Goal: Task Accomplishment & Management: Complete application form

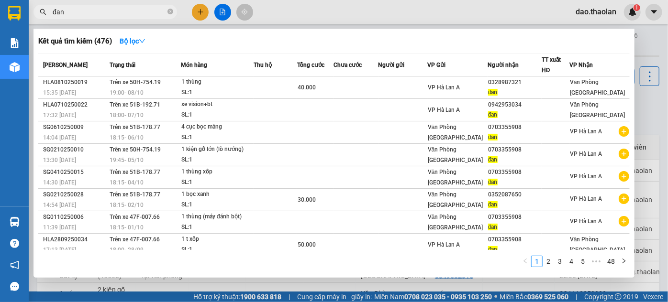
scroll to position [65, 0]
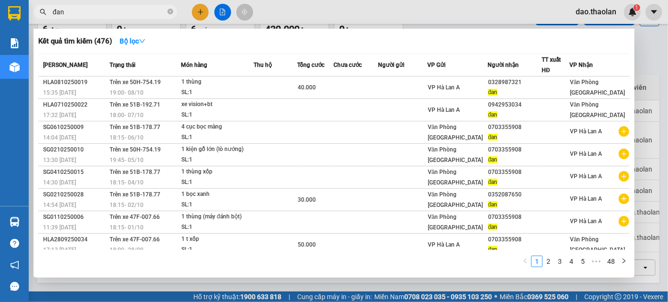
click at [202, 13] on div at bounding box center [334, 151] width 668 height 302
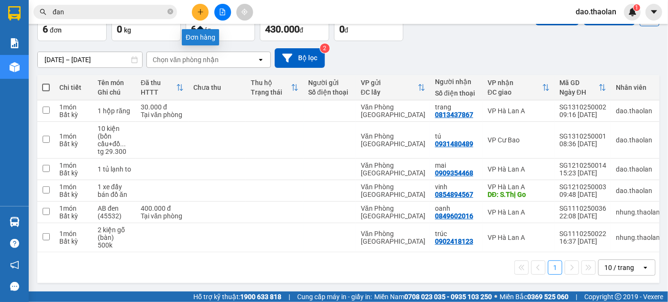
click at [200, 13] on icon "plus" at bounding box center [200, 11] width 0 height 5
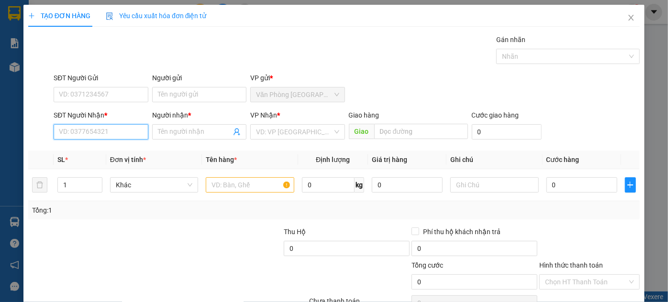
click at [94, 128] on input "SĐT Người Nhận *" at bounding box center [101, 131] width 94 height 15
click at [164, 133] on input "Người nhận *" at bounding box center [194, 132] width 73 height 11
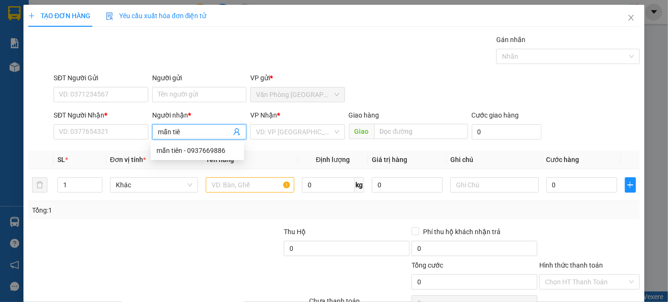
type input "mẫn tiên"
click at [164, 153] on div "mẫn tiên - 0937669886" at bounding box center [197, 150] width 82 height 11
type input "0937669886"
type input "mẫn tiên"
click at [230, 187] on input "text" at bounding box center [250, 185] width 89 height 15
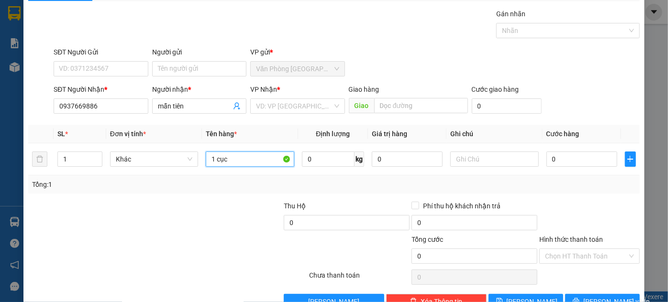
scroll to position [51, 0]
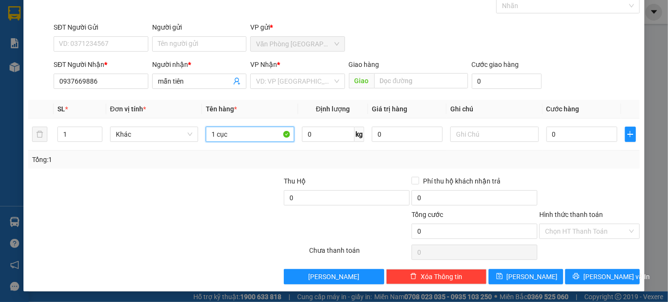
type input "1 cục"
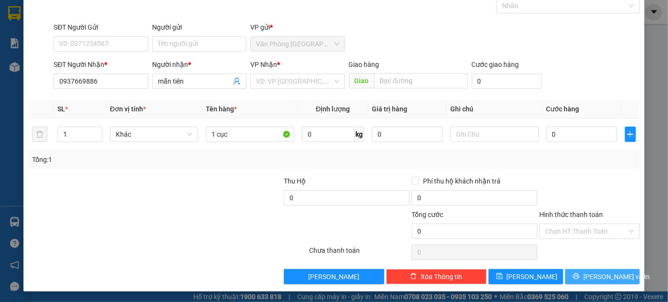
click at [608, 278] on span "[PERSON_NAME] và In" at bounding box center [616, 277] width 67 height 11
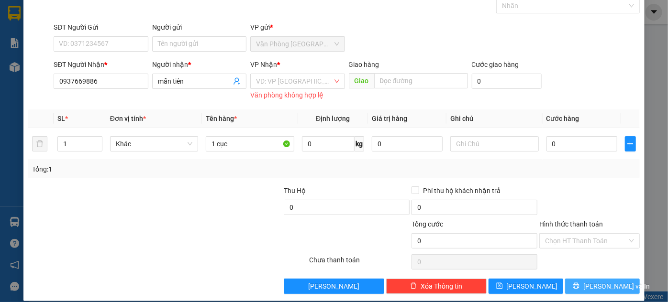
click at [595, 287] on span "[PERSON_NAME] và In" at bounding box center [616, 286] width 67 height 11
click at [332, 84] on div "VD: VP [GEOGRAPHIC_DATA]" at bounding box center [297, 81] width 94 height 15
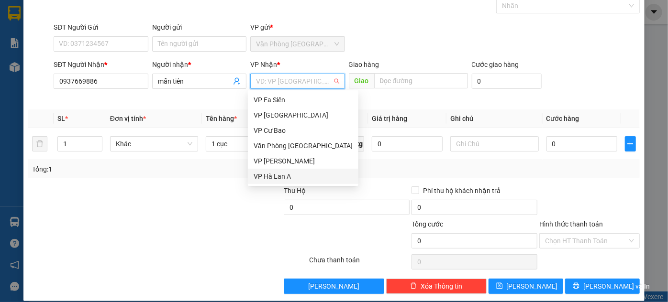
click at [286, 176] on div "VP Hà Lan A" at bounding box center [303, 176] width 99 height 11
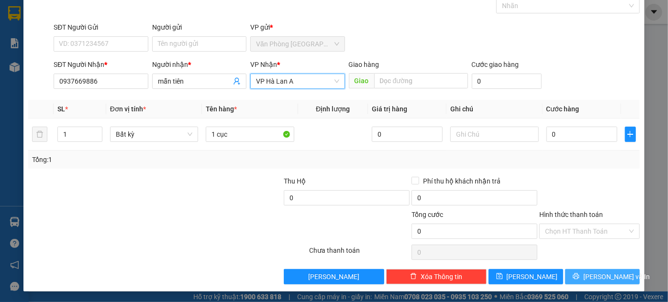
click at [605, 280] on span "[PERSON_NAME] và In" at bounding box center [616, 277] width 67 height 11
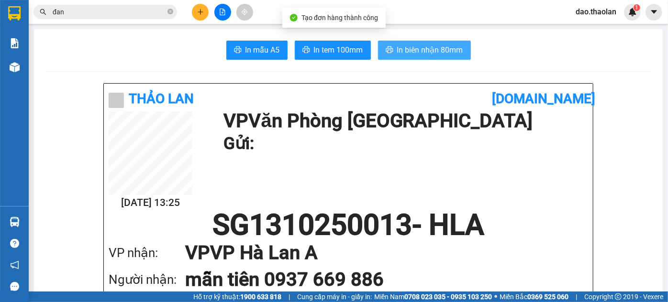
click at [431, 46] on span "In biên nhận 80mm" at bounding box center [430, 50] width 66 height 12
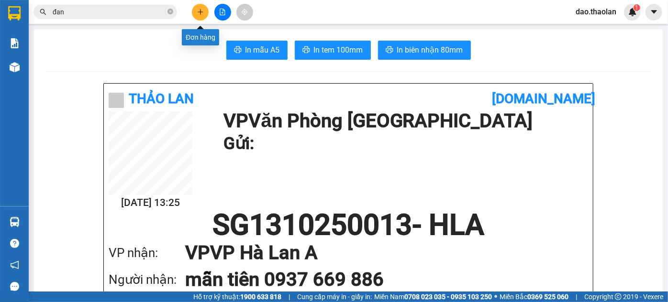
click at [201, 12] on icon "plus" at bounding box center [200, 12] width 7 height 7
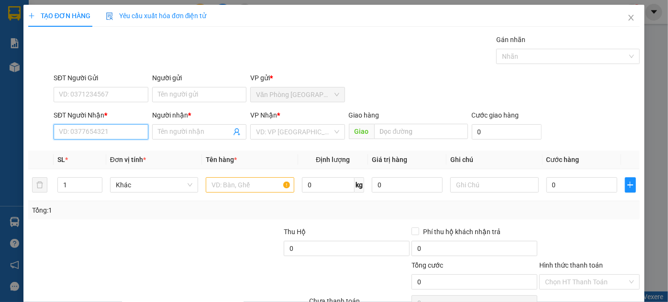
click at [111, 137] on input "SĐT Người Nhận *" at bounding box center [101, 131] width 94 height 15
type input "0931363456"
click at [82, 150] on div "0931363456 - tuấn" at bounding box center [100, 150] width 82 height 11
type input "tuấn"
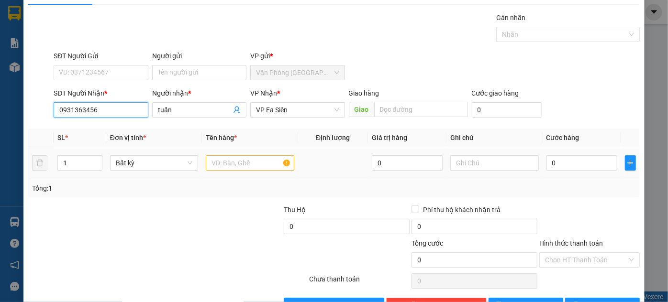
scroll to position [43, 0]
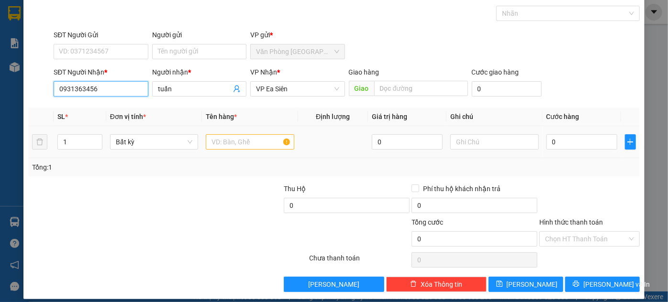
type input "0931363456"
click at [235, 140] on input "text" at bounding box center [250, 141] width 89 height 15
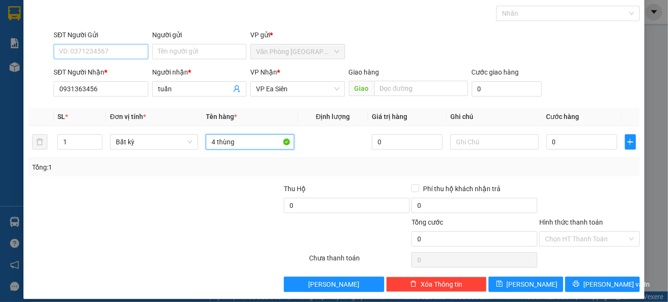
type input "4 thùng"
click at [97, 53] on input "SĐT Người Gửi" at bounding box center [101, 51] width 94 height 15
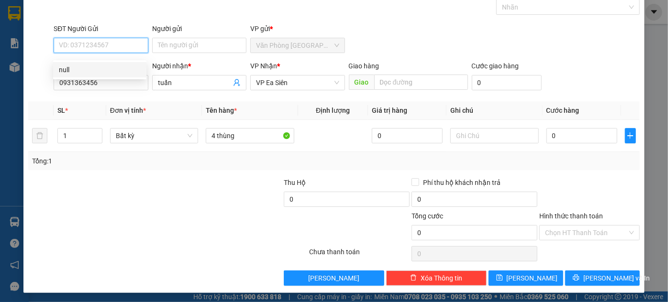
scroll to position [51, 0]
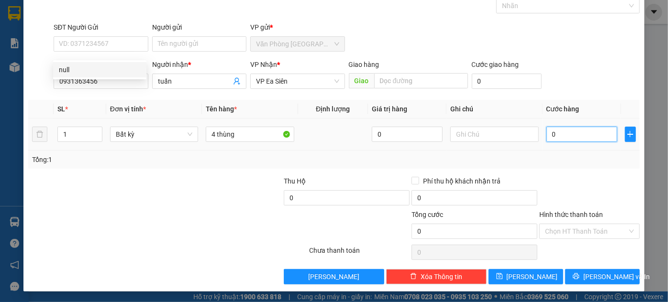
click at [599, 138] on input "0" at bounding box center [581, 134] width 71 height 15
type input "1"
type input "12"
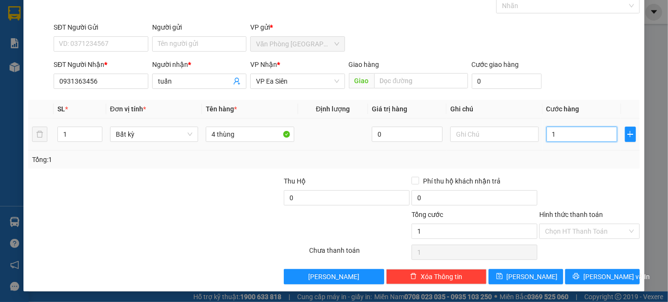
type input "12"
type input "120"
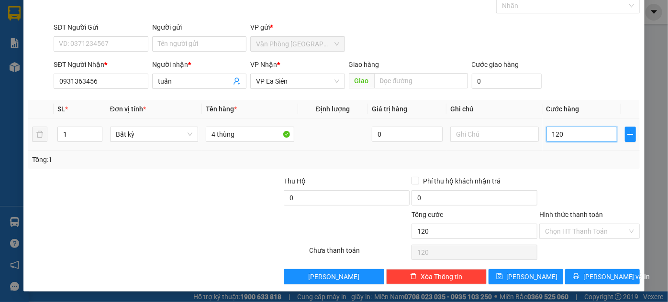
type input "1.200"
type input "12.000"
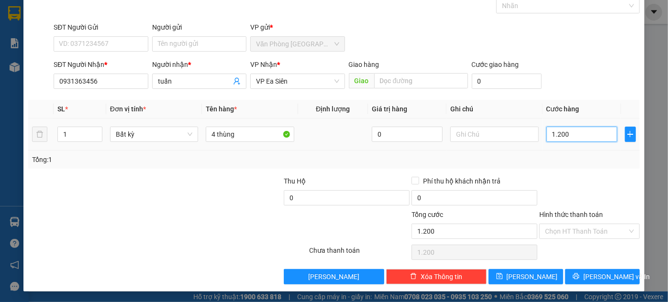
type input "12.000"
type input "120.000"
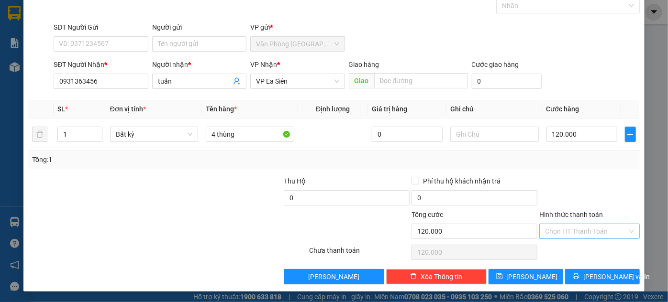
click at [591, 233] on input "Hình thức thanh toán" at bounding box center [586, 231] width 82 height 14
click at [574, 248] on div "Tại văn phòng" at bounding box center [584, 249] width 88 height 11
type input "0"
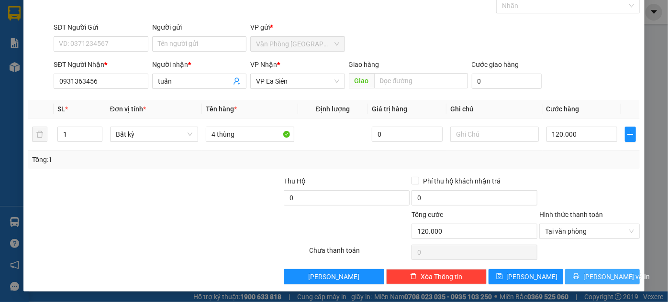
click at [589, 278] on span "[PERSON_NAME] và In" at bounding box center [616, 277] width 67 height 11
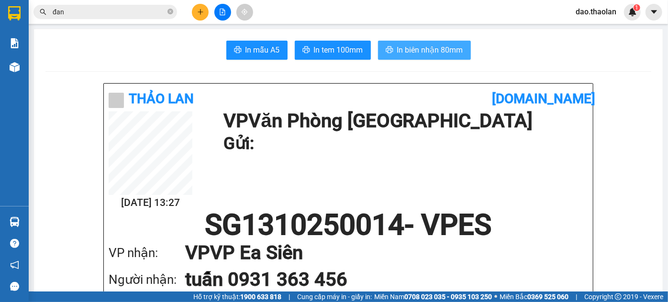
click at [417, 52] on span "In biên nhận 80mm" at bounding box center [430, 50] width 66 height 12
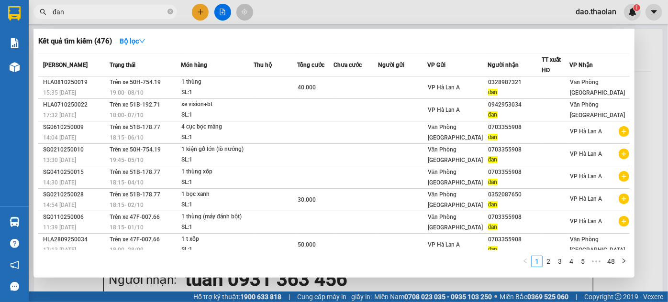
click at [107, 15] on input "đan" at bounding box center [109, 12] width 113 height 11
type input "đ"
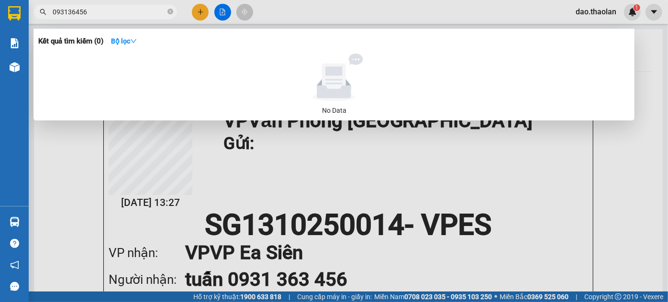
drag, startPoint x: 105, startPoint y: 15, endPoint x: 51, endPoint y: 14, distance: 54.1
click at [51, 14] on span "093136456" at bounding box center [105, 12] width 144 height 14
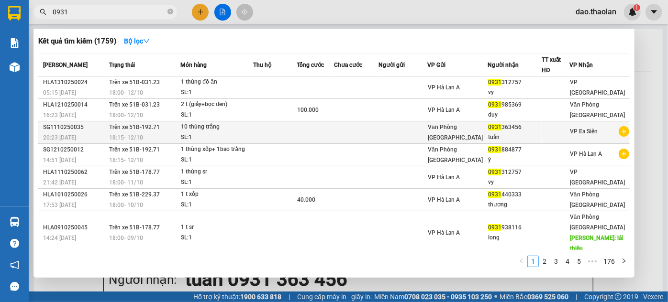
type input "0931"
click at [516, 127] on div "0931 363456" at bounding box center [514, 127] width 53 height 10
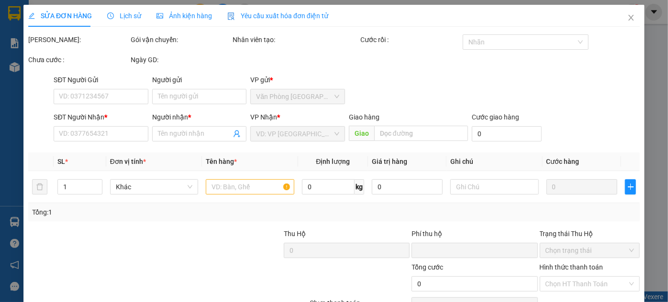
type input "0931363456"
type input "tuấn"
type input "0"
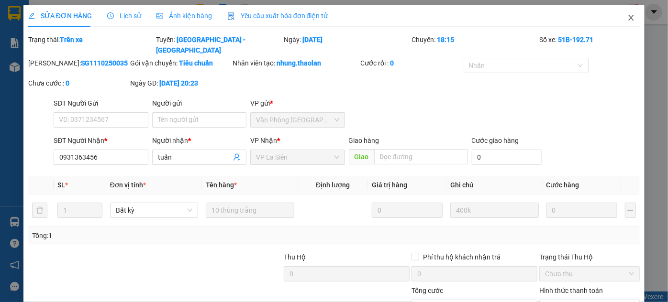
click at [627, 18] on icon "close" at bounding box center [631, 18] width 8 height 8
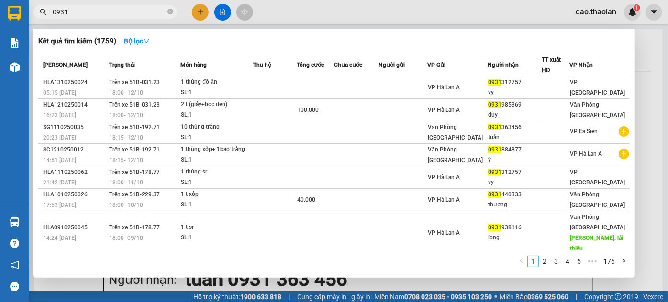
click at [125, 13] on input "0931" at bounding box center [109, 12] width 113 height 11
type input "0"
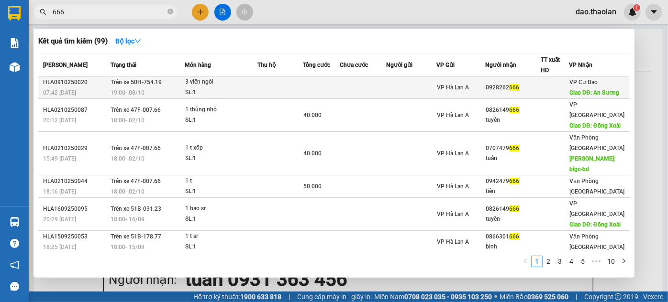
type input "666"
click at [300, 85] on td at bounding box center [279, 88] width 45 height 22
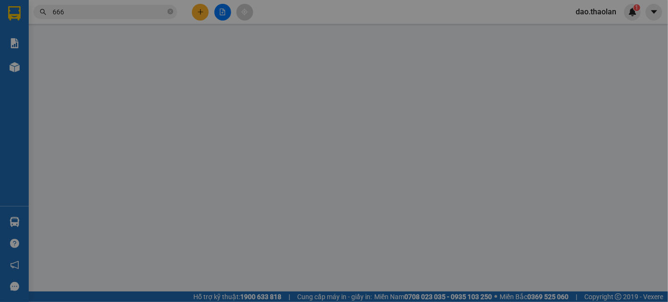
type input "0928262666"
type input "An Sương"
type input "0"
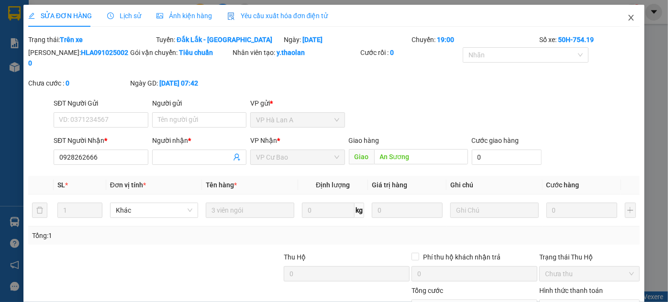
click at [627, 20] on icon "close" at bounding box center [631, 18] width 8 height 8
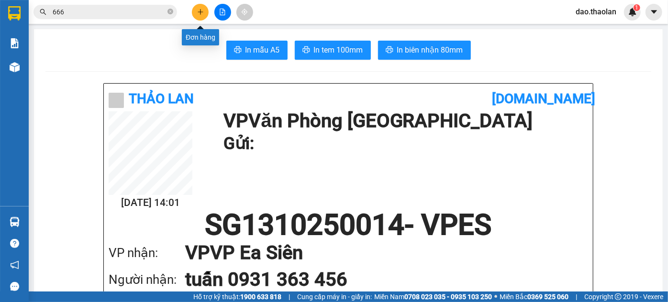
click at [202, 12] on icon "plus" at bounding box center [200, 12] width 7 height 7
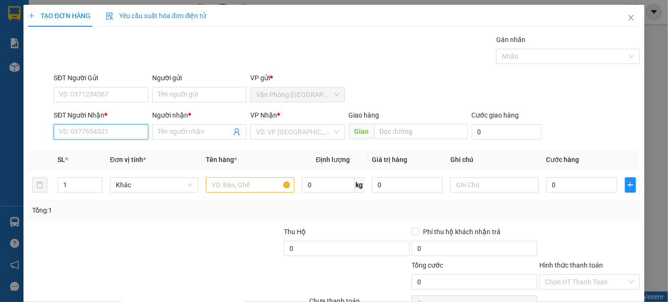
click at [98, 133] on input "SĐT Người Nhận *" at bounding box center [101, 131] width 94 height 15
type input "0399050295"
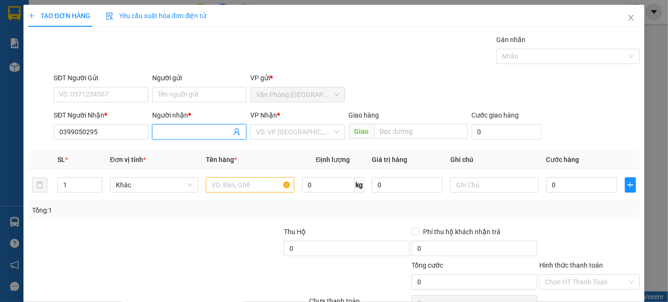
click at [196, 133] on input "Người nhận *" at bounding box center [194, 132] width 73 height 11
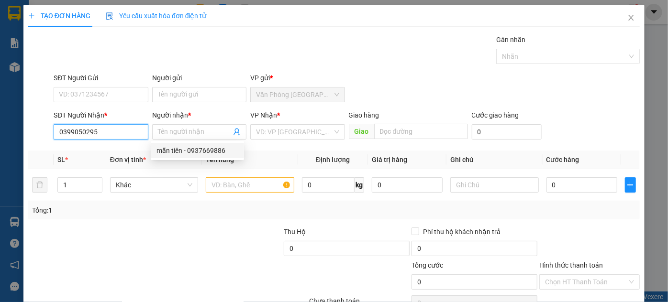
click at [116, 128] on input "0399050295" at bounding box center [101, 131] width 94 height 15
drag, startPoint x: 115, startPoint y: 130, endPoint x: 45, endPoint y: 120, distance: 70.1
click at [45, 120] on div "SĐT Người Nhận * 0399050295 0399050295 Người nhận * Tên người nhận VP Nhận * VD…" at bounding box center [333, 126] width 613 height 33
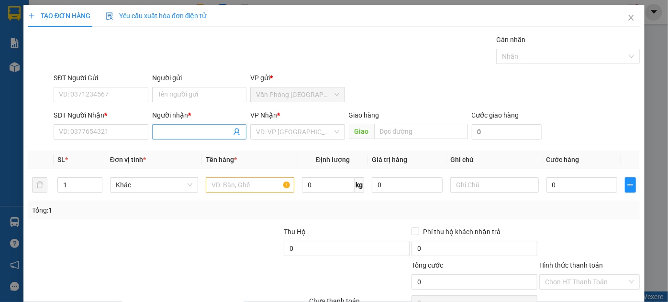
click at [175, 134] on input "Người nhận *" at bounding box center [194, 132] width 73 height 11
drag, startPoint x: 189, startPoint y: 135, endPoint x: 153, endPoint y: 133, distance: 35.5
click at [153, 133] on span "thaovan" at bounding box center [199, 131] width 94 height 15
drag, startPoint x: 190, startPoint y: 138, endPoint x: 133, endPoint y: 126, distance: 58.3
click at [181, 137] on span "[PERSON_NAME]" at bounding box center [199, 131] width 94 height 15
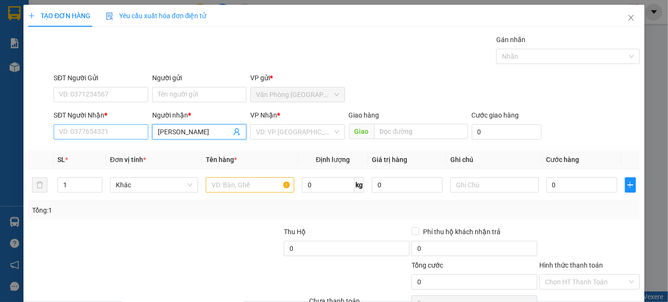
type input "[PERSON_NAME]"
click at [87, 128] on input "SĐT Người Nhận *" at bounding box center [101, 131] width 94 height 15
type input "0399050295"
click at [183, 137] on span "[PERSON_NAME]" at bounding box center [199, 131] width 94 height 15
click at [272, 137] on input "search" at bounding box center [294, 132] width 76 height 14
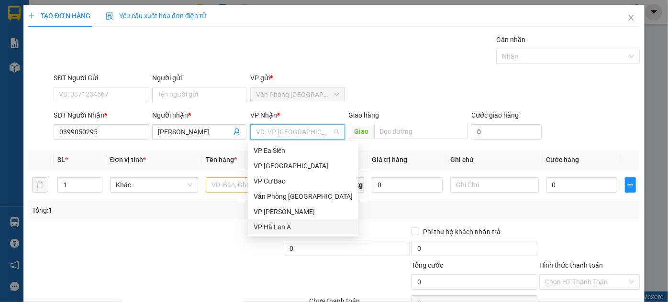
click at [282, 228] on div "VP Hà Lan A" at bounding box center [303, 227] width 99 height 11
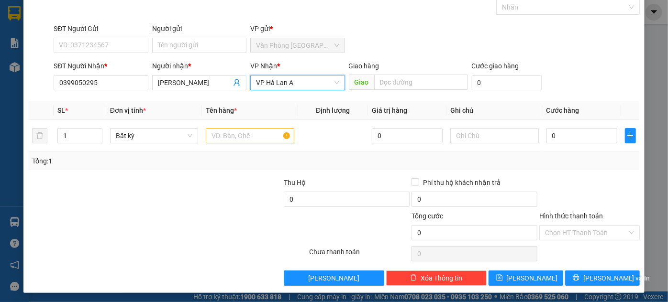
scroll to position [51, 0]
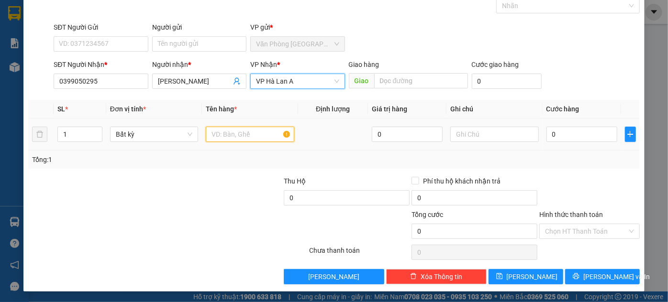
click at [222, 136] on input "text" at bounding box center [250, 134] width 89 height 15
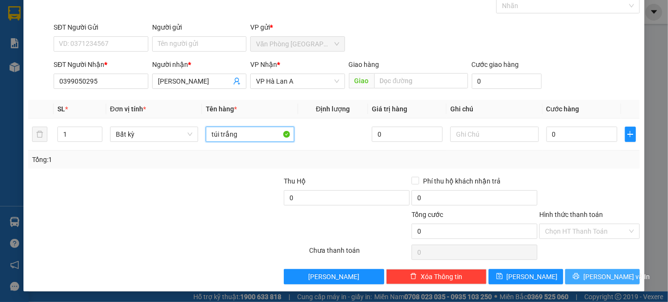
type input "túi trắng"
click at [599, 277] on span "[PERSON_NAME] và In" at bounding box center [616, 277] width 67 height 11
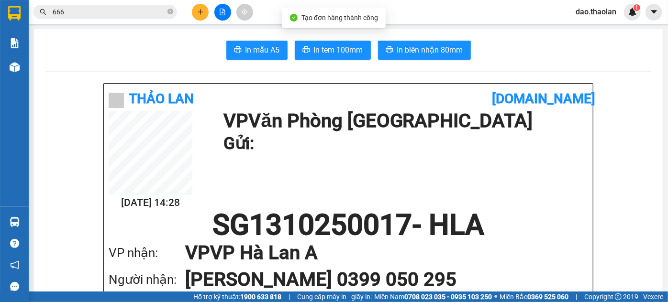
click at [420, 51] on span "In biên nhận 80mm" at bounding box center [430, 50] width 66 height 12
click at [169, 13] on icon "close-circle" at bounding box center [170, 12] width 6 height 6
click at [122, 11] on input "text" at bounding box center [109, 12] width 113 height 11
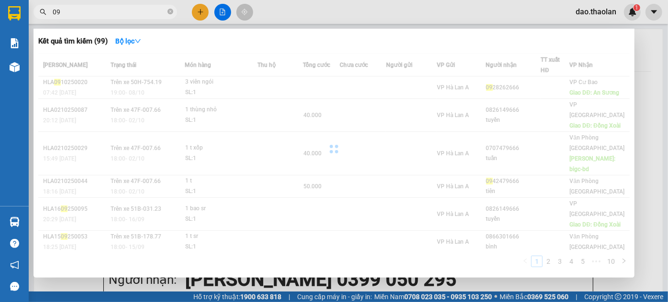
type input "0"
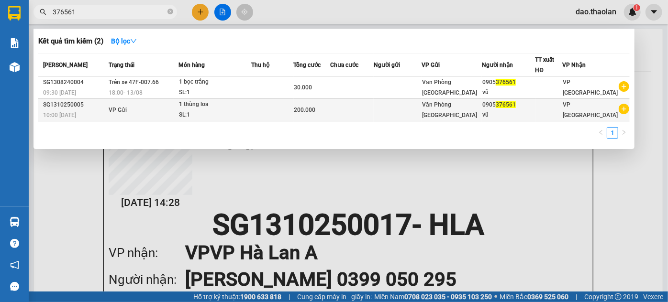
type input "376561"
click at [458, 109] on span "Văn Phòng [GEOGRAPHIC_DATA]" at bounding box center [449, 109] width 55 height 17
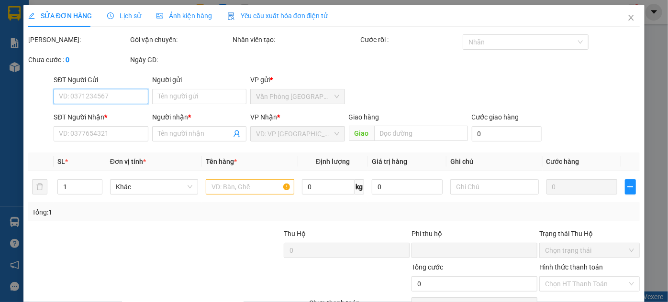
type input "0905376561"
type input "vũ"
type input "0"
type input "200.000"
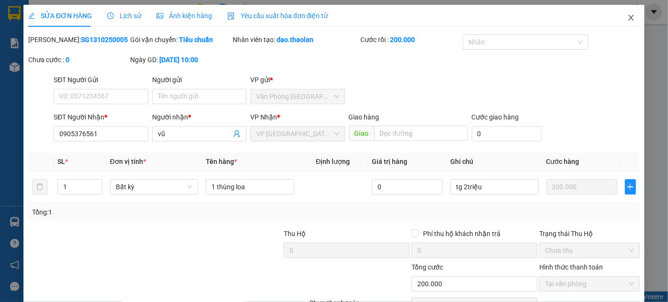
click at [627, 15] on icon "close" at bounding box center [631, 18] width 8 height 8
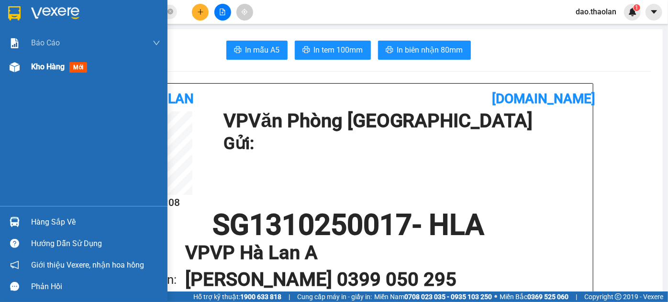
click at [22, 72] on div at bounding box center [14, 67] width 17 height 17
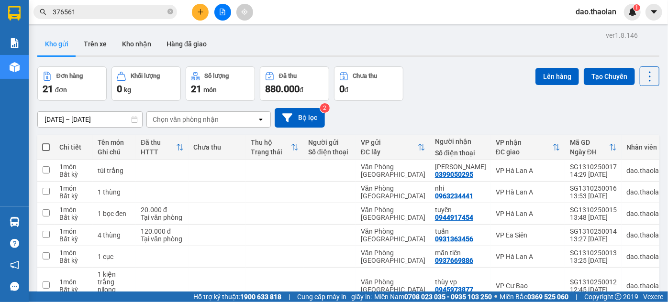
click at [580, 172] on icon at bounding box center [583, 170] width 7 height 7
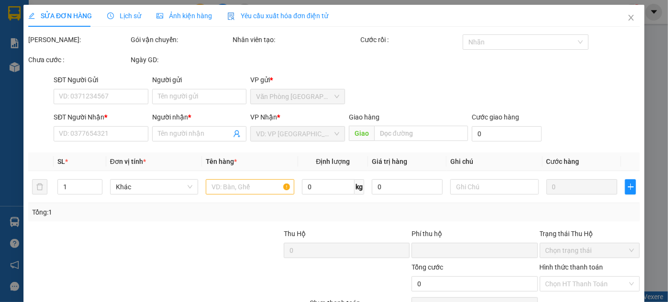
type input "0399050295"
type input "[PERSON_NAME]"
type input "0"
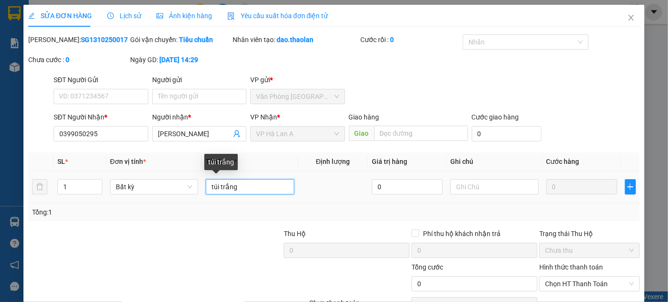
drag, startPoint x: 215, startPoint y: 189, endPoint x: 190, endPoint y: 176, distance: 28.9
click at [198, 179] on tr "1 Bất kỳ túi trắng 0 0" at bounding box center [333, 187] width 611 height 32
type input "1 gói trắng"
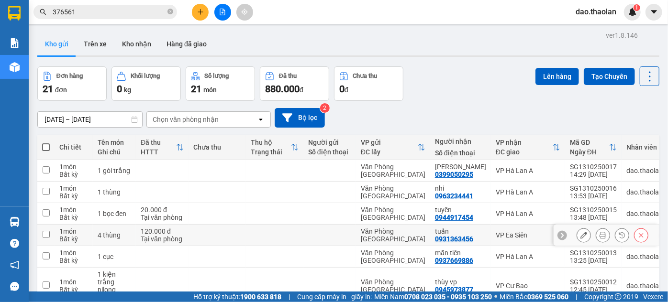
click at [577, 237] on button at bounding box center [583, 235] width 13 height 17
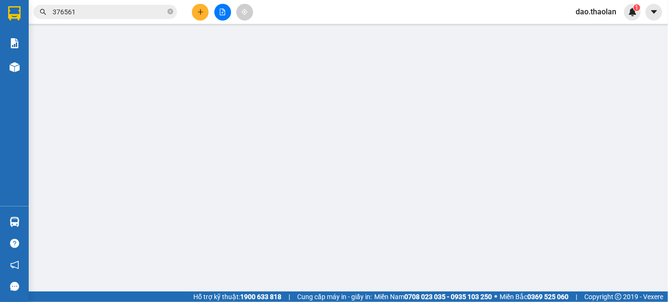
type input "0931363456"
type input "tuấn"
type input "0"
type input "120.000"
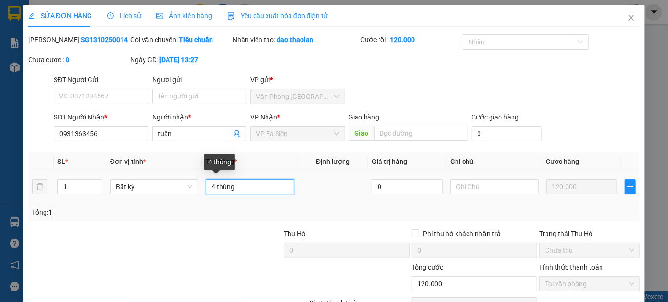
click at [270, 185] on input "4 thùng" at bounding box center [250, 186] width 89 height 15
type input "4 thùng trắng (pha"
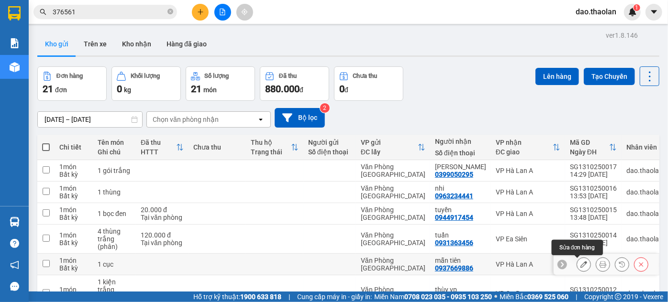
click at [582, 256] on button at bounding box center [583, 264] width 13 height 17
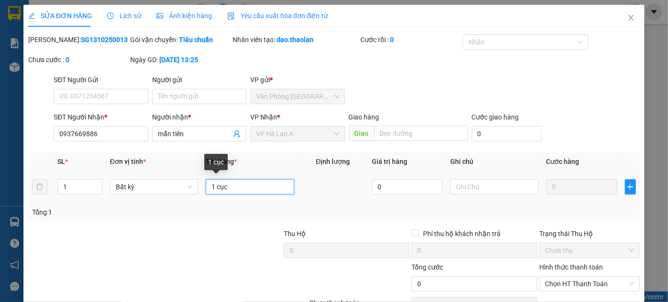
click at [273, 188] on input "1 cục" at bounding box center [250, 186] width 89 height 15
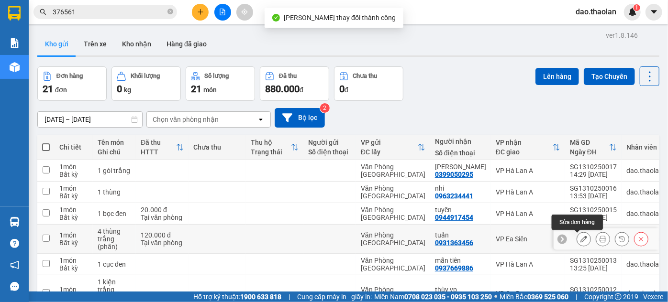
click at [577, 240] on button at bounding box center [583, 239] width 13 height 17
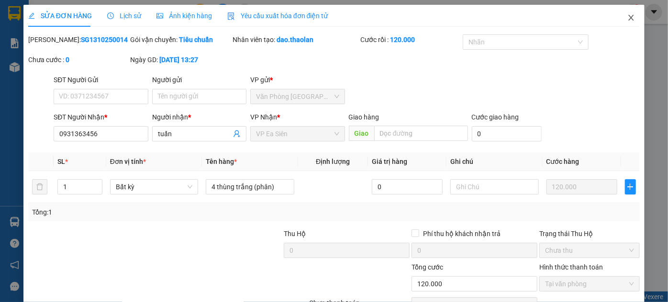
click at [627, 20] on icon "close" at bounding box center [631, 18] width 8 height 8
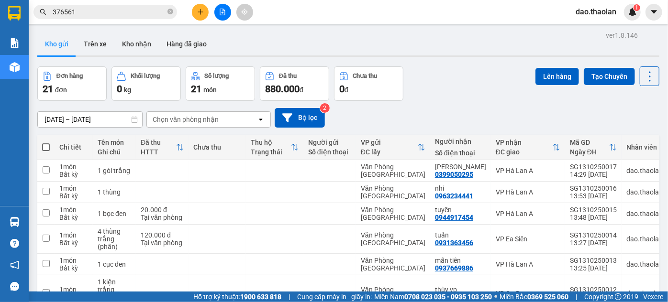
click at [204, 13] on button at bounding box center [200, 12] width 17 height 17
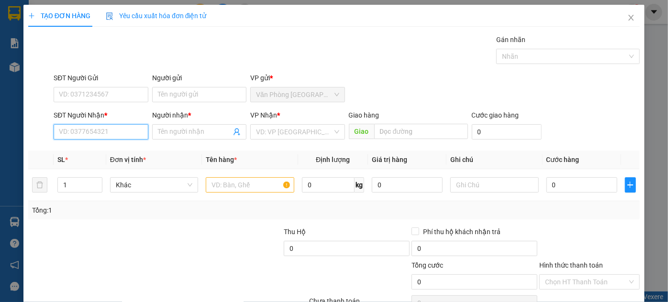
click at [123, 128] on input "SĐT Người Nhận *" at bounding box center [101, 131] width 94 height 15
drag, startPoint x: 89, startPoint y: 133, endPoint x: 38, endPoint y: 107, distance: 56.7
click at [56, 118] on div "SĐT Người Nhận * 098947" at bounding box center [101, 126] width 94 height 33
type input "0899473573"
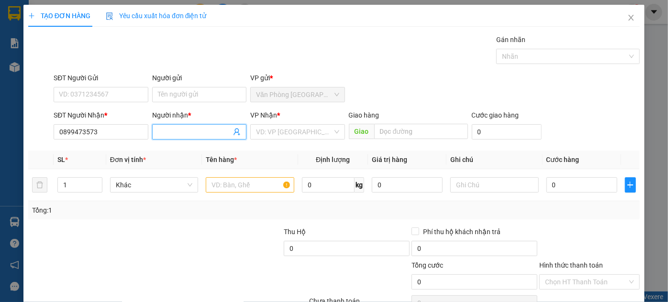
click at [171, 130] on input "Người nhận *" at bounding box center [194, 132] width 73 height 11
type input "cô yến"
click at [260, 129] on input "search" at bounding box center [294, 132] width 76 height 14
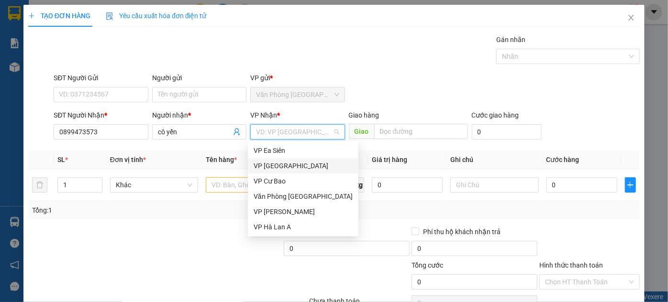
click at [280, 168] on div "VP [GEOGRAPHIC_DATA]" at bounding box center [303, 166] width 99 height 11
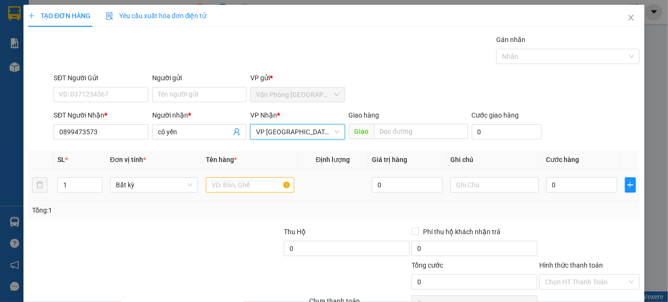
click at [248, 177] on div at bounding box center [250, 185] width 89 height 19
click at [247, 181] on input "text" at bounding box center [250, 185] width 89 height 15
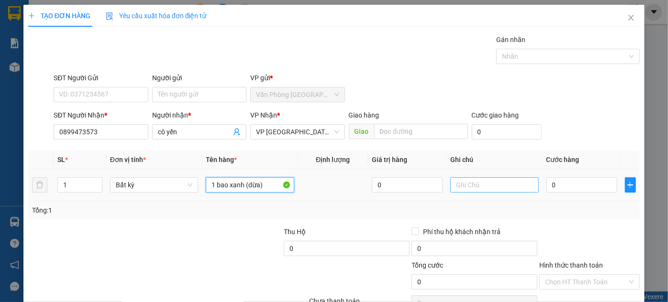
type input "1 bao xanh (dừa)"
click at [465, 183] on input "text" at bounding box center [494, 185] width 89 height 15
type input "MC"
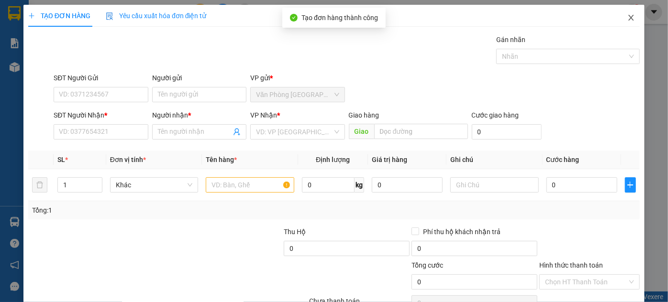
click at [627, 22] on icon "close" at bounding box center [631, 18] width 8 height 8
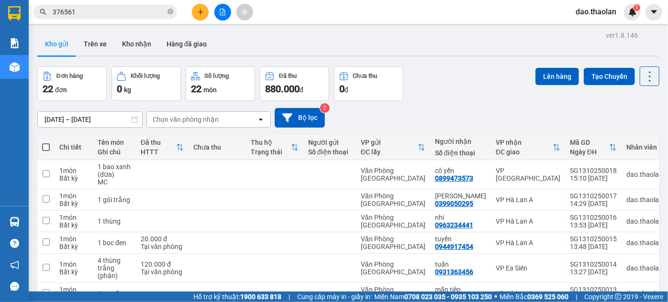
click at [196, 15] on button at bounding box center [200, 12] width 17 height 17
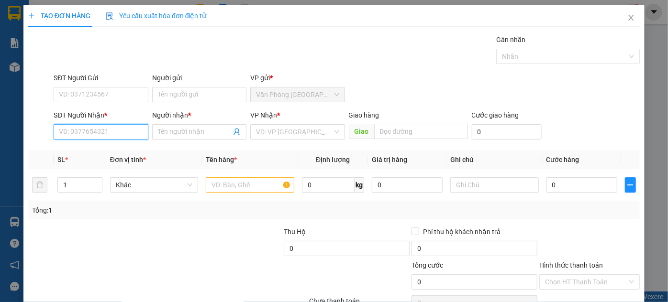
click at [120, 137] on input "SĐT Người Nhận *" at bounding box center [101, 131] width 94 height 15
click at [109, 147] on div "0963599935 - hảo" at bounding box center [100, 150] width 82 height 11
type input "0963599935"
type input "hảo"
type input "[PERSON_NAME]"
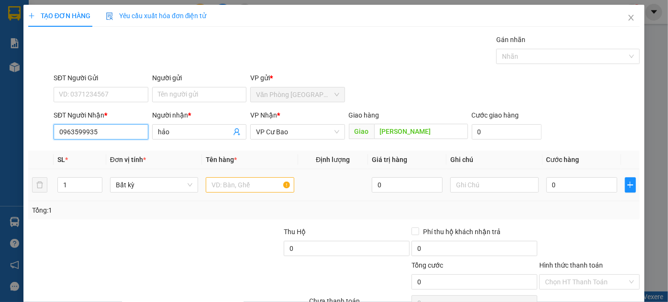
type input "0963599935"
click at [228, 185] on input "text" at bounding box center [250, 185] width 89 height 15
type input "2"
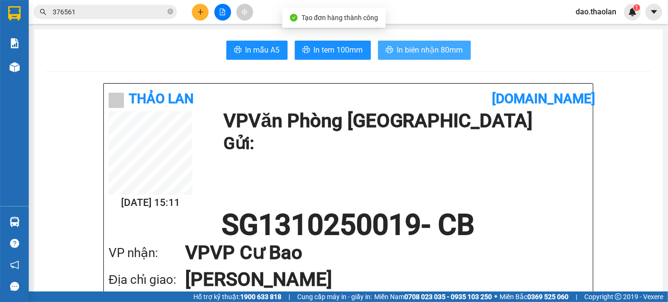
click at [462, 56] on button "In biên nhận 80mm" at bounding box center [424, 50] width 93 height 19
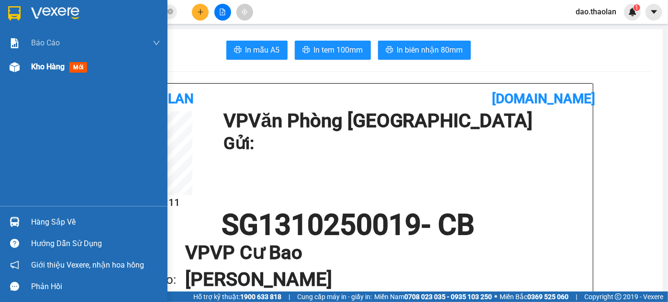
click at [32, 66] on span "Kho hàng" at bounding box center [47, 66] width 33 height 9
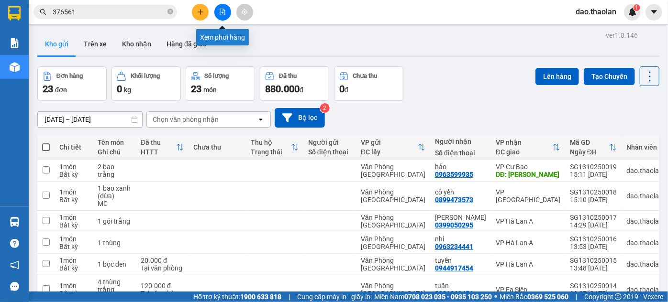
click at [222, 12] on icon "file-add" at bounding box center [222, 12] width 7 height 7
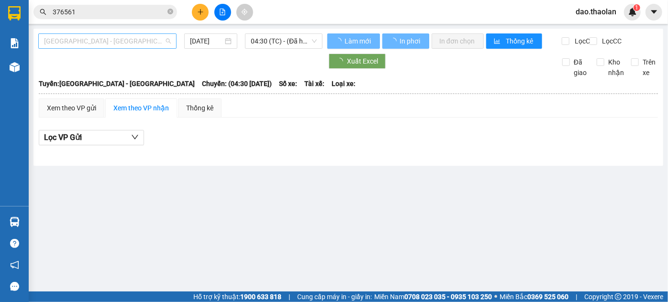
click at [154, 42] on span "[GEOGRAPHIC_DATA] - [GEOGRAPHIC_DATA]" at bounding box center [107, 41] width 127 height 14
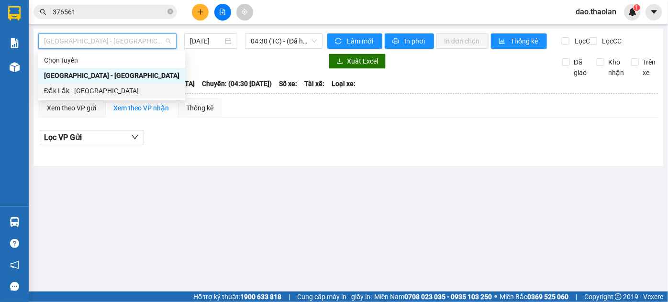
click at [111, 91] on div "Đắk Lắk - [GEOGRAPHIC_DATA]" at bounding box center [111, 91] width 135 height 11
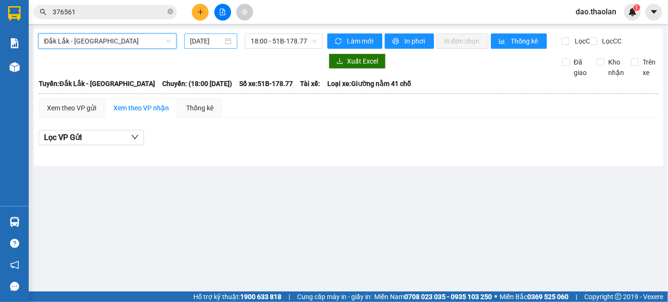
click at [215, 46] on input "[DATE]" at bounding box center [206, 41] width 33 height 11
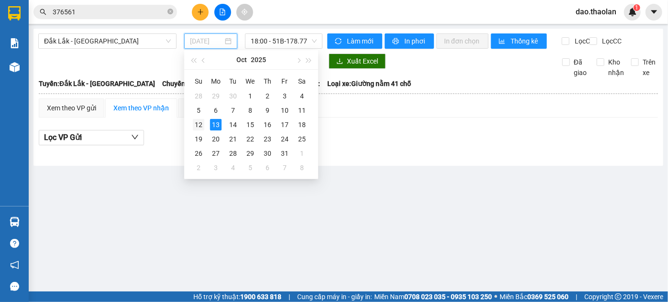
click at [201, 124] on div "12" at bounding box center [198, 124] width 11 height 11
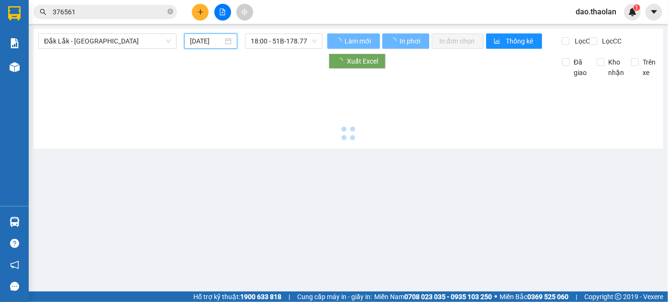
type input "[DATE]"
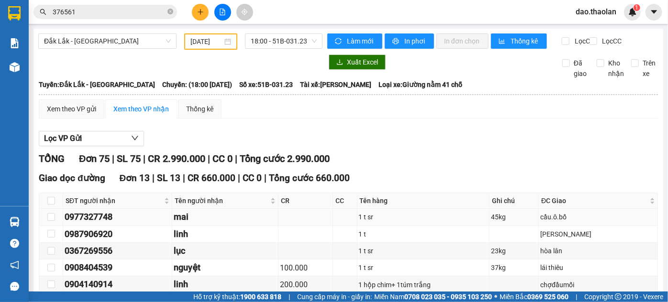
drag, startPoint x: 123, startPoint y: 50, endPoint x: 68, endPoint y: 52, distance: 55.1
click at [62, 209] on tr "0977327748 mai 1 t sr 45kg cầu.ô.bố" at bounding box center [348, 217] width 619 height 17
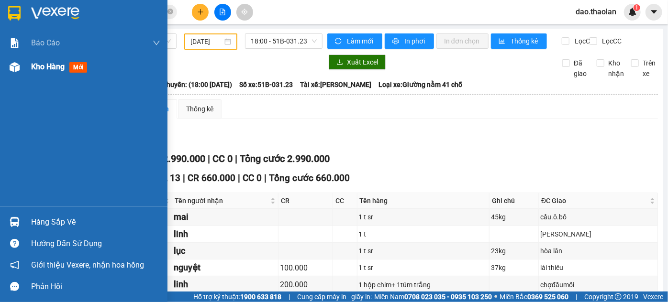
click at [18, 68] on img at bounding box center [15, 67] width 10 height 10
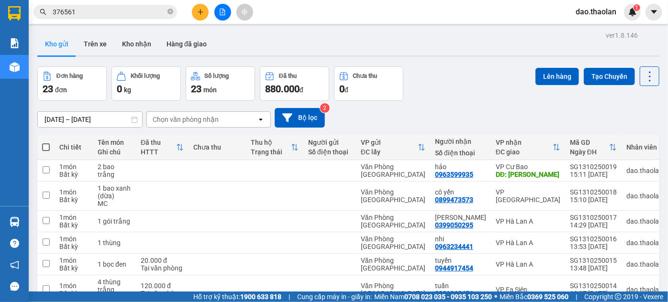
click at [195, 4] on div at bounding box center [223, 12] width 72 height 17
click at [204, 12] on button at bounding box center [200, 12] width 17 height 17
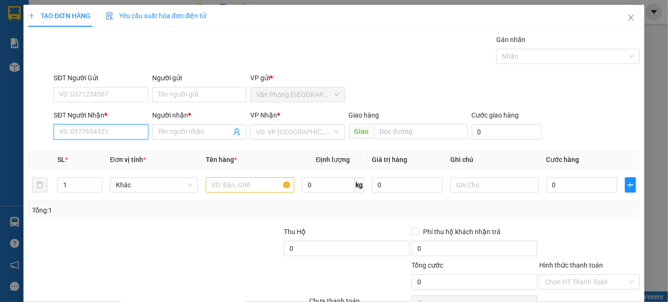
click at [139, 133] on input "SĐT Người Nhận *" at bounding box center [101, 131] width 94 height 15
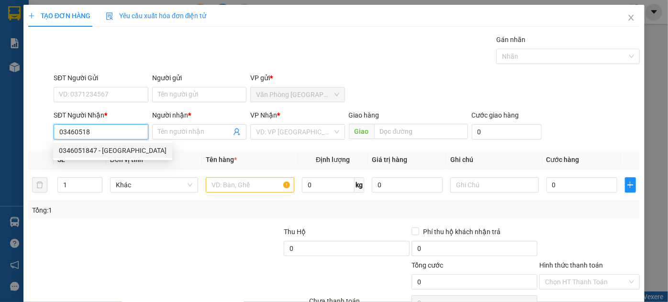
drag, startPoint x: 108, startPoint y: 151, endPoint x: 118, endPoint y: 154, distance: 10.0
click at [109, 151] on div "0346051847 - [GEOGRAPHIC_DATA]" at bounding box center [113, 150] width 108 height 11
type input "0346051847"
type input "đan"
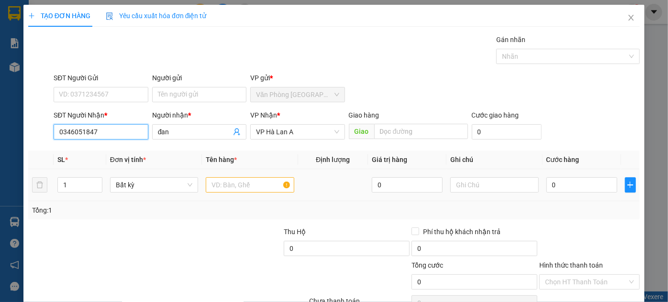
type input "0346051847"
click at [217, 186] on input "text" at bounding box center [250, 185] width 89 height 15
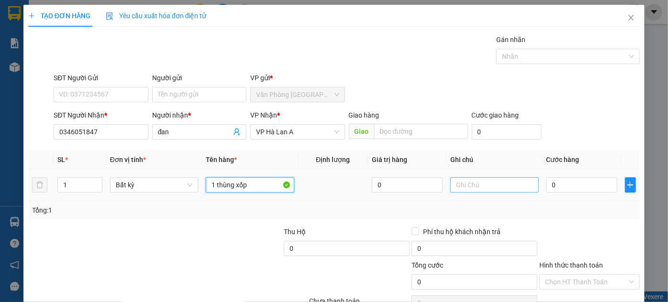
type input "1 thùng xốp"
click at [465, 187] on input "text" at bounding box center [494, 185] width 89 height 15
type input "thu hộ 85"
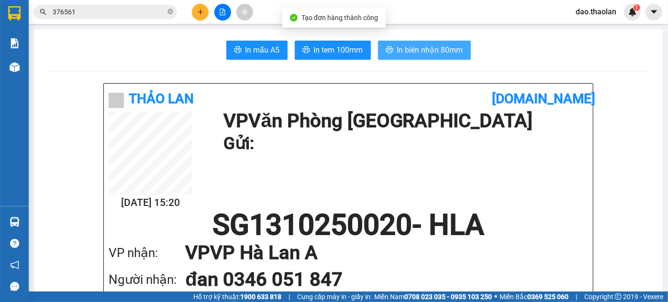
click at [431, 51] on span "In biên nhận 80mm" at bounding box center [430, 50] width 66 height 12
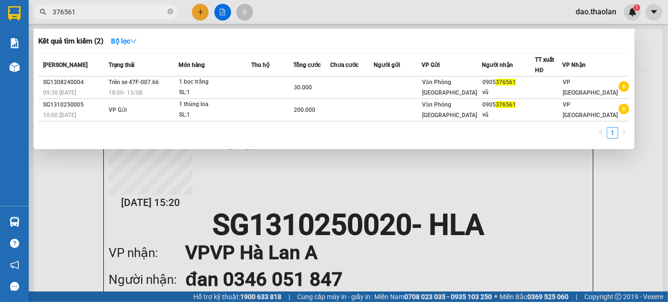
click at [171, 11] on icon "close-circle" at bounding box center [170, 12] width 6 height 6
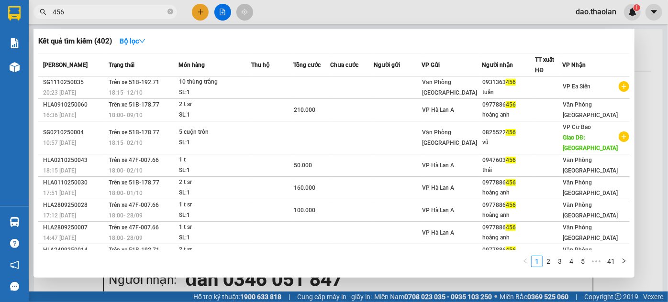
type input "456"
click at [199, 9] on div at bounding box center [334, 151] width 668 height 302
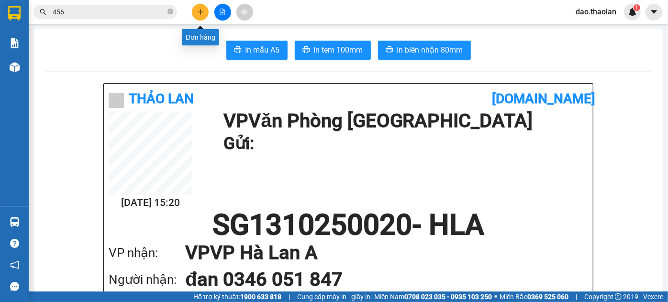
click at [199, 9] on icon "plus" at bounding box center [200, 12] width 7 height 7
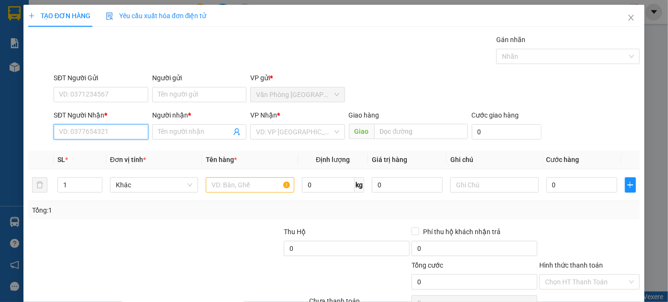
click at [112, 133] on input "SĐT Người Nhận *" at bounding box center [101, 131] width 94 height 15
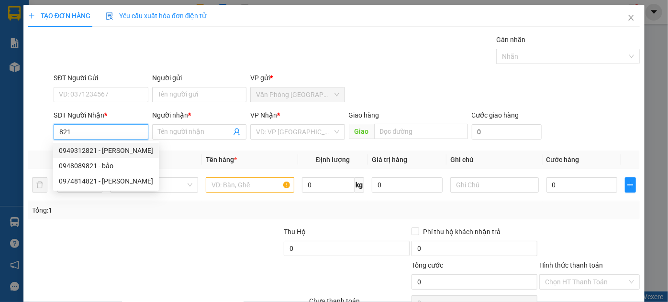
click at [91, 148] on div "0949312821 - [PERSON_NAME]" at bounding box center [106, 150] width 94 height 11
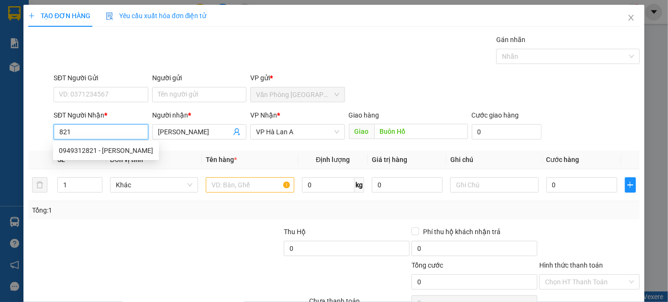
type input "0949312821"
type input "[PERSON_NAME]"
type input "Buôn Hồ"
type input "0949312821"
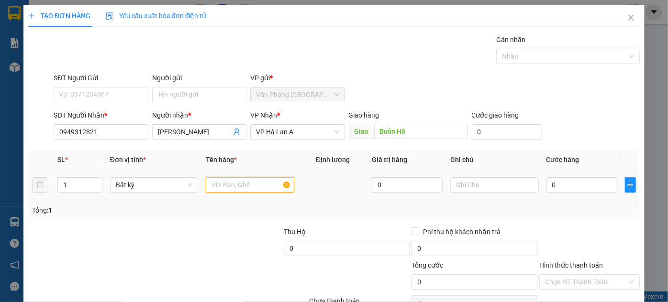
click at [222, 182] on input "text" at bounding box center [250, 185] width 89 height 15
type input "1 thu"
click at [580, 267] on div "Transit Pickup Surcharge Ids Transit Deliver Surcharge Ids Transit Deliver Surc…" at bounding box center [333, 184] width 611 height 301
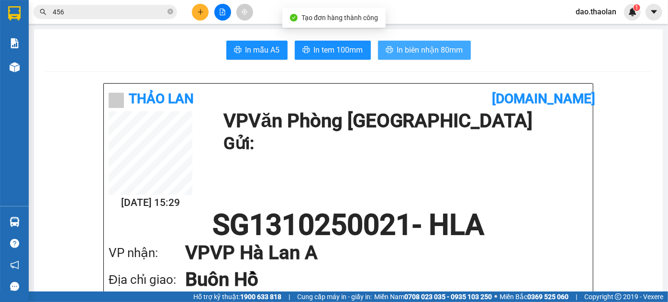
click at [431, 51] on span "In biên nhận 80mm" at bounding box center [430, 50] width 66 height 12
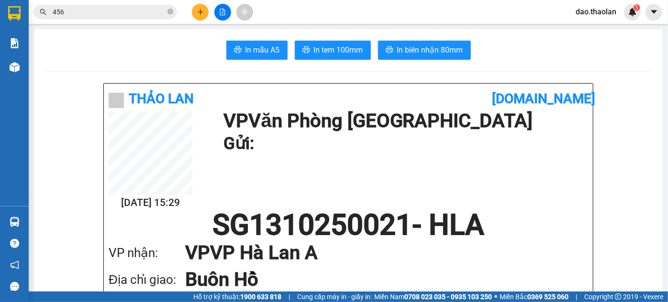
click at [201, 10] on icon "plus" at bounding box center [200, 12] width 7 height 7
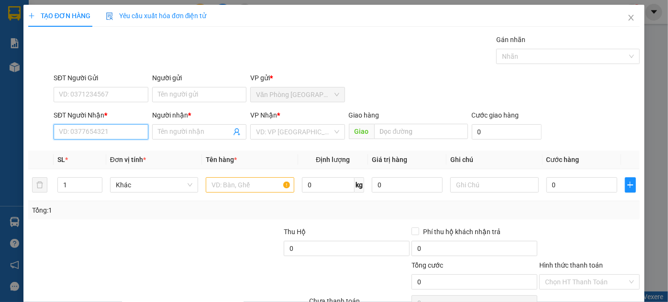
click at [101, 134] on input "SĐT Người Nhận *" at bounding box center [101, 131] width 94 height 15
type input "0907845988"
click at [121, 149] on div "0907845988 - chú sơn" at bounding box center [100, 150] width 82 height 11
type input "chú sơn"
type input "0907845988"
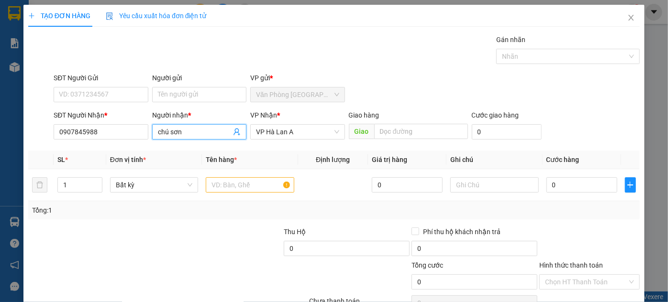
drag, startPoint x: 168, startPoint y: 132, endPoint x: 131, endPoint y: 116, distance: 40.7
click at [136, 118] on div "SĐT Người Nhận * 0907845988 Người nhận * chú sơn chú sơn VP Nhận * VP Hà Lan A…" at bounding box center [347, 126] width 590 height 33
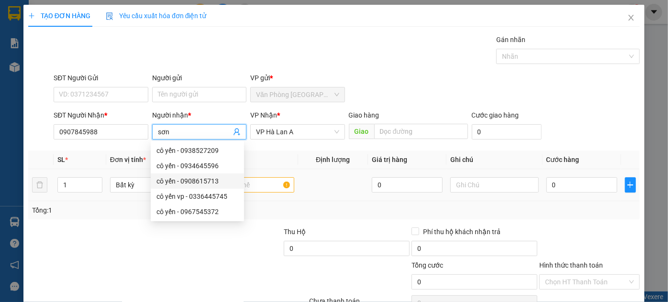
type input "sơn"
click at [261, 181] on input "text" at bounding box center [250, 185] width 89 height 15
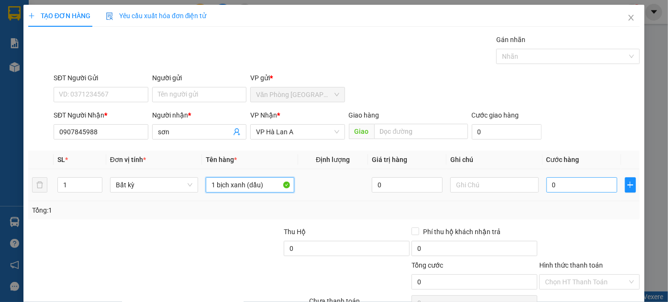
type input "1 bịch xanh (dầu)"
click at [572, 186] on input "0" at bounding box center [581, 185] width 71 height 15
type input "3"
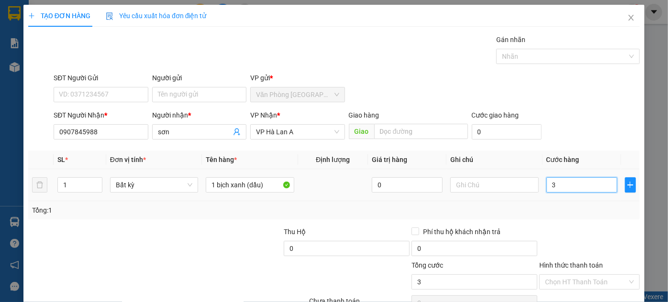
type input "30"
type input "30.000"
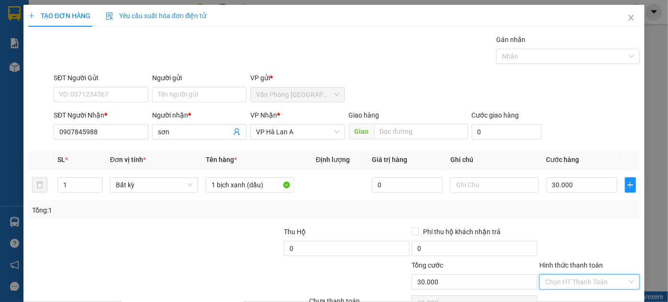
drag, startPoint x: 564, startPoint y: 229, endPoint x: 567, endPoint y: 241, distance: 12.8
click at [565, 275] on input "Hình thức thanh toán" at bounding box center [586, 282] width 82 height 14
click at [567, 293] on div "Tại văn phòng" at bounding box center [584, 300] width 100 height 15
type input "0"
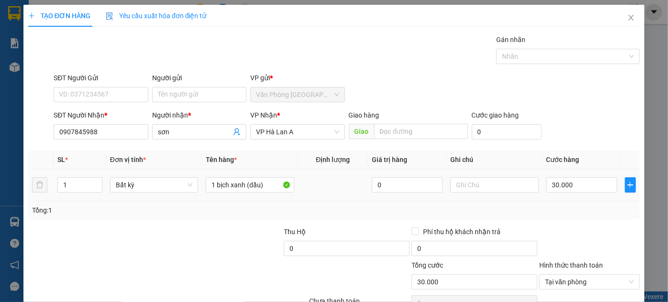
type input "0"
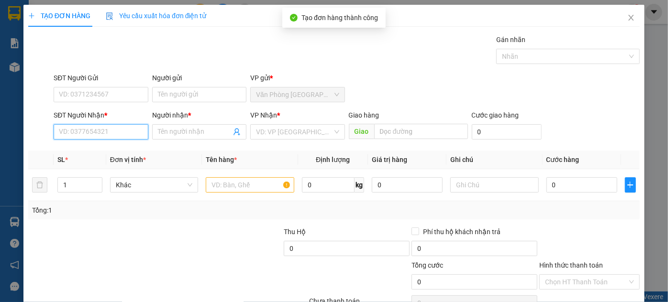
click at [119, 124] on input "SĐT Người Nhận *" at bounding box center [101, 131] width 94 height 15
type input "0964873016"
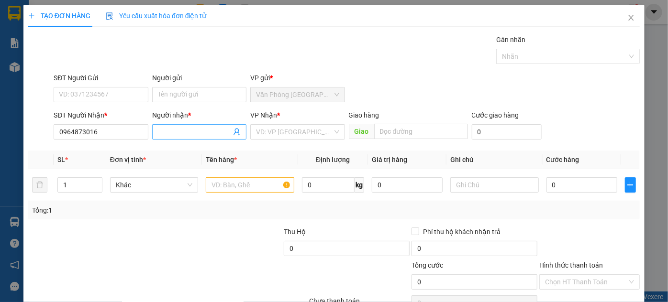
click at [153, 124] on span at bounding box center [199, 131] width 94 height 15
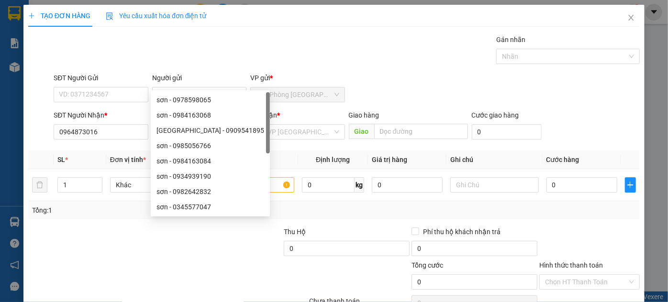
click at [165, 127] on input "quuang" at bounding box center [194, 132] width 73 height 11
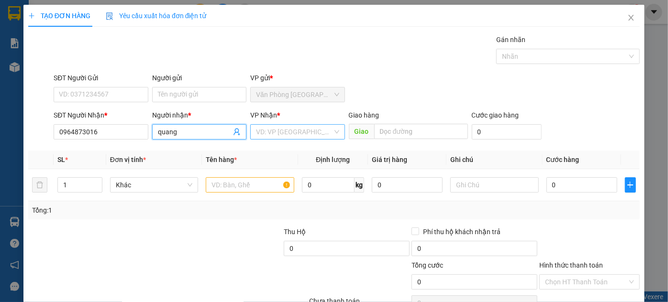
type input "quang"
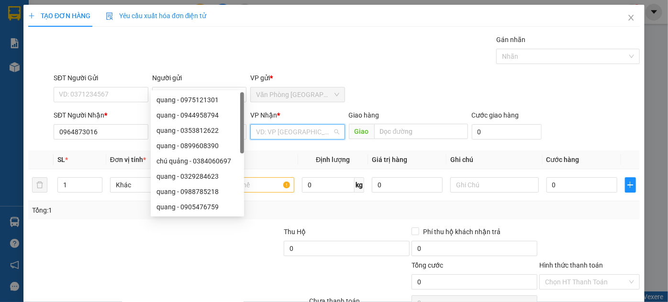
drag, startPoint x: 263, startPoint y: 84, endPoint x: 264, endPoint y: 91, distance: 7.7
click at [264, 125] on input "search" at bounding box center [294, 132] width 76 height 14
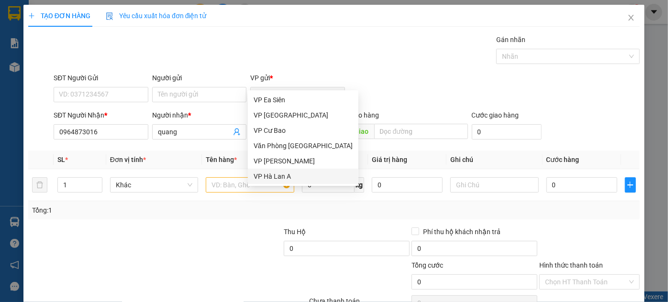
click at [289, 173] on div "VP Hà Lan A" at bounding box center [303, 176] width 111 height 15
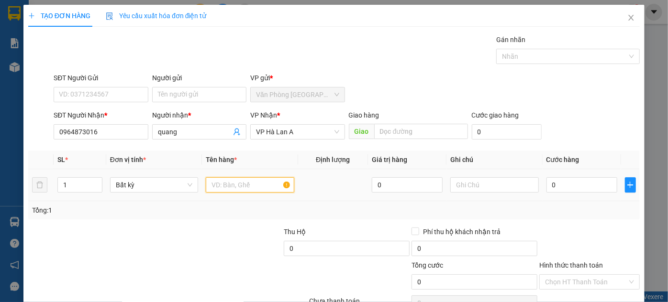
click at [249, 178] on input "text" at bounding box center [250, 185] width 89 height 15
type input "1 thùng đá đỏ"
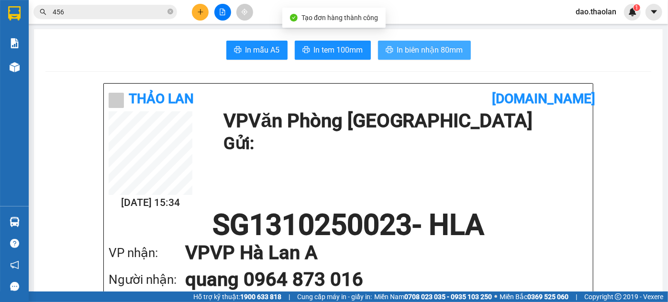
click at [429, 50] on span "In biên nhận 80mm" at bounding box center [430, 50] width 66 height 12
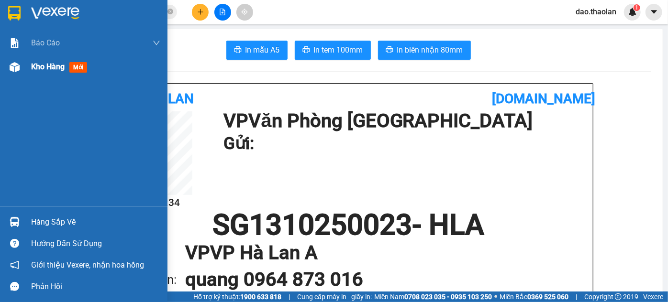
drag, startPoint x: 500, startPoint y: 265, endPoint x: 20, endPoint y: 66, distance: 519.5
click at [20, 66] on div at bounding box center [14, 67] width 17 height 17
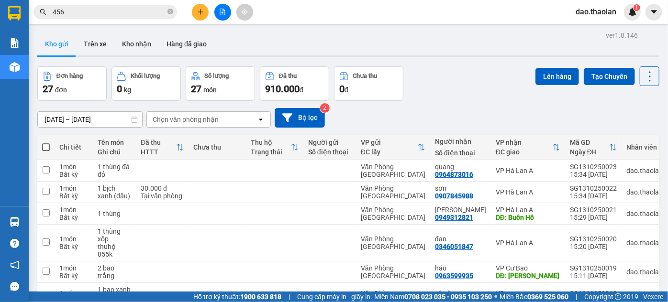
click at [187, 122] on div "Chọn văn phòng nhận" at bounding box center [186, 120] width 66 height 10
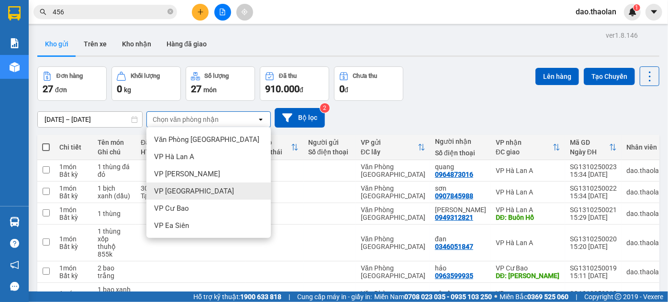
click at [185, 185] on div "VP [GEOGRAPHIC_DATA]" at bounding box center [208, 191] width 124 height 17
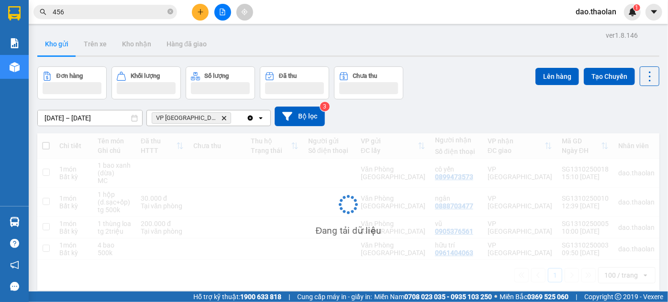
click at [216, 117] on div "VP Bình Hòa Delete" at bounding box center [197, 118] width 100 height 15
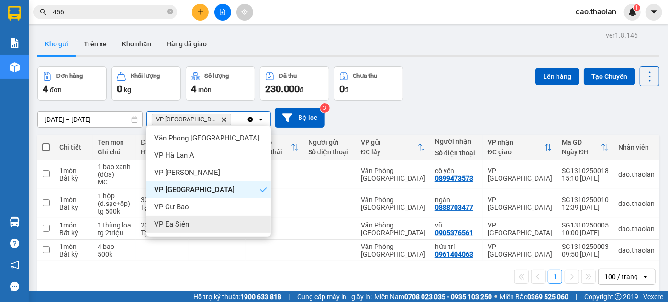
click at [189, 222] on div "VP Ea Siên" at bounding box center [208, 224] width 124 height 17
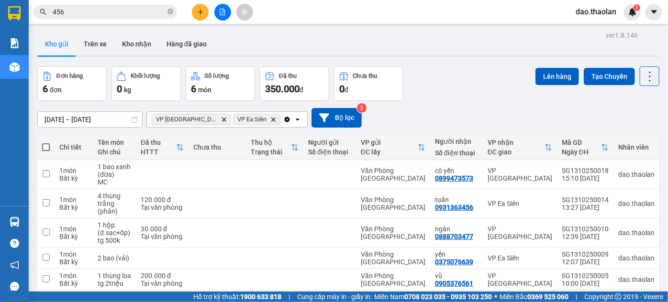
click at [205, 291] on td at bounding box center [217, 302] width 57 height 22
checkbox input "true"
click at [216, 269] on td at bounding box center [217, 280] width 57 height 22
checkbox input "true"
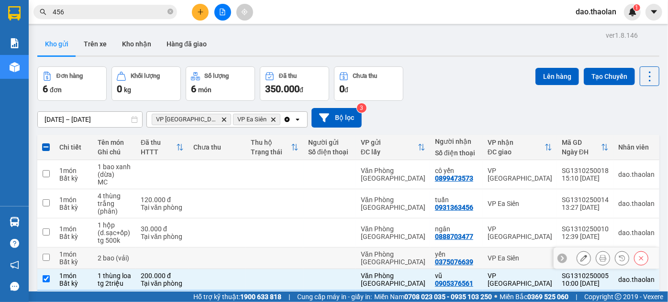
click at [224, 248] on td at bounding box center [217, 259] width 57 height 22
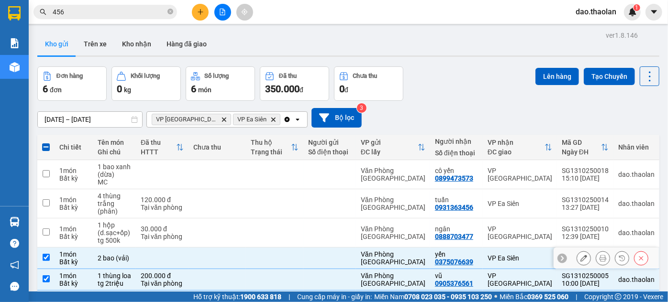
click at [234, 248] on td at bounding box center [217, 259] width 57 height 22
checkbox input "false"
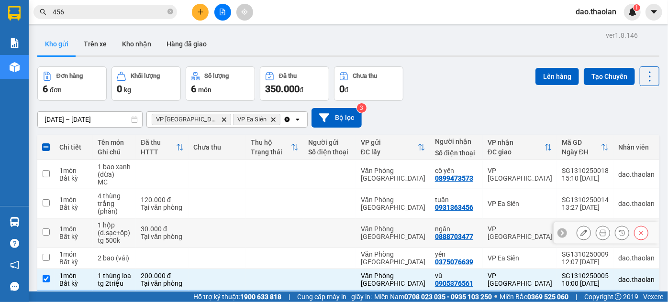
click at [244, 219] on td at bounding box center [217, 233] width 57 height 29
checkbox input "true"
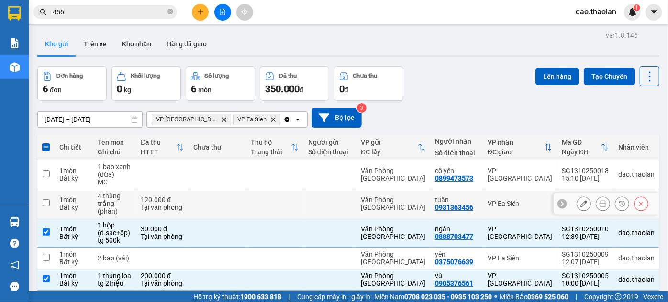
click at [245, 189] on td at bounding box center [217, 203] width 57 height 29
checkbox input "true"
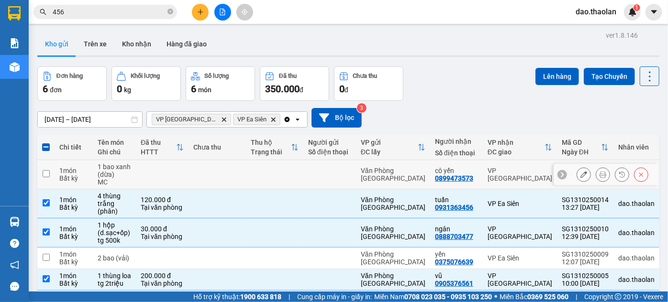
click at [253, 160] on td at bounding box center [274, 174] width 57 height 29
checkbox input "true"
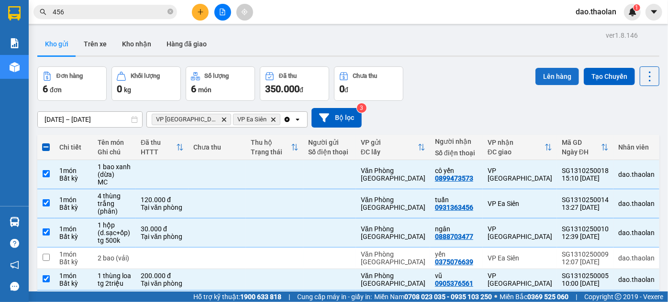
click at [558, 75] on button "Lên hàng" at bounding box center [557, 76] width 44 height 17
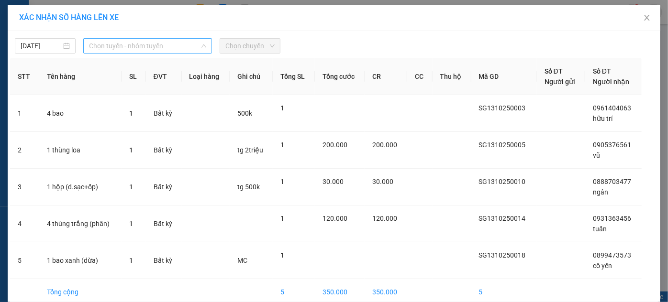
drag, startPoint x: 132, startPoint y: 46, endPoint x: 126, endPoint y: 61, distance: 16.4
click at [133, 46] on span "Chọn tuyến - nhóm tuyến" at bounding box center [148, 46] width 118 height 14
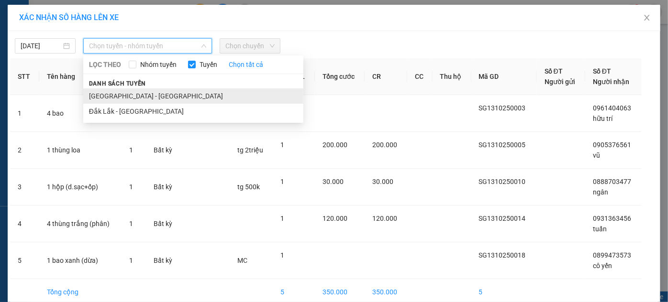
click at [117, 90] on li "[GEOGRAPHIC_DATA] - [GEOGRAPHIC_DATA]" at bounding box center [193, 96] width 220 height 15
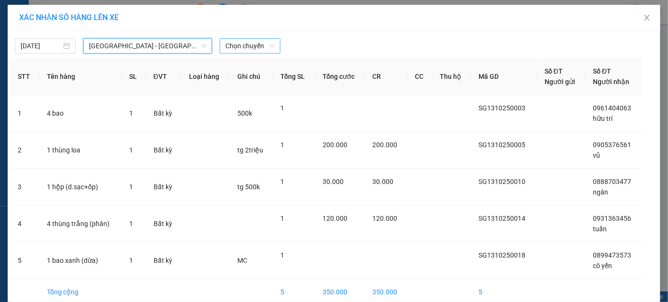
click at [225, 48] on span "Chọn chuyến" at bounding box center [249, 46] width 49 height 14
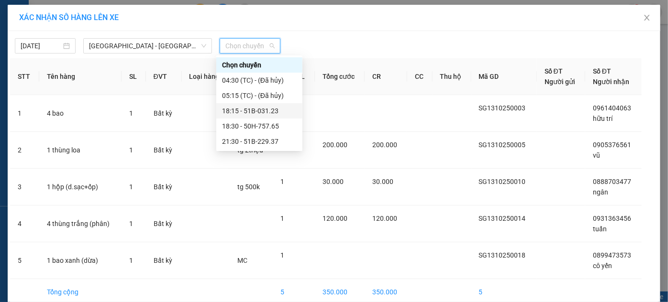
click at [256, 111] on div "18:15 - 51B-031.23" at bounding box center [259, 111] width 75 height 11
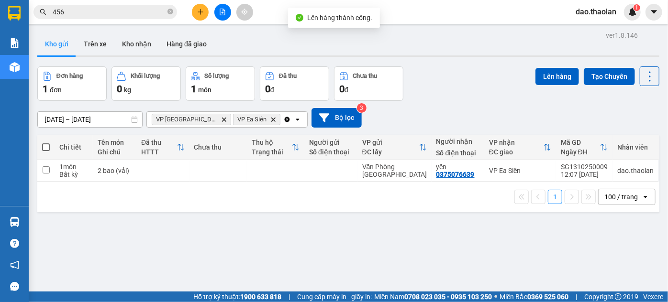
click at [255, 118] on div "VP Bình Hòa Delete VP Ea Siên Delete" at bounding box center [215, 119] width 136 height 15
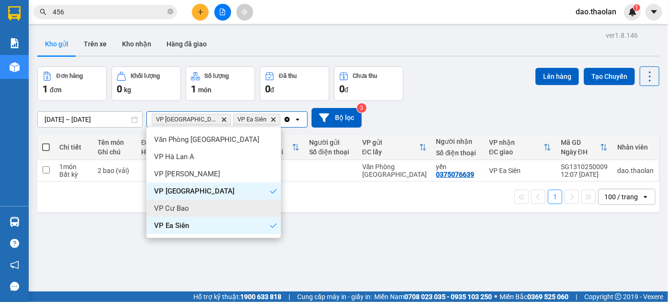
click at [205, 206] on div "VP Cư Bao" at bounding box center [213, 208] width 134 height 17
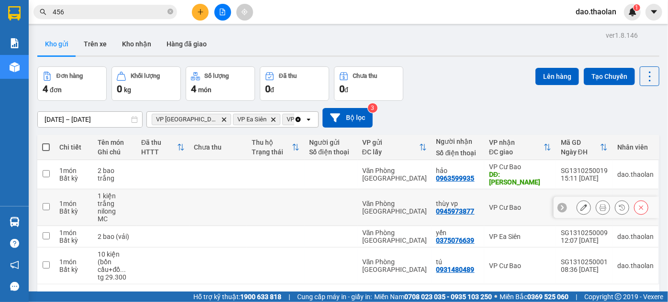
click at [223, 193] on td at bounding box center [217, 207] width 57 height 37
checkbox input "true"
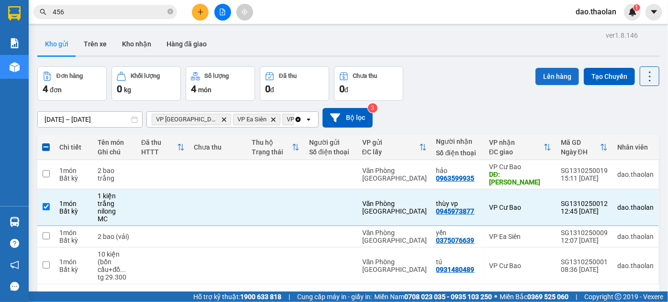
click at [542, 75] on button "Lên hàng" at bounding box center [557, 76] width 44 height 17
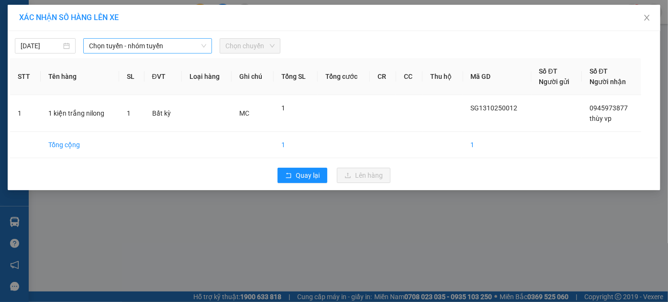
click at [180, 48] on span "Chọn tuyến - nhóm tuyến" at bounding box center [148, 46] width 118 height 14
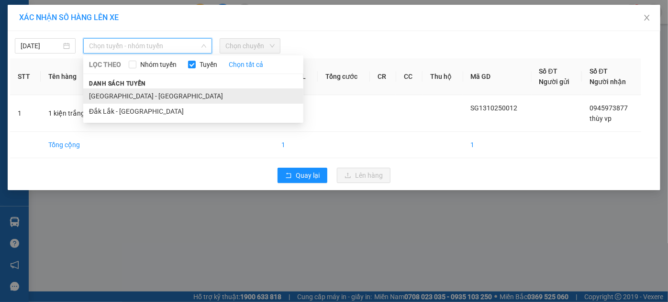
click at [140, 95] on li "[GEOGRAPHIC_DATA] - [GEOGRAPHIC_DATA]" at bounding box center [193, 96] width 220 height 15
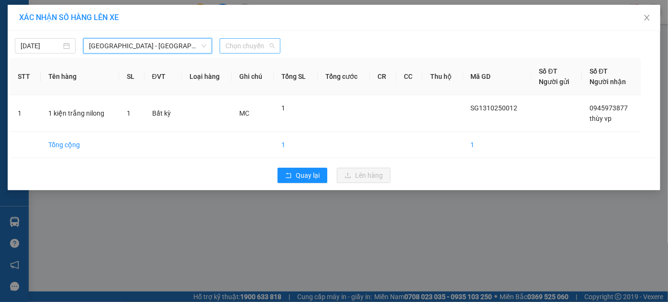
click at [234, 47] on span "Chọn chuyến" at bounding box center [249, 46] width 49 height 14
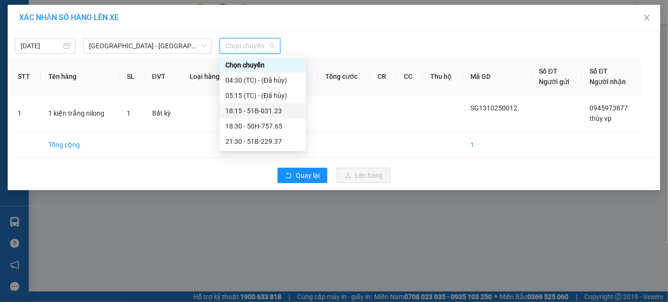
click at [254, 113] on div "18:15 - 51B-031.23" at bounding box center [262, 111] width 75 height 11
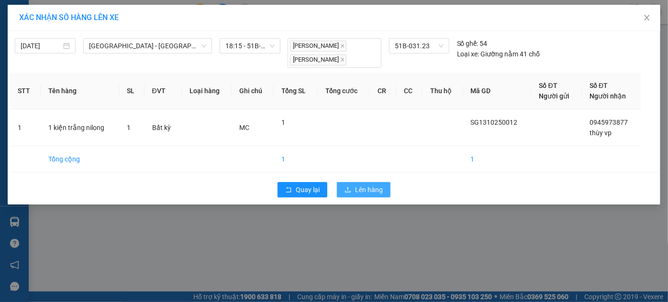
drag, startPoint x: 361, startPoint y: 179, endPoint x: 366, endPoint y: 187, distance: 8.9
click at [361, 181] on div "Quay lại Lên hàng" at bounding box center [334, 190] width 648 height 25
click at [367, 190] on span "Lên hàng" at bounding box center [369, 190] width 28 height 11
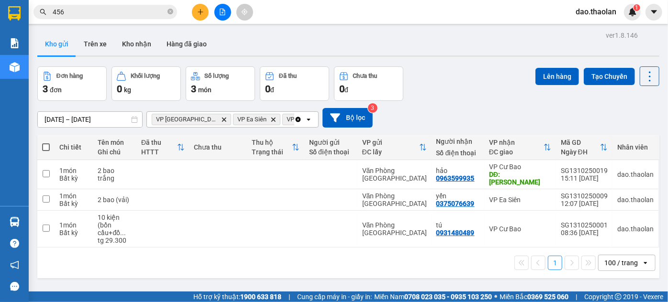
click at [298, 118] on icon "Clear all" at bounding box center [298, 119] width 5 height 5
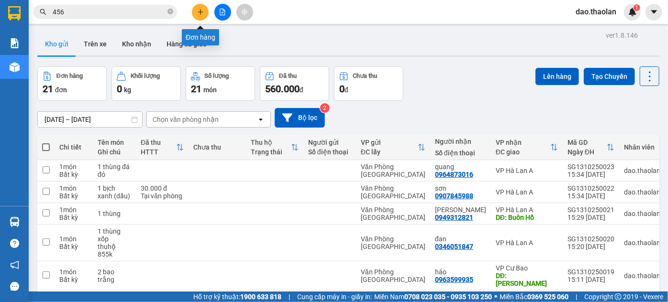
click at [202, 12] on icon "plus" at bounding box center [200, 11] width 5 height 0
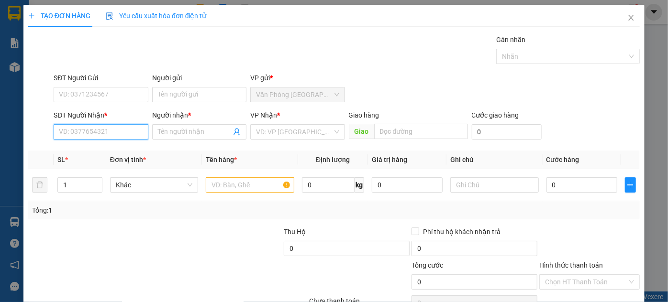
click at [117, 133] on input "SĐT Người Nhận *" at bounding box center [101, 131] width 94 height 15
click at [223, 185] on input "text" at bounding box center [250, 185] width 89 height 15
type input "2 cục đen"
click at [89, 131] on input "SĐT Người Nhận *" at bounding box center [101, 131] width 94 height 15
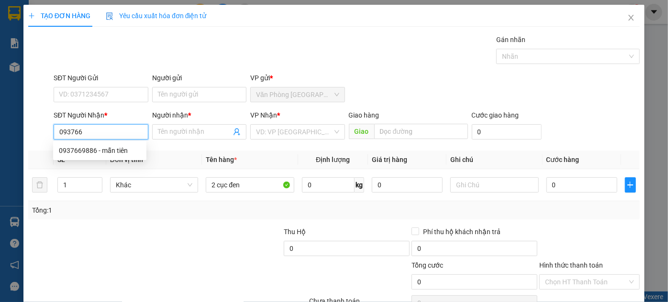
type input "0937669"
click at [129, 152] on div "0937669886 - mẫn tiên" at bounding box center [100, 150] width 82 height 11
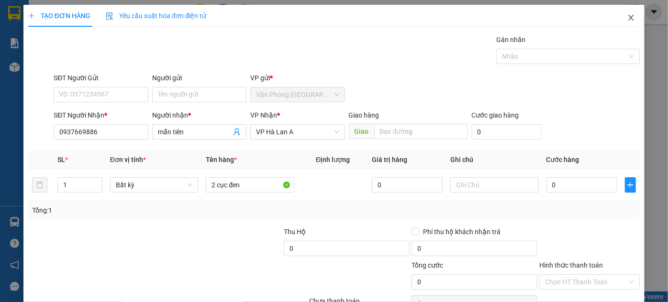
click at [627, 20] on icon "close" at bounding box center [631, 18] width 8 height 8
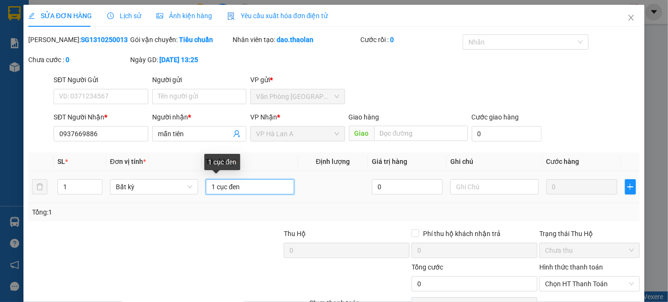
drag, startPoint x: 213, startPoint y: 187, endPoint x: 202, endPoint y: 179, distance: 13.8
click at [206, 181] on input "1 cục đen" at bounding box center [250, 186] width 89 height 15
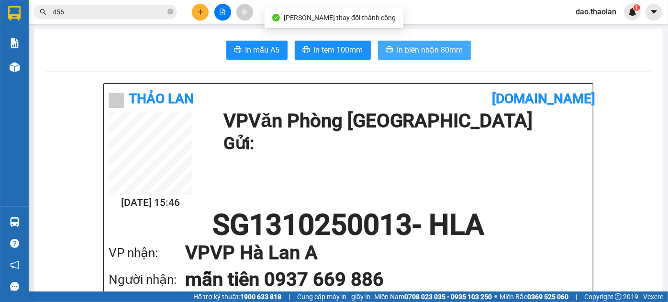
click at [431, 51] on span "In biên nhận 80mm" at bounding box center [430, 50] width 66 height 12
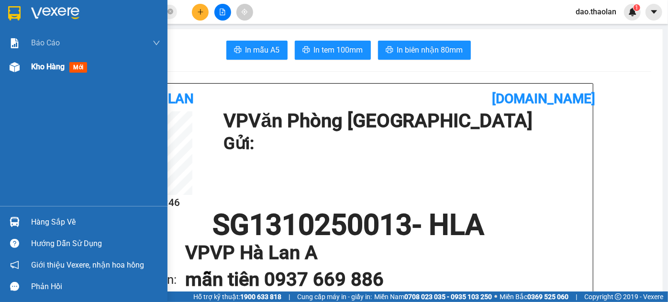
drag, startPoint x: 36, startPoint y: 71, endPoint x: 119, endPoint y: 55, distance: 83.9
click at [37, 71] on span "Kho hàng" at bounding box center [47, 66] width 33 height 9
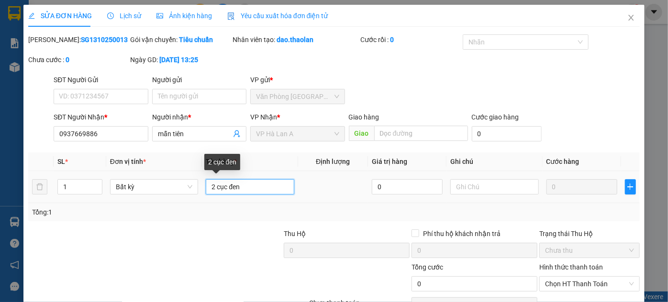
drag, startPoint x: 214, startPoint y: 184, endPoint x: 200, endPoint y: 177, distance: 15.6
click at [206, 178] on div "2 cục đen" at bounding box center [250, 187] width 89 height 19
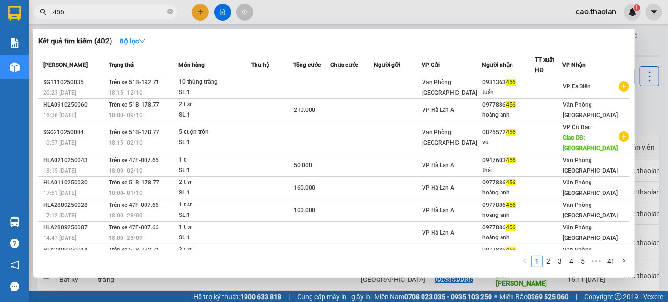
drag, startPoint x: 67, startPoint y: 11, endPoint x: 39, endPoint y: 1, distance: 30.0
click at [39, 4] on div "Kết quả tìm kiếm ( 402 ) Bộ lọc Mã ĐH Trạng thái Món hàng Thu hộ Tổng cước Chưa…" at bounding box center [93, 12] width 187 height 17
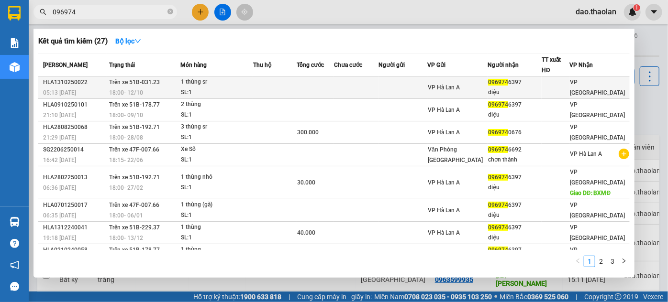
type input "096974"
click at [233, 93] on div "SL: 1" at bounding box center [217, 93] width 72 height 11
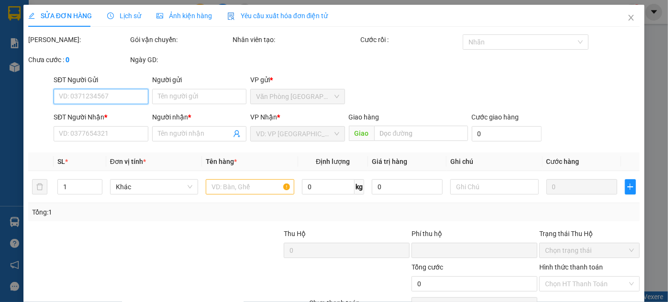
type input "0969746397"
type input "diệu"
type input "0"
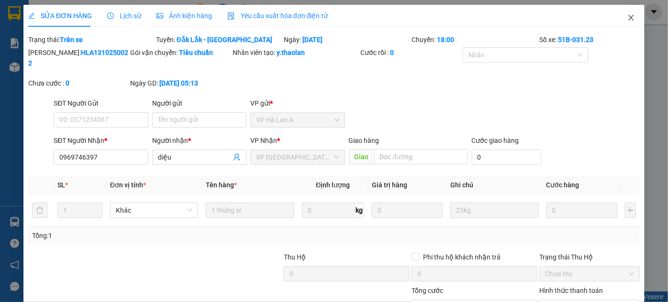
click at [628, 19] on icon "close" at bounding box center [630, 18] width 5 height 6
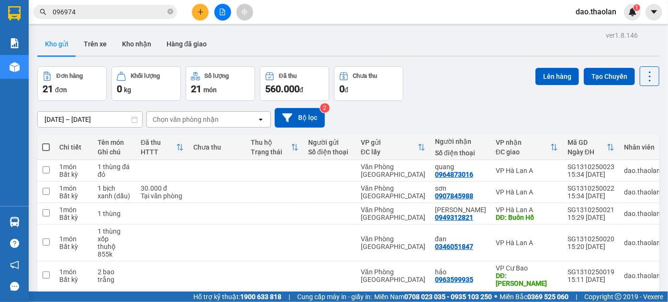
drag, startPoint x: 200, startPoint y: 1, endPoint x: 200, endPoint y: 8, distance: 7.2
click at [200, 8] on div "Kết quả tìm kiếm ( 27 ) Bộ lọc Mã ĐH Trạng thái Món hàng Thu hộ Tổng cước Chưa …" at bounding box center [334, 12] width 668 height 24
click at [200, 10] on icon "plus" at bounding box center [200, 12] width 7 height 7
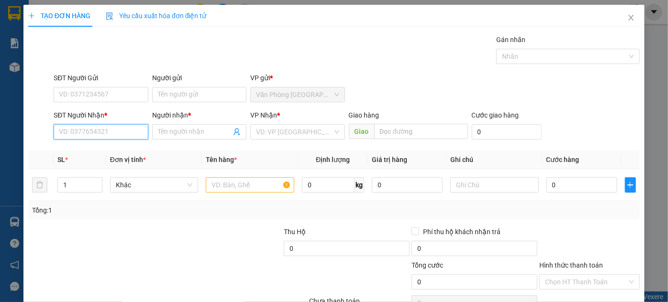
click at [129, 131] on input "SĐT Người Nhận *" at bounding box center [101, 131] width 94 height 15
click at [89, 150] on div "0379919721 - bền" at bounding box center [100, 150] width 82 height 11
type input "0379919721"
type input "bền"
type input "0379919721"
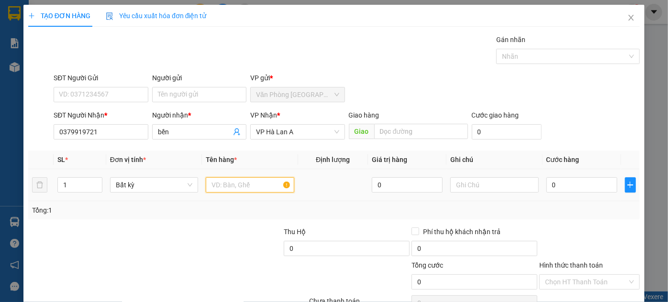
click at [224, 182] on input "text" at bounding box center [250, 185] width 89 height 15
type input "1 thùng xốp"
click at [578, 191] on input "0" at bounding box center [581, 185] width 71 height 15
type input "4"
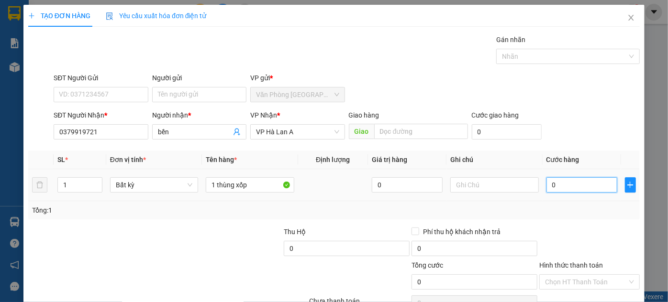
type input "4"
type input "40"
type input "40.000"
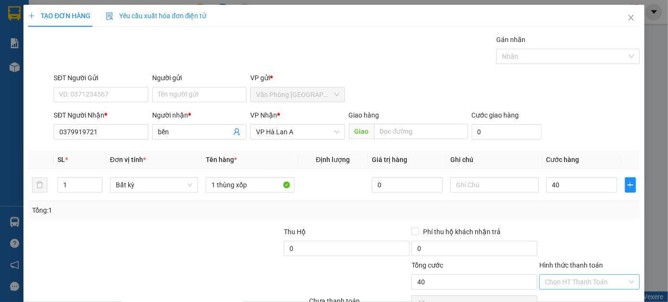
type input "40.000"
click at [573, 275] on input "Hình thức thanh toán" at bounding box center [586, 282] width 82 height 14
click at [573, 295] on div "Tại văn phòng" at bounding box center [584, 300] width 88 height 11
type input "0"
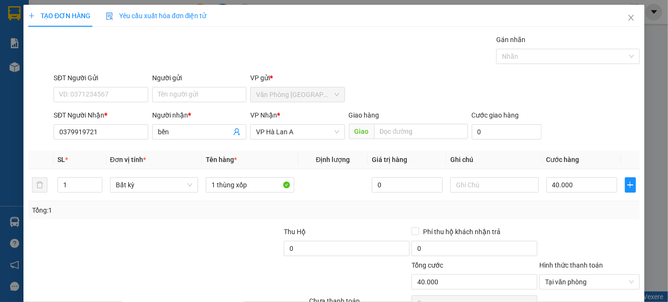
type input "0"
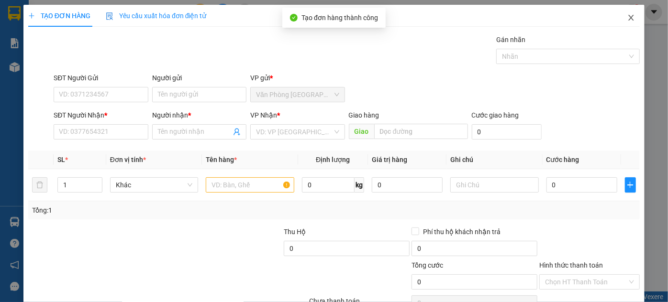
click at [628, 19] on icon "close" at bounding box center [630, 18] width 5 height 6
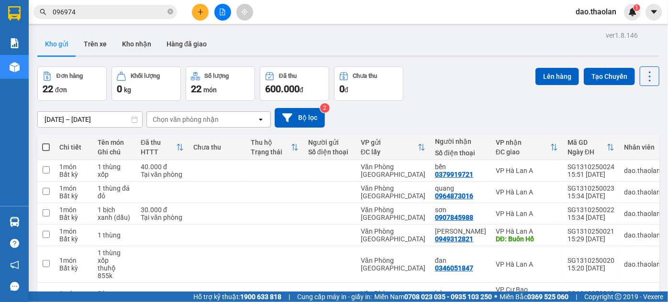
click at [199, 10] on icon "plus" at bounding box center [200, 12] width 7 height 7
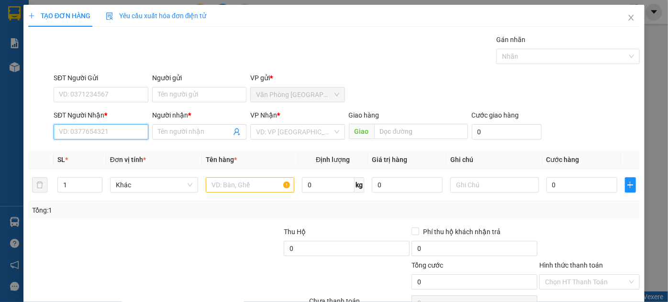
click at [117, 133] on input "SĐT Người Nhận *" at bounding box center [101, 131] width 94 height 15
drag, startPoint x: 97, startPoint y: 148, endPoint x: 111, endPoint y: 151, distance: 14.6
click at [98, 148] on div "0987628245 - tâm đức" at bounding box center [100, 150] width 82 height 11
type input "0987628245"
type input "tâm đức"
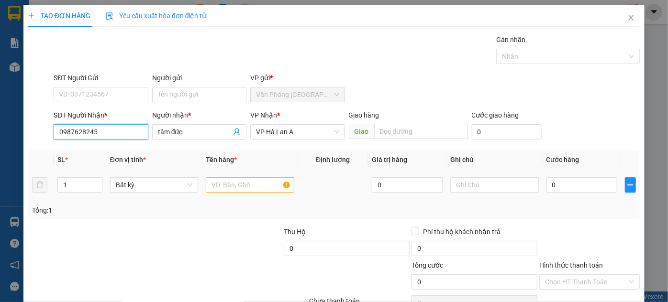
type input "0987628245"
click at [223, 178] on input "text" at bounding box center [250, 185] width 89 height 15
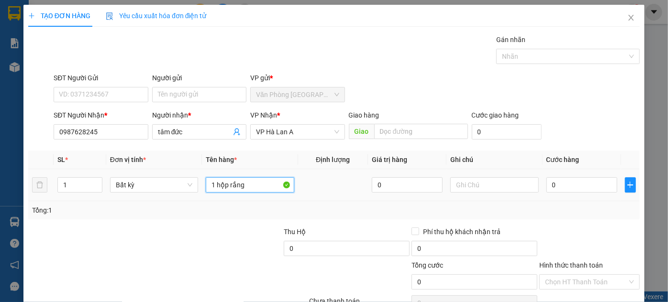
type input "1 hộp rắng"
click at [539, 186] on tr "1 Bất kỳ 1 hộp rắng 0 0" at bounding box center [333, 185] width 611 height 32
click at [547, 186] on input "0" at bounding box center [581, 185] width 71 height 15
type input "3"
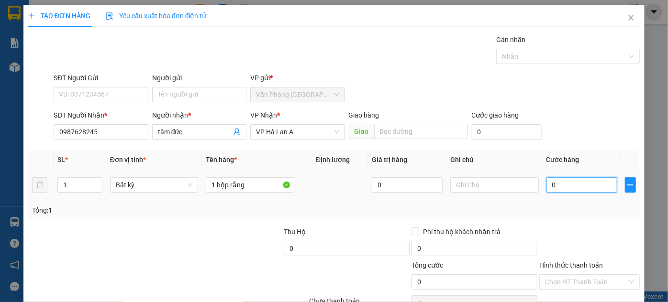
type input "3"
type input "30"
type input "30.000"
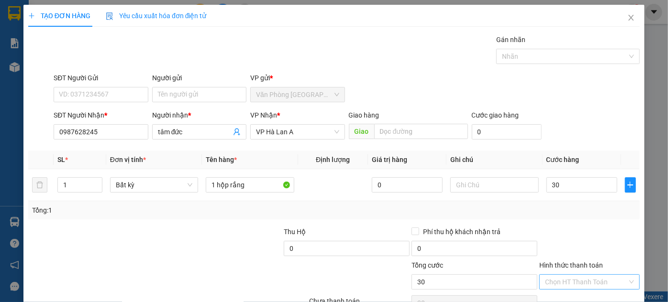
type input "30.000"
click at [564, 276] on input "Hình thức thanh toán" at bounding box center [586, 282] width 82 height 14
click at [566, 261] on div "Tại văn phòng" at bounding box center [584, 262] width 88 height 11
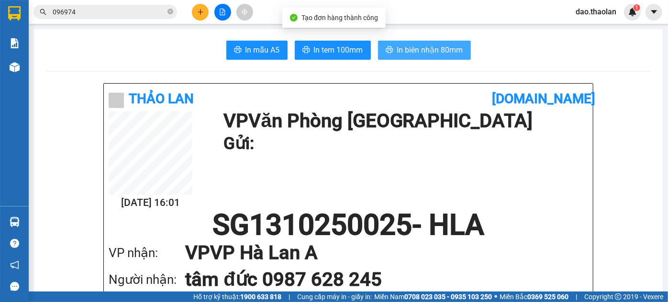
drag, startPoint x: 424, startPoint y: 42, endPoint x: 426, endPoint y: 46, distance: 5.3
click at [424, 42] on button "In biên nhận 80mm" at bounding box center [424, 50] width 93 height 19
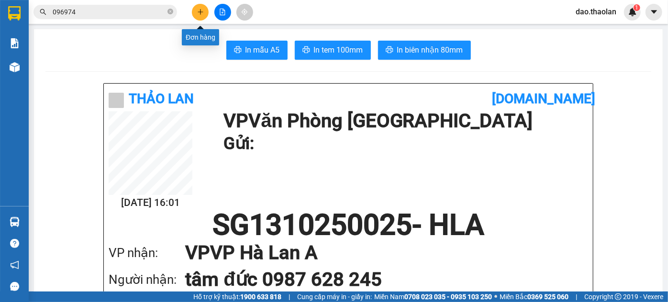
click at [199, 12] on icon "plus" at bounding box center [200, 11] width 5 height 0
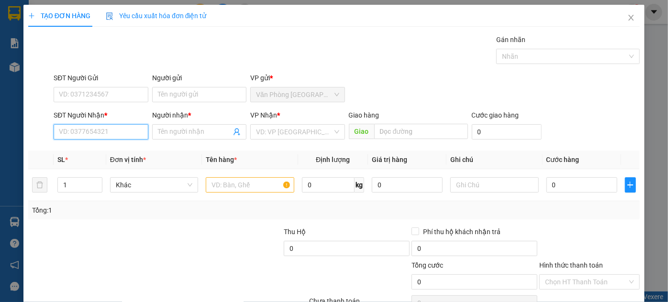
click at [90, 128] on input "SĐT Người Nhận *" at bounding box center [101, 131] width 94 height 15
type input "0965741631"
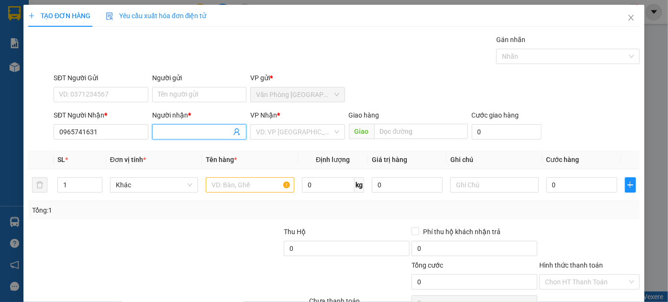
click at [174, 131] on input "Người nhận *" at bounding box center [194, 132] width 73 height 11
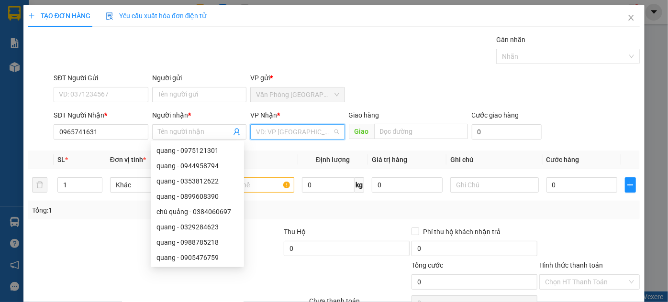
click at [273, 133] on input "search" at bounding box center [294, 132] width 76 height 14
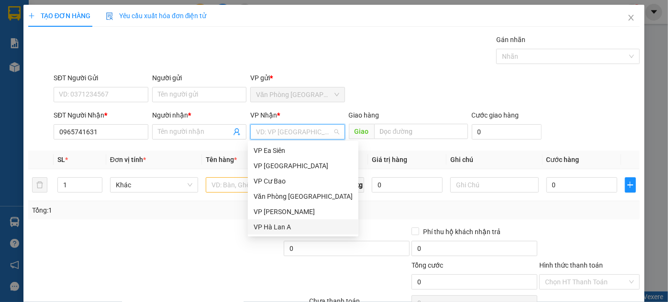
click at [284, 226] on div "VP Hà Lan A" at bounding box center [303, 227] width 99 height 11
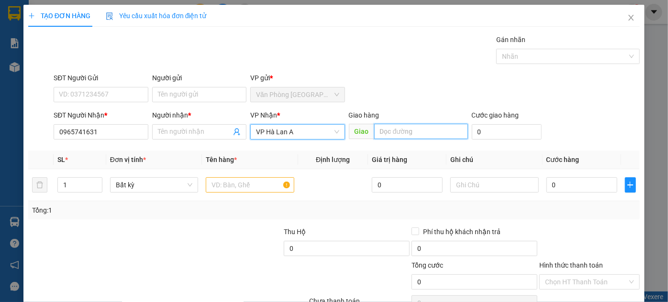
click at [388, 134] on input "text" at bounding box center [421, 131] width 94 height 15
type input "Buôn Hồ"
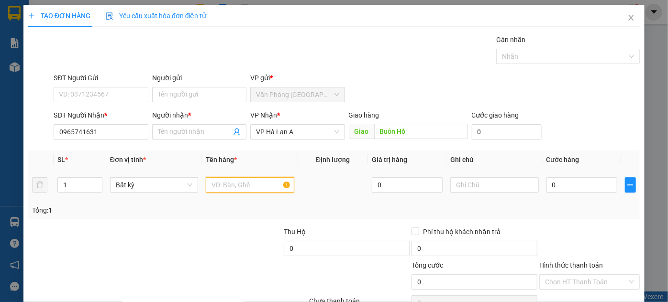
click at [241, 183] on input "text" at bounding box center [250, 185] width 89 height 15
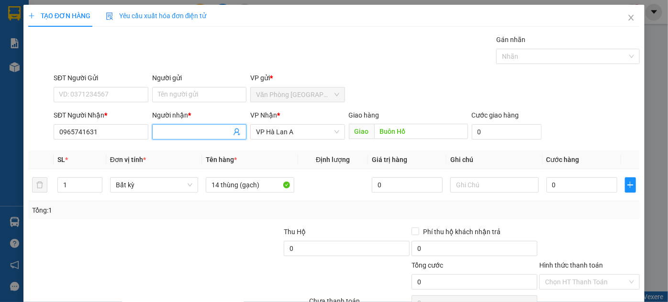
click at [197, 133] on input "Người nhận *" at bounding box center [194, 132] width 73 height 11
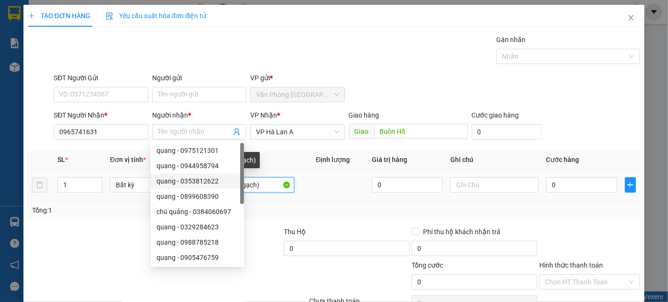
click at [264, 185] on input "14 thùng (gạch)" at bounding box center [250, 185] width 89 height 15
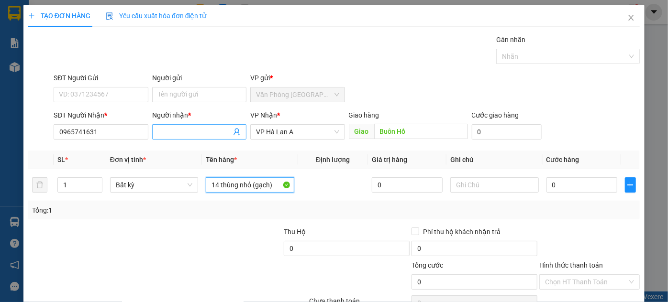
type input "14 thùng nhỏ (gạch)"
click at [163, 134] on input "Người nhận *" at bounding box center [194, 132] width 73 height 11
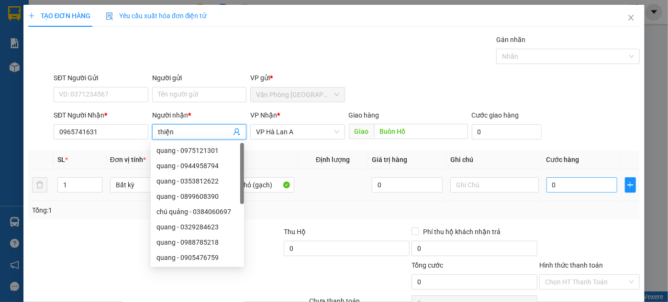
type input "thiện"
click at [560, 187] on input "0" at bounding box center [581, 185] width 71 height 15
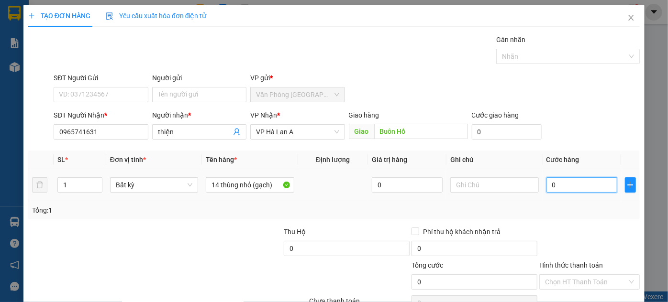
type input "3"
type input "30"
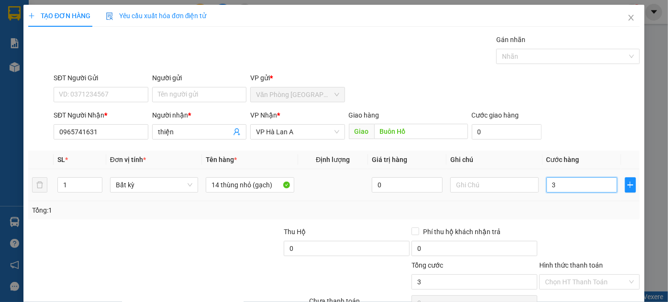
type input "30"
type input "3"
type input "0"
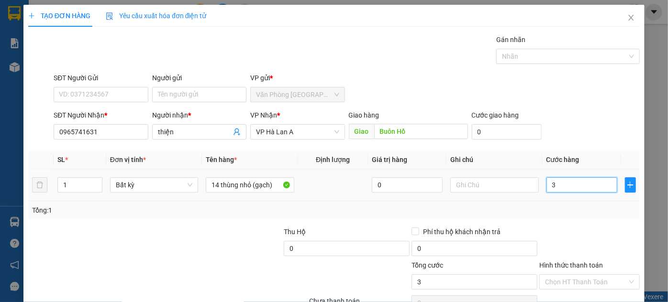
type input "0"
click at [487, 183] on input "text" at bounding box center [494, 185] width 89 height 15
type input "3"
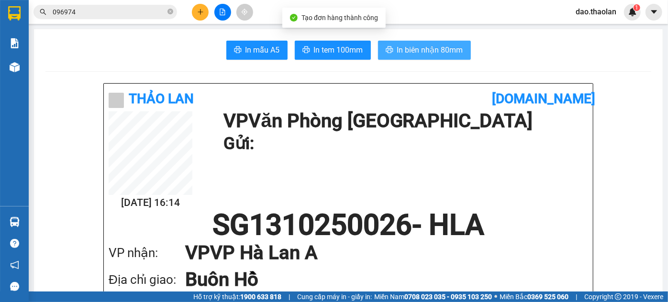
click at [417, 52] on span "In biên nhận 80mm" at bounding box center [430, 50] width 66 height 12
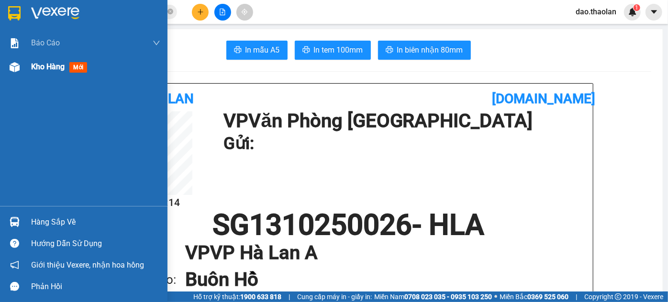
click at [41, 73] on div "Kho hàng mới" at bounding box center [61, 67] width 60 height 12
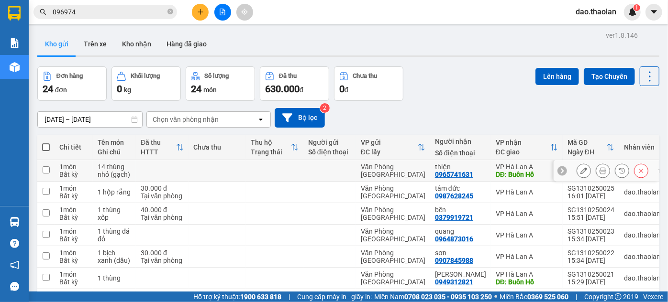
click at [580, 169] on icon at bounding box center [583, 170] width 7 height 7
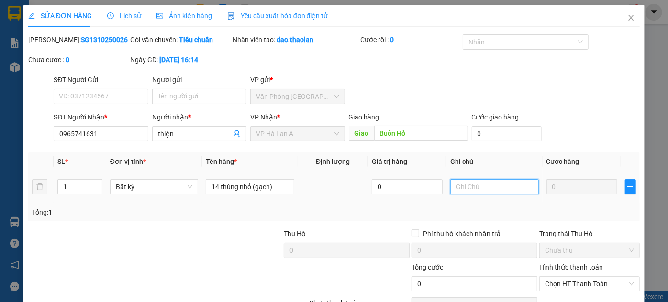
click at [476, 187] on input "text" at bounding box center [494, 186] width 89 height 15
click at [536, 270] on div "Total Paid Fee 0 Total UnPaid Fee 0 Cash Collection Total Fee Mã ĐH: SG13102500…" at bounding box center [333, 185] width 611 height 303
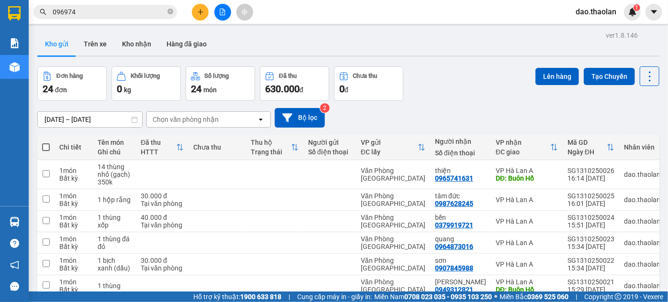
click at [194, 11] on button at bounding box center [200, 12] width 17 height 17
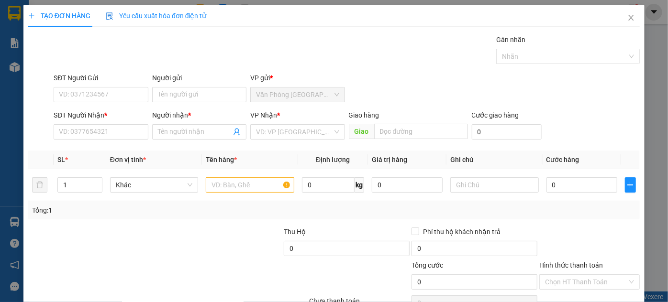
click at [122, 123] on div "SĐT Người Nhận *" at bounding box center [101, 117] width 94 height 14
click at [121, 133] on input "SĐT Người Nhận *" at bounding box center [101, 131] width 94 height 15
type input "2"
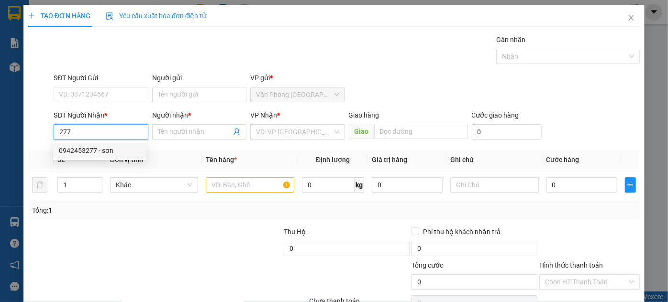
click at [115, 148] on div "0942453277 - sơn" at bounding box center [100, 150] width 82 height 11
type input "0942453277"
type input "sơn"
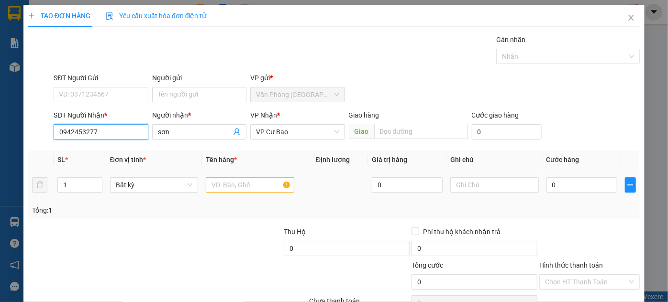
type input "0942453277"
click at [230, 191] on input "text" at bounding box center [250, 185] width 89 height 15
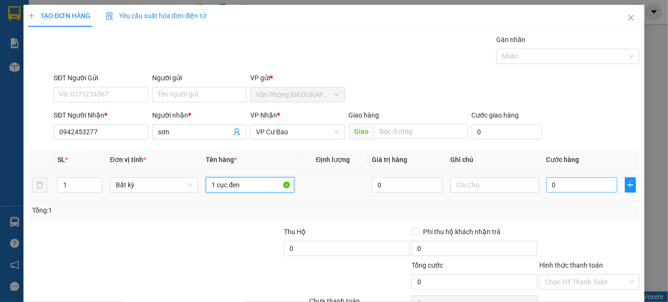
type input "1 cục đen"
click at [559, 185] on input "0" at bounding box center [581, 185] width 71 height 15
type input "3"
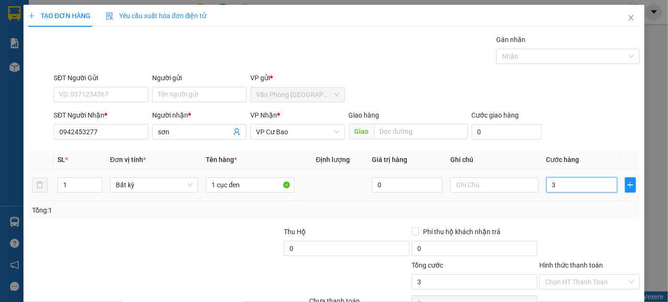
type input "30"
type input "30.000"
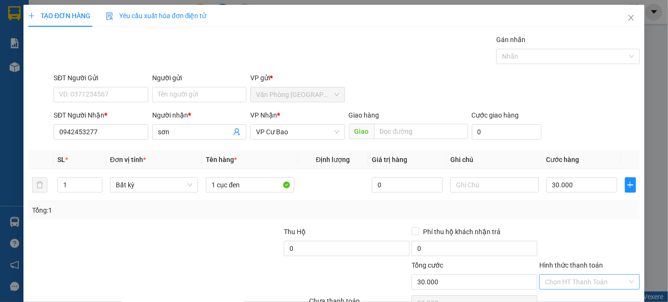
click at [570, 281] on input "Hình thức thanh toán" at bounding box center [586, 282] width 82 height 14
click at [576, 259] on div "Tại văn phòng" at bounding box center [584, 262] width 88 height 11
type input "0"
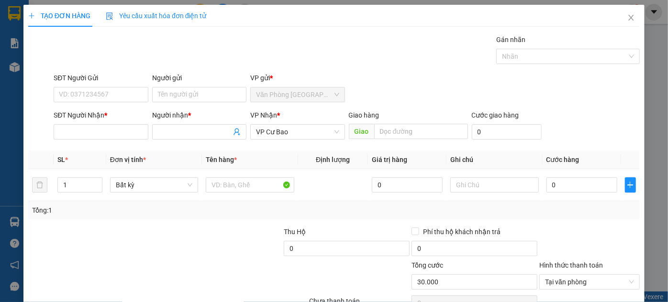
type input "0"
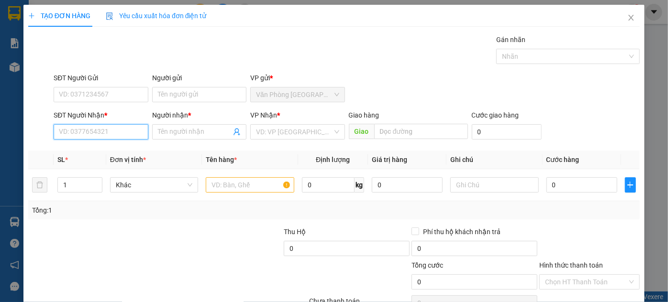
click at [120, 124] on input "SĐT Người Nhận *" at bounding box center [101, 131] width 94 height 15
type input "0906700031"
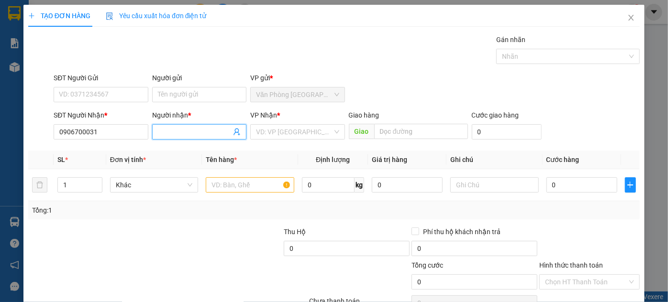
click at [190, 127] on input "Người nhận *" at bounding box center [194, 132] width 73 height 11
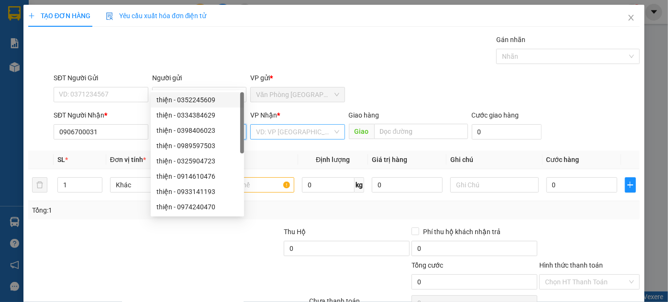
type input "linh"
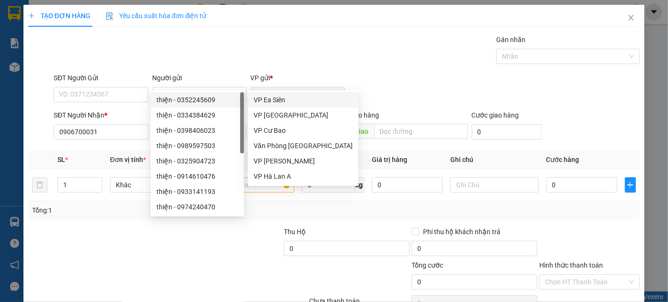
drag, startPoint x: 275, startPoint y: 79, endPoint x: 277, endPoint y: 95, distance: 16.4
click at [275, 125] on input "search" at bounding box center [294, 132] width 76 height 14
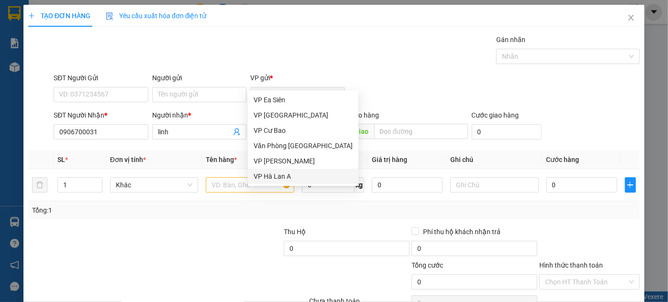
click at [279, 173] on div "VP Hà Lan A" at bounding box center [303, 176] width 99 height 11
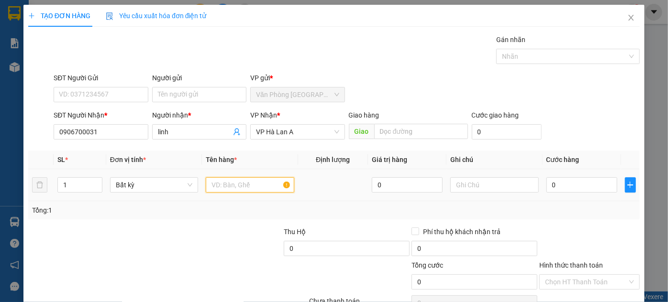
click at [237, 178] on input "text" at bounding box center [250, 185] width 89 height 15
type input "1 bìa trắng gt"
click at [592, 268] on div "Transit Pickup Surcharge Ids Transit Deliver Surcharge Ids Transit Deliver Surc…" at bounding box center [333, 184] width 611 height 301
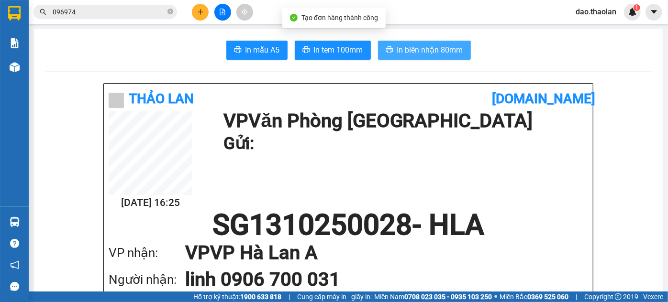
click at [451, 48] on span "In biên nhận 80mm" at bounding box center [430, 50] width 66 height 12
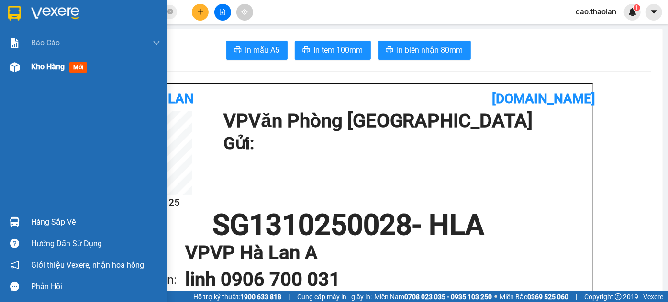
click at [46, 71] on span "Kho hàng" at bounding box center [47, 66] width 33 height 9
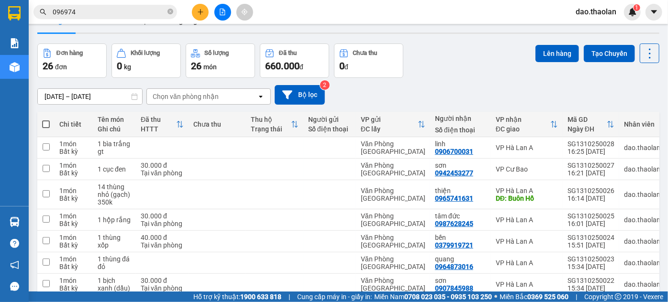
scroll to position [87, 0]
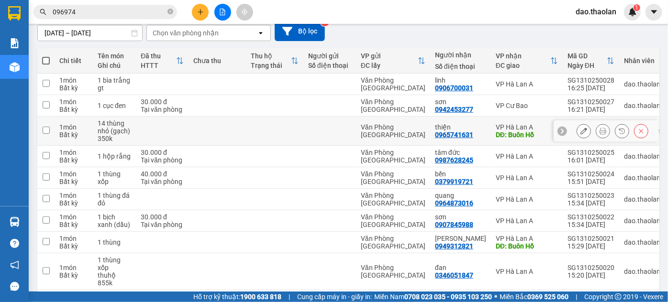
click at [479, 127] on td "thiện 0965741631" at bounding box center [460, 131] width 61 height 29
checkbox input "true"
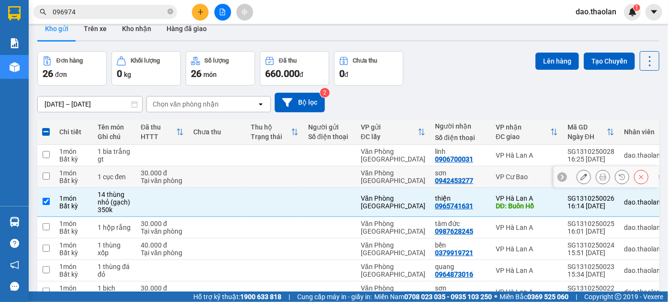
scroll to position [0, 0]
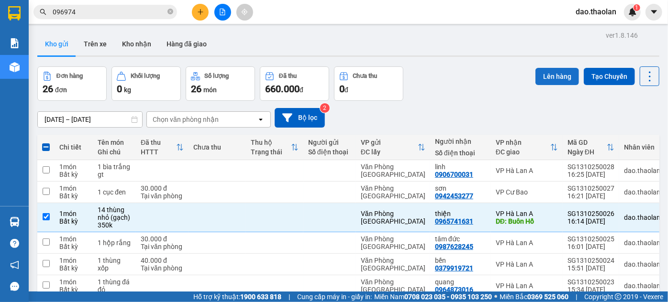
click at [548, 78] on button "Lên hàng" at bounding box center [557, 76] width 44 height 17
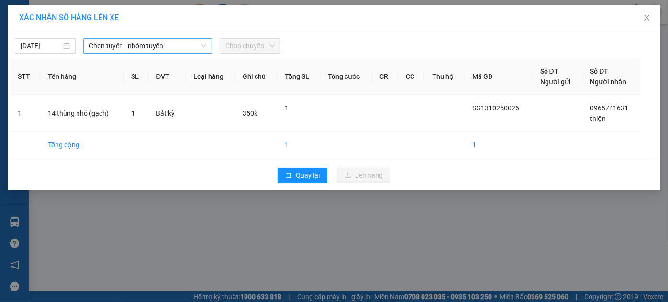
click at [161, 48] on span "Chọn tuyến - nhóm tuyến" at bounding box center [148, 46] width 118 height 14
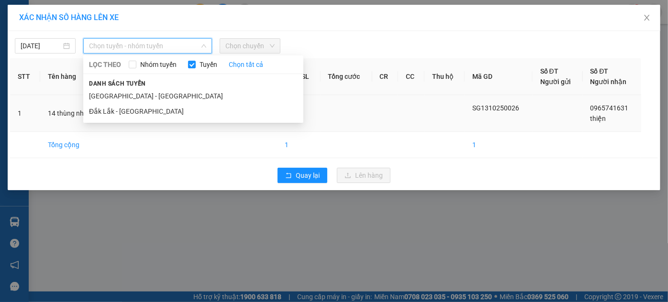
click at [149, 97] on li "[GEOGRAPHIC_DATA] - [GEOGRAPHIC_DATA]" at bounding box center [193, 96] width 220 height 15
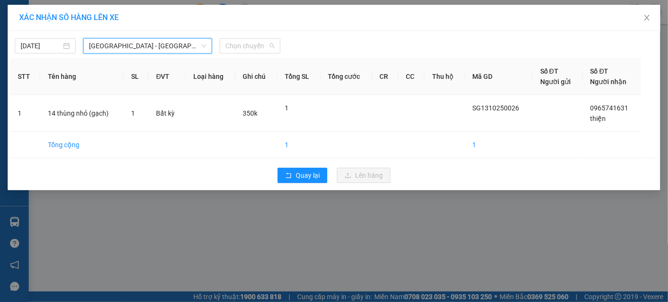
drag, startPoint x: 245, startPoint y: 50, endPoint x: 246, endPoint y: 64, distance: 13.4
click at [245, 50] on span "Chọn chuyến" at bounding box center [249, 46] width 49 height 14
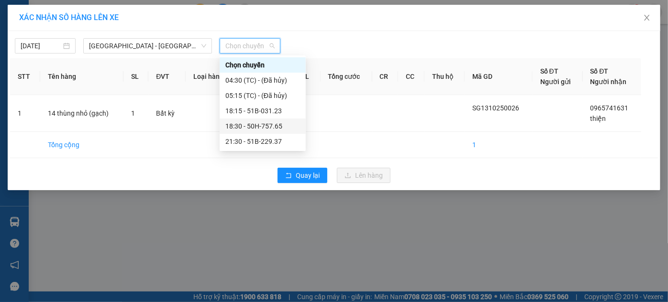
click at [261, 127] on div "18:30 - 50H-757.65" at bounding box center [262, 126] width 75 height 11
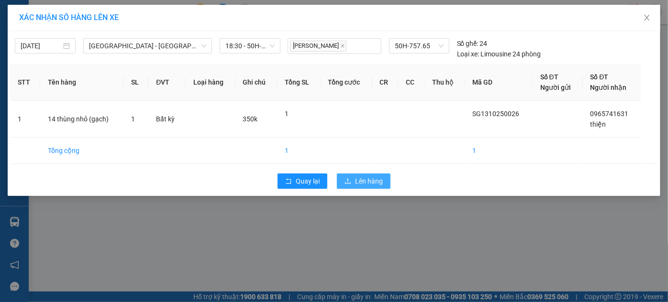
click at [361, 178] on span "Lên hàng" at bounding box center [369, 181] width 28 height 11
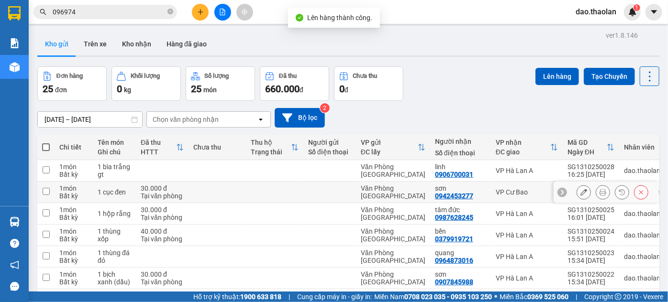
click at [522, 192] on div "VP Cư Bao" at bounding box center [527, 193] width 62 height 8
checkbox input "true"
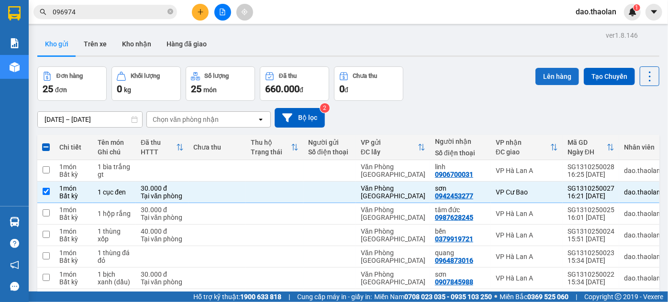
click at [554, 82] on button "Lên hàng" at bounding box center [557, 76] width 44 height 17
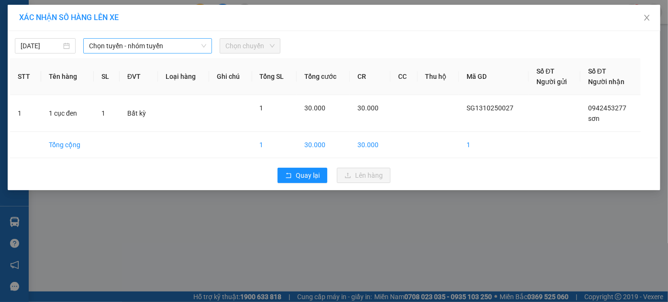
click at [163, 50] on span "Chọn tuyến - nhóm tuyến" at bounding box center [148, 46] width 118 height 14
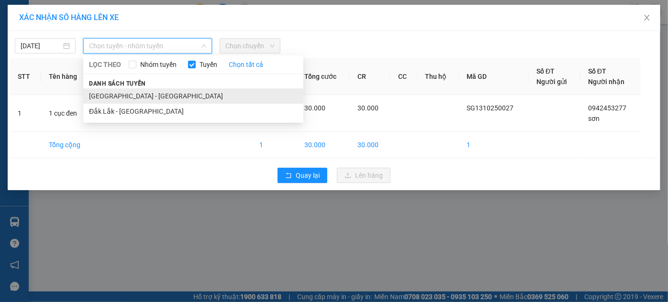
click at [153, 97] on li "[GEOGRAPHIC_DATA] - [GEOGRAPHIC_DATA]" at bounding box center [193, 96] width 220 height 15
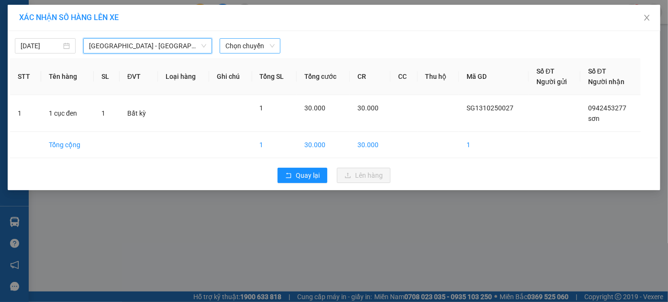
click at [257, 45] on span "Chọn chuyến" at bounding box center [249, 46] width 49 height 14
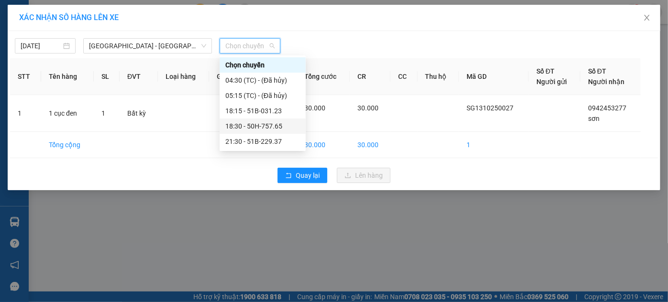
click at [269, 127] on div "18:30 - 50H-757.65" at bounding box center [262, 126] width 75 height 11
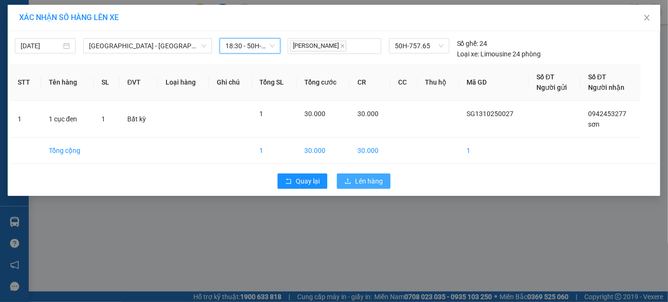
click at [358, 175] on button "Lên hàng" at bounding box center [364, 181] width 54 height 15
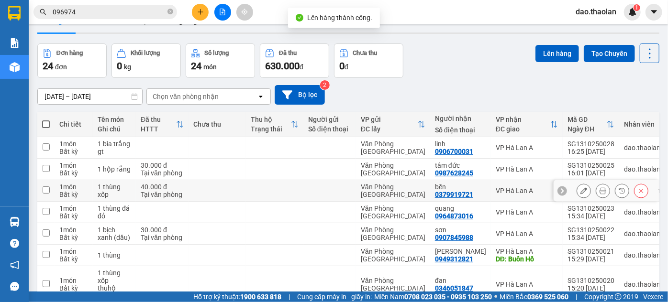
scroll to position [43, 0]
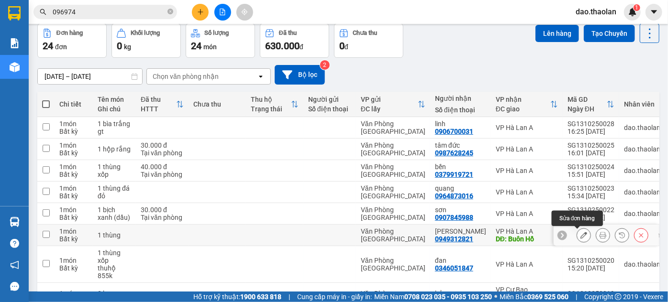
click at [580, 239] on icon at bounding box center [583, 235] width 7 height 7
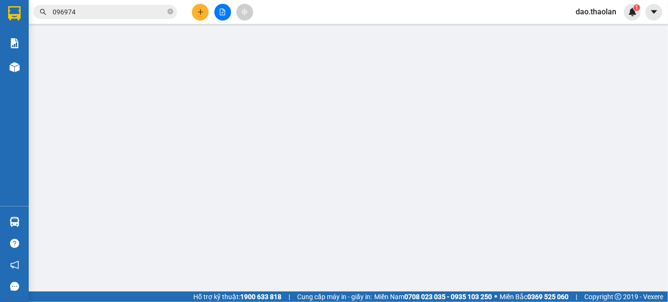
type input "0949312821"
type input "[PERSON_NAME]"
type input "Buôn Hồ"
type input "0"
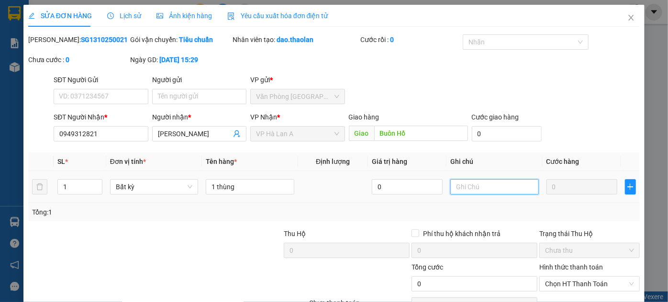
click at [455, 187] on input "text" at bounding box center [494, 186] width 89 height 15
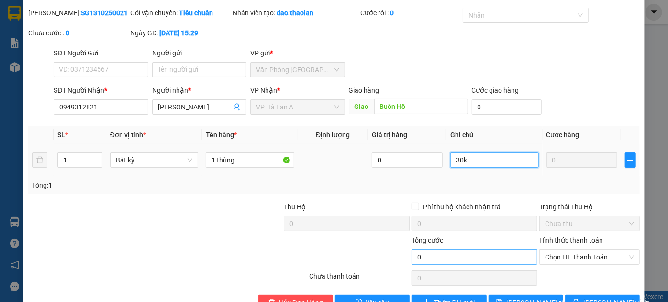
scroll to position [53, 0]
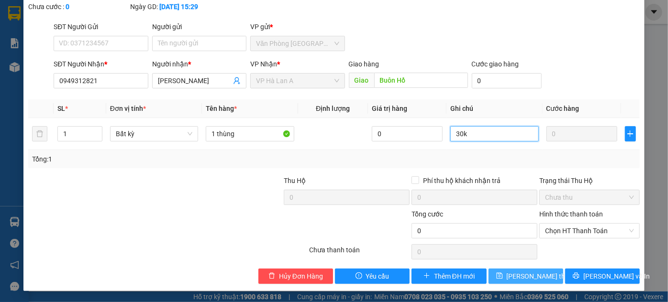
type input "30k"
click at [517, 279] on span "[PERSON_NAME] thay đổi" at bounding box center [545, 276] width 77 height 11
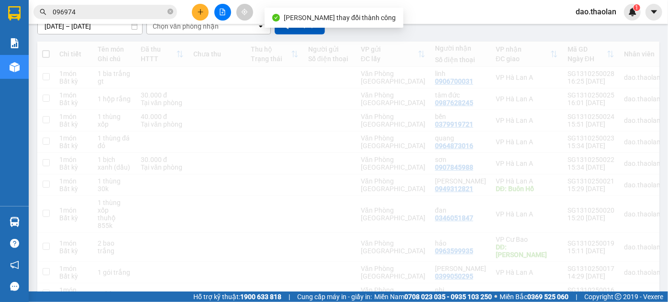
scroll to position [130, 0]
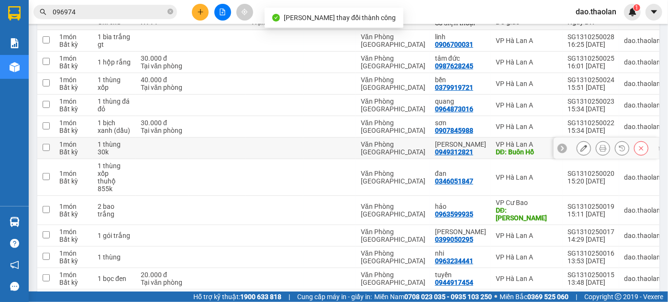
click at [479, 150] on td "quốc dũng 0949312821" at bounding box center [460, 149] width 61 height 22
checkbox input "true"
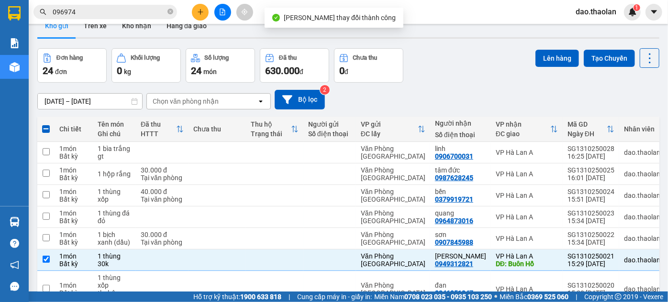
scroll to position [0, 0]
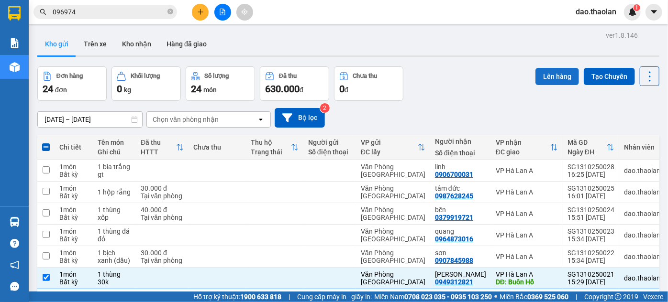
click at [544, 81] on button "Lên hàng" at bounding box center [557, 76] width 44 height 17
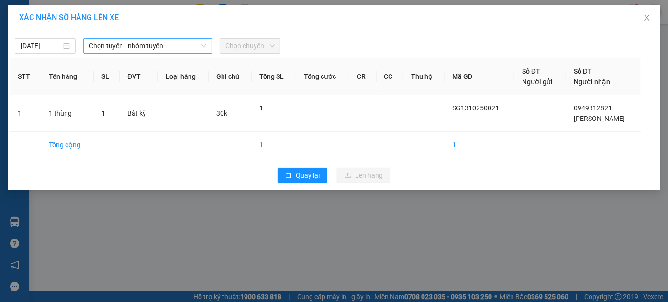
click at [174, 47] on span "Chọn tuyến - nhóm tuyến" at bounding box center [148, 46] width 118 height 14
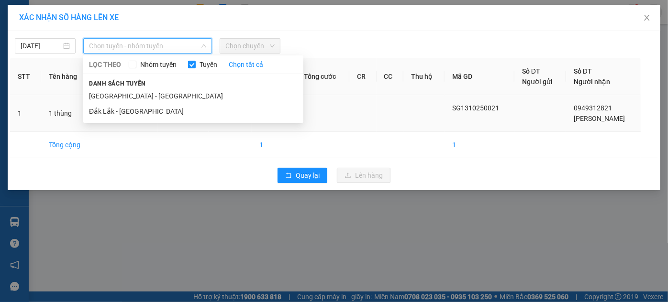
click at [145, 98] on li "[GEOGRAPHIC_DATA] - [GEOGRAPHIC_DATA]" at bounding box center [193, 96] width 220 height 15
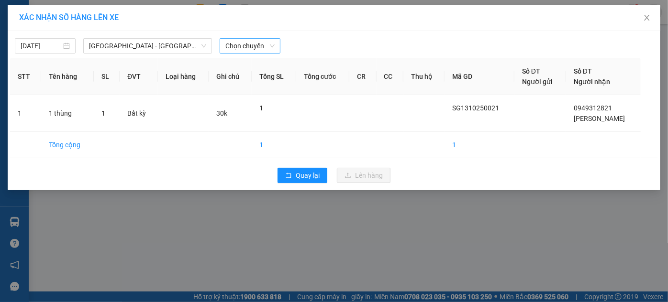
click at [241, 53] on div "13/10/2025 Sài Gòn - Đắk Lắk LỌC THEO Nhóm tuyến Tuyến Chọn tất cả Danh sách tu…" at bounding box center [334, 110] width 653 height 159
click at [245, 50] on span "Chọn chuyến" at bounding box center [249, 46] width 49 height 14
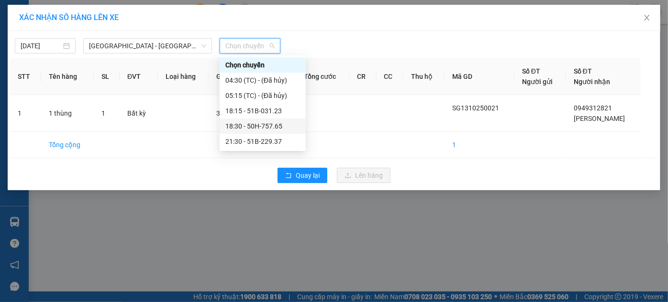
click at [257, 126] on div "18:30 - 50H-757.65" at bounding box center [262, 126] width 75 height 11
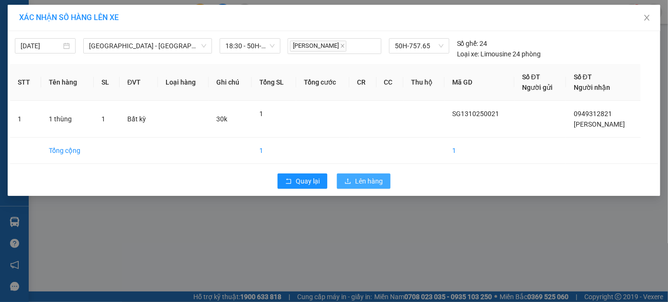
click at [356, 176] on span "Lên hàng" at bounding box center [369, 181] width 28 height 11
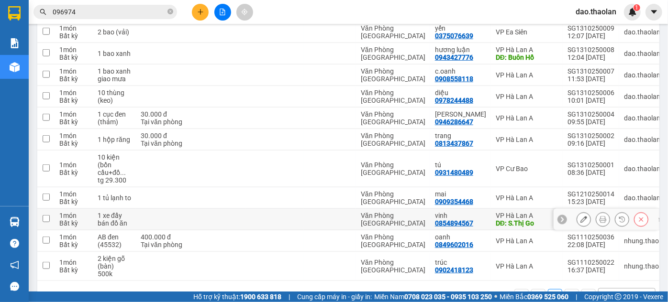
scroll to position [435, 0]
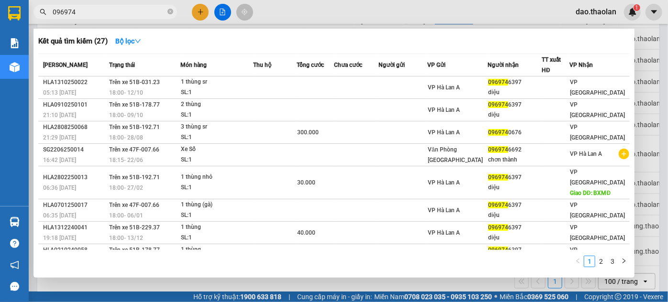
drag, startPoint x: 105, startPoint y: 8, endPoint x: 62, endPoint y: -3, distance: 43.9
click at [62, 0] on html "Kết quả tìm kiếm ( 27 ) Bộ lọc Mã ĐH Trạng thái Món hàng Thu hộ Tổng cước Chưa …" at bounding box center [334, 151] width 668 height 302
type input "0"
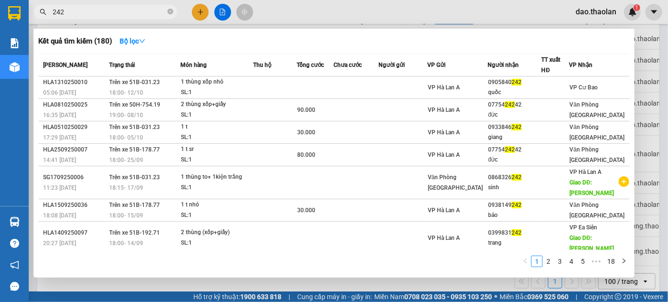
type input "242"
click at [381, 22] on div at bounding box center [334, 151] width 668 height 302
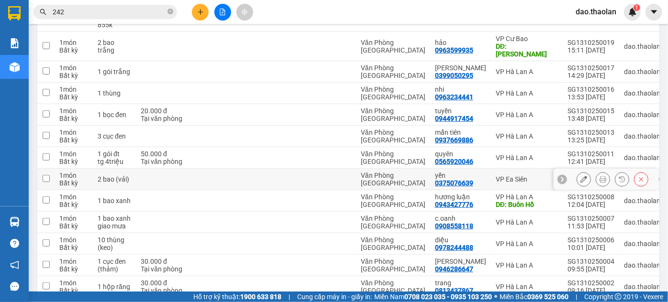
scroll to position [217, 0]
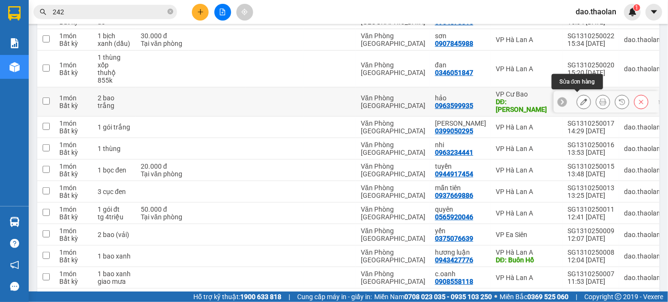
click at [580, 99] on icon at bounding box center [583, 102] width 7 height 7
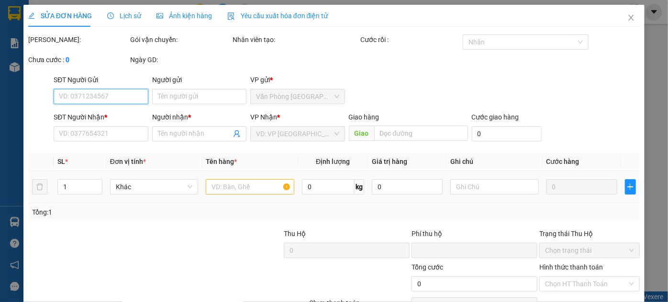
type input "0963599935"
type input "hảo"
type input "[PERSON_NAME]"
type input "0"
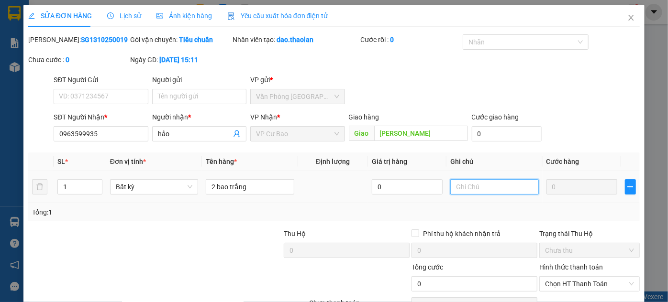
click at [479, 185] on input "text" at bounding box center [494, 186] width 89 height 15
type input "120k"
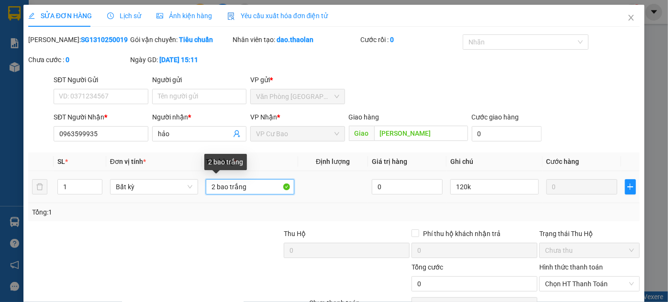
click at [264, 188] on input "2 bao trắng" at bounding box center [250, 186] width 89 height 15
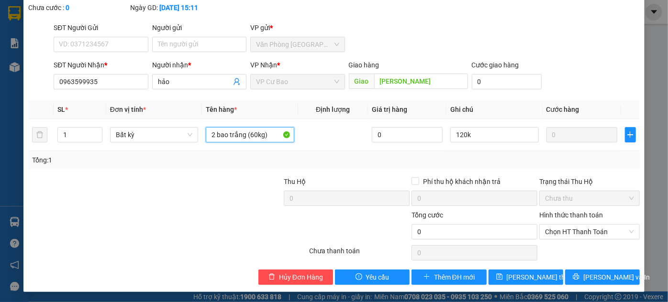
scroll to position [53, 0]
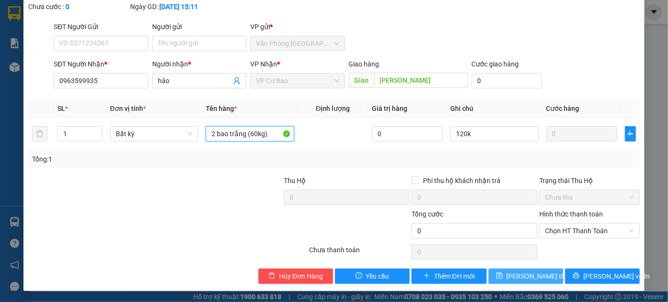
type input "2 bao trắng (60kg)"
click at [518, 270] on button "[PERSON_NAME] thay đổi" at bounding box center [526, 276] width 75 height 15
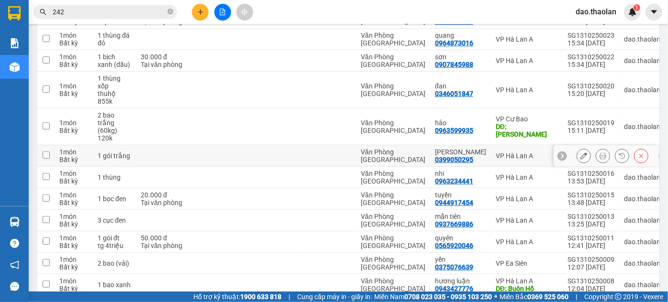
scroll to position [217, 0]
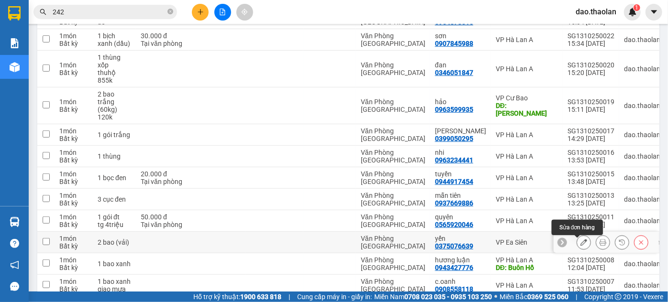
click at [581, 247] on button at bounding box center [583, 242] width 13 height 17
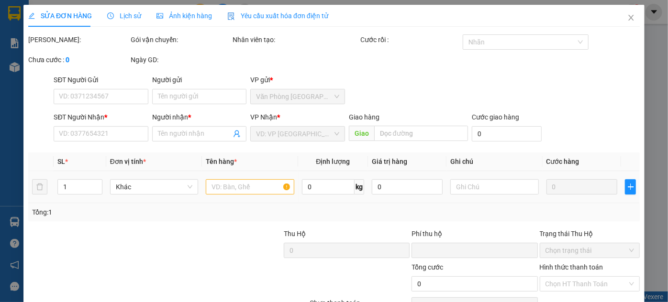
type input "0375076639"
type input "yến"
type input "0"
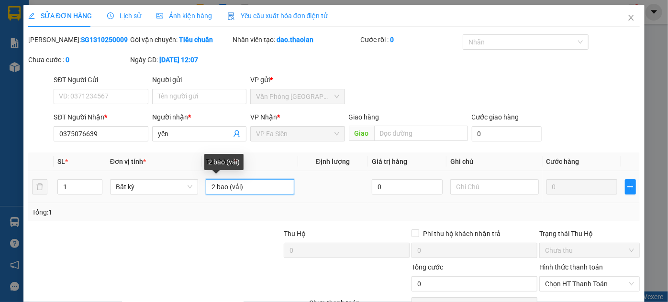
click at [230, 188] on input "2 bao (vải)" at bounding box center [250, 186] width 89 height 15
click at [227, 189] on input "2 bao (vải)" at bounding box center [250, 186] width 89 height 15
click at [274, 188] on input "2 bao xanh (vải)" at bounding box center [250, 186] width 89 height 15
type input "2 bao xanh (90kg)"
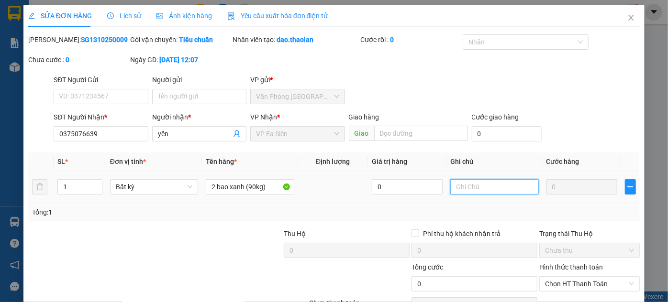
click at [479, 189] on input "text" at bounding box center [494, 186] width 89 height 15
click at [479, 188] on input "text" at bounding box center [494, 186] width 89 height 15
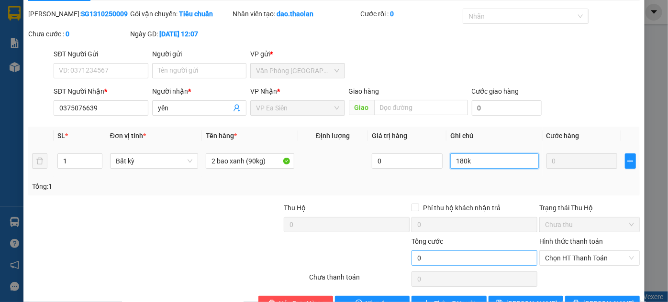
scroll to position [53, 0]
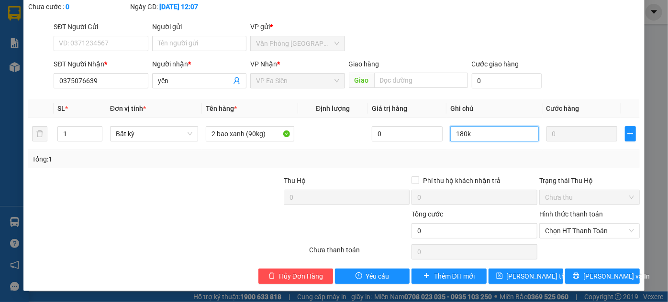
type input "180k"
click at [513, 286] on div "SỬA ĐƠN HÀNG Lịch sử Ảnh kiện hàng Yêu cầu xuất hóa đơn điện tử Total Paid Fee …" at bounding box center [333, 122] width 621 height 340
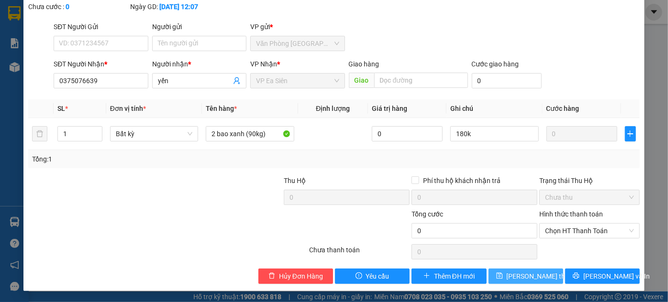
click at [514, 282] on button "[PERSON_NAME] thay đổi" at bounding box center [526, 276] width 75 height 15
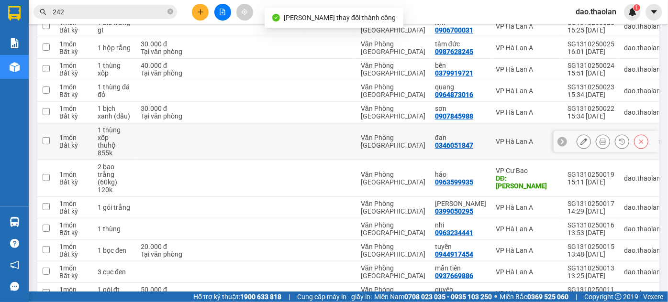
scroll to position [174, 0]
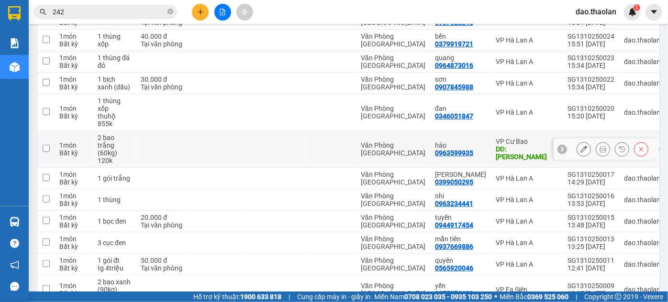
click at [491, 152] on td "VP Cư Bao DĐ: Chu Đăng" at bounding box center [527, 149] width 72 height 37
checkbox input "true"
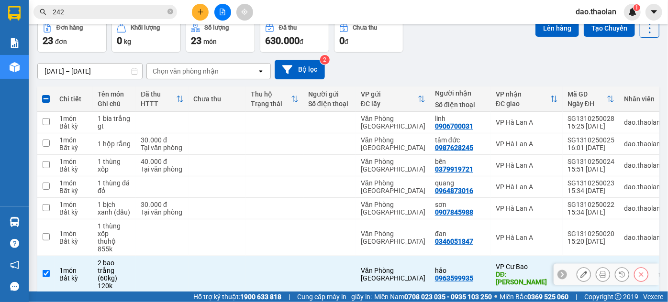
scroll to position [0, 0]
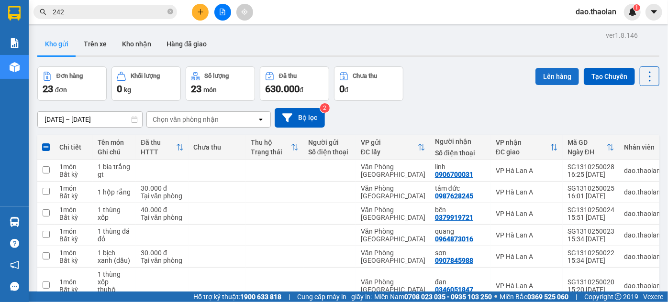
click at [544, 78] on button "Lên hàng" at bounding box center [557, 76] width 44 height 17
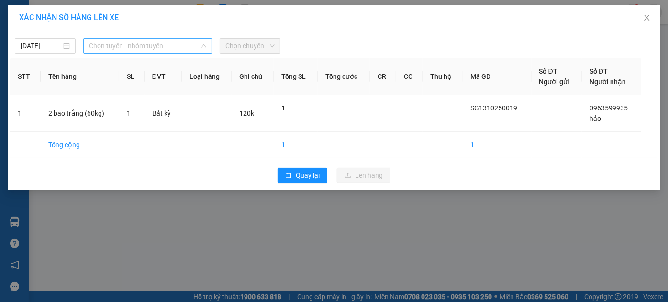
click at [176, 48] on span "Chọn tuyến - nhóm tuyến" at bounding box center [148, 46] width 118 height 14
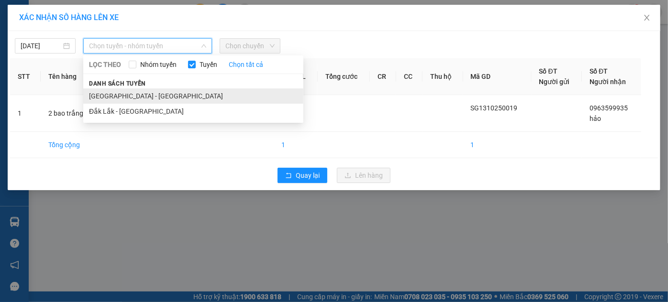
click at [159, 94] on li "[GEOGRAPHIC_DATA] - [GEOGRAPHIC_DATA]" at bounding box center [193, 96] width 220 height 15
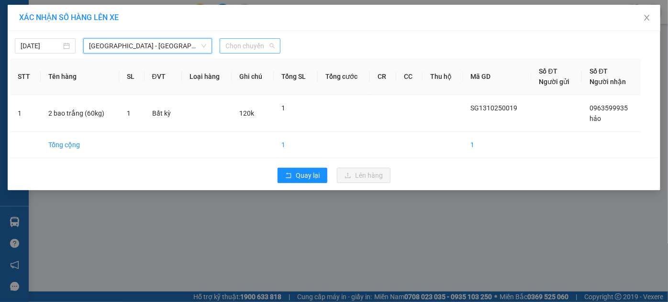
click at [255, 48] on span "Chọn chuyến" at bounding box center [249, 46] width 49 height 14
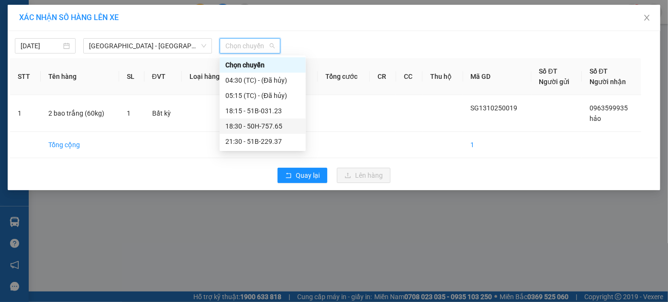
click at [263, 123] on div "18:30 - 50H-757.65" at bounding box center [262, 126] width 75 height 11
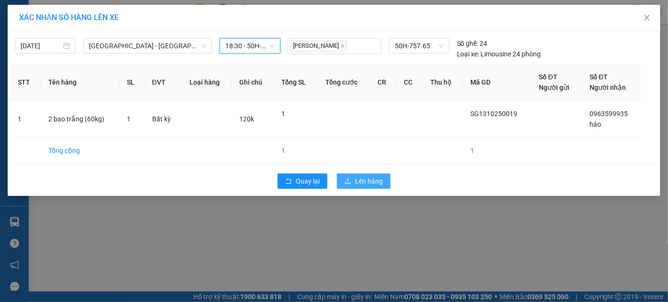
click at [376, 180] on span "Lên hàng" at bounding box center [369, 181] width 28 height 11
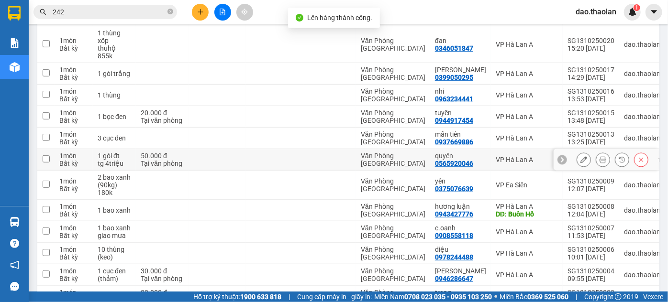
scroll to position [261, 0]
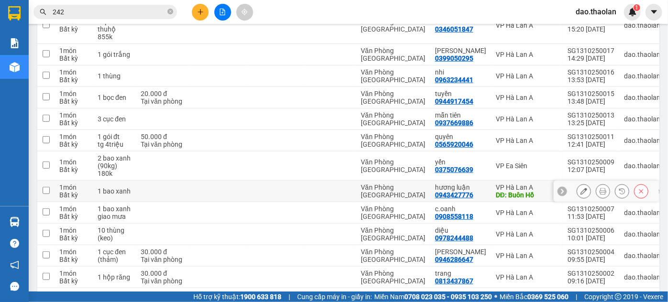
click at [491, 189] on td "VP Hà Lan A DĐ: Buôn Hồ" at bounding box center [527, 192] width 72 height 22
checkbox input "true"
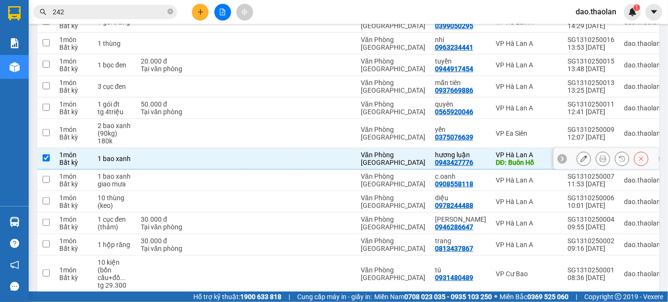
scroll to position [304, 0]
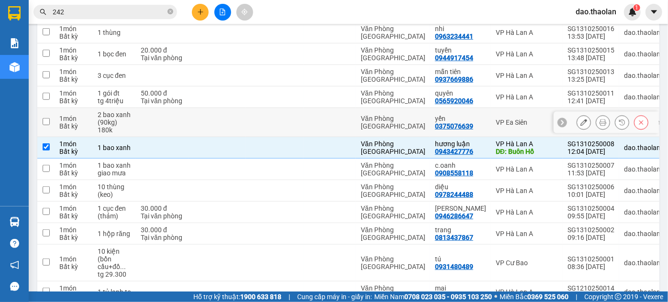
click at [479, 128] on td "yến 0375076639" at bounding box center [460, 122] width 61 height 29
checkbox input "true"
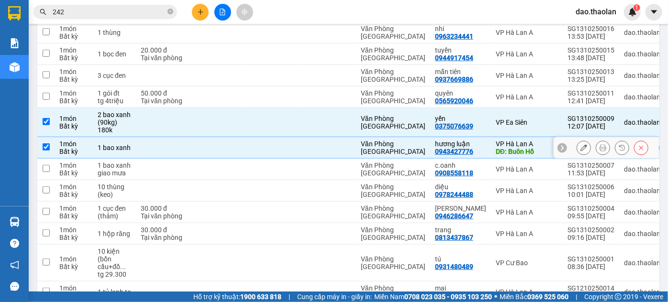
click at [477, 152] on td "hương luận 0943427776" at bounding box center [460, 148] width 61 height 22
checkbox input "false"
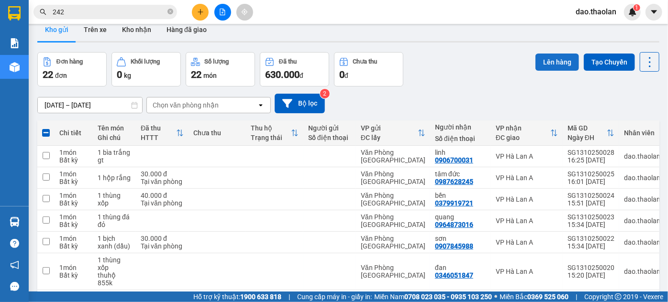
scroll to position [0, 0]
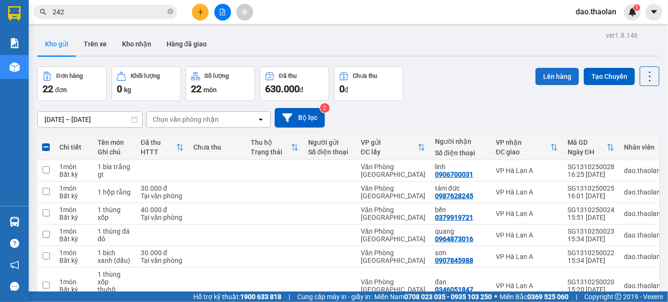
click at [544, 81] on button "Lên hàng" at bounding box center [557, 76] width 44 height 17
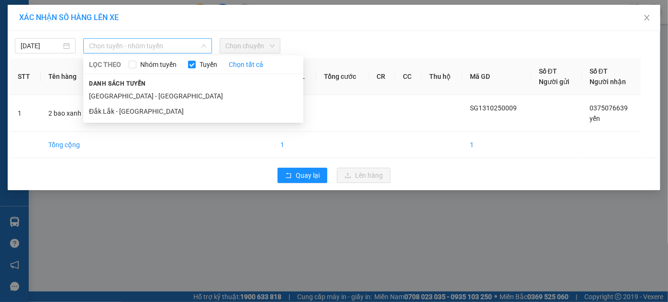
click at [158, 50] on span "Chọn tuyến - nhóm tuyến" at bounding box center [148, 46] width 118 height 14
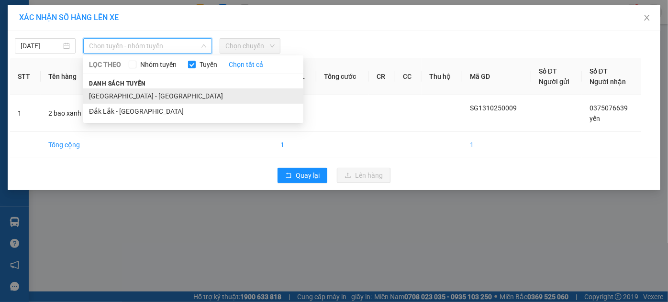
click at [160, 96] on li "[GEOGRAPHIC_DATA] - [GEOGRAPHIC_DATA]" at bounding box center [193, 96] width 220 height 15
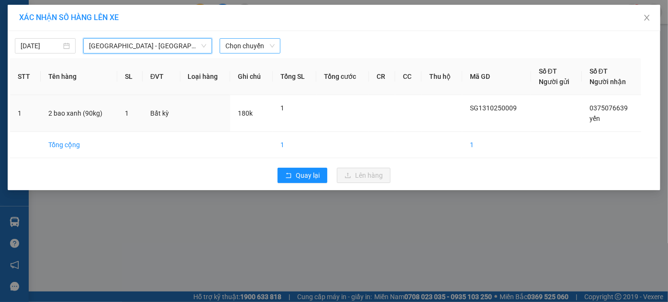
click at [243, 47] on span "Chọn chuyến" at bounding box center [249, 46] width 49 height 14
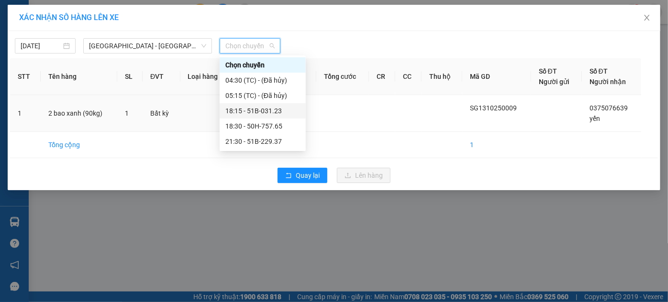
click at [264, 114] on div "18:15 - 51B-031.23" at bounding box center [262, 111] width 75 height 11
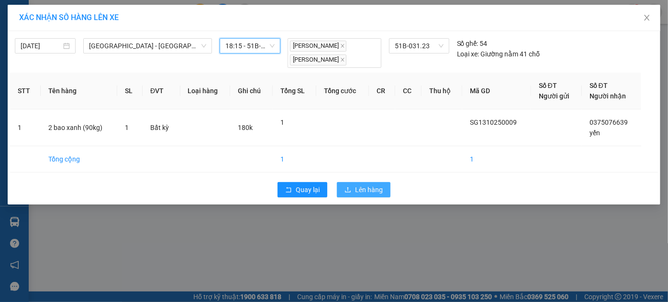
click at [361, 190] on span "Lên hàng" at bounding box center [369, 190] width 28 height 11
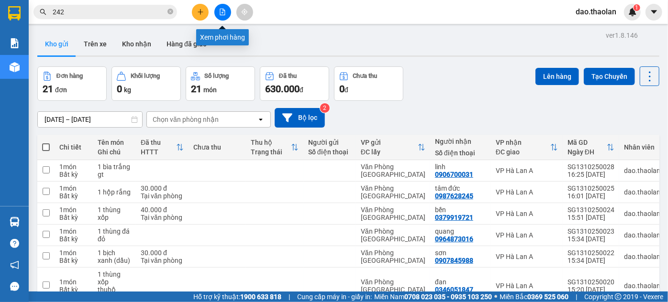
click at [221, 11] on icon "file-add" at bounding box center [222, 12] width 7 height 7
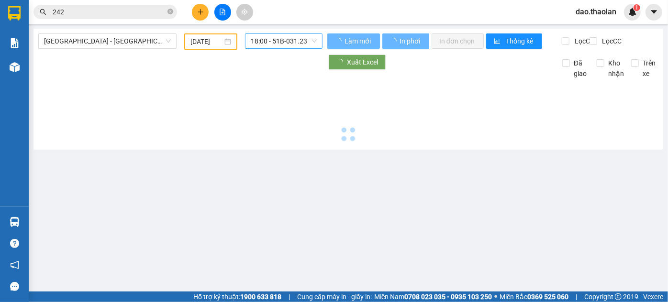
type input "[DATE]"
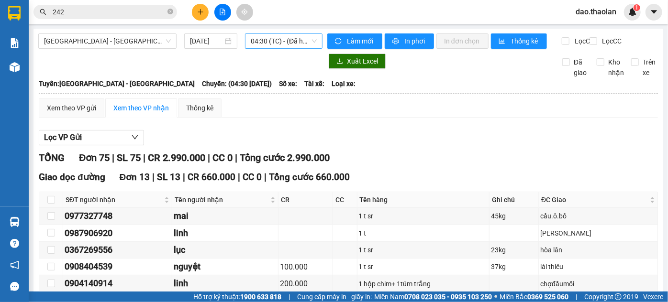
click at [280, 43] on span "04:30 (TC) - (Đã hủy)" at bounding box center [284, 41] width 66 height 14
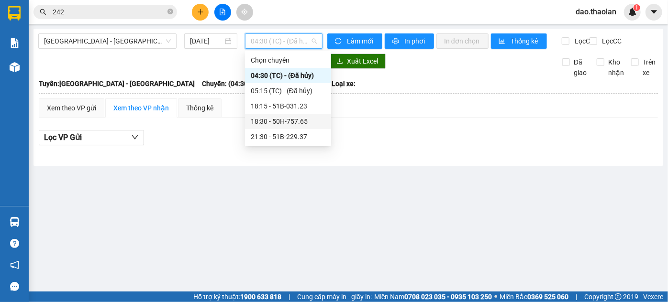
click at [283, 121] on div "18:30 - 50H-757.65" at bounding box center [288, 121] width 75 height 11
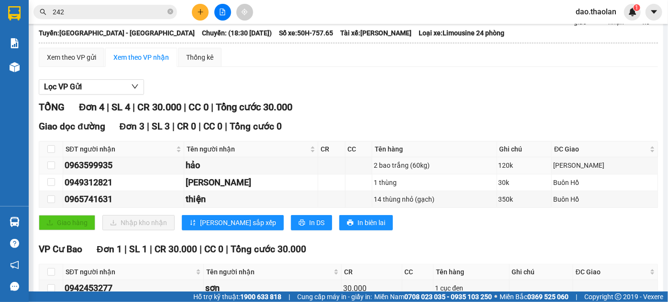
scroll to position [24, 0]
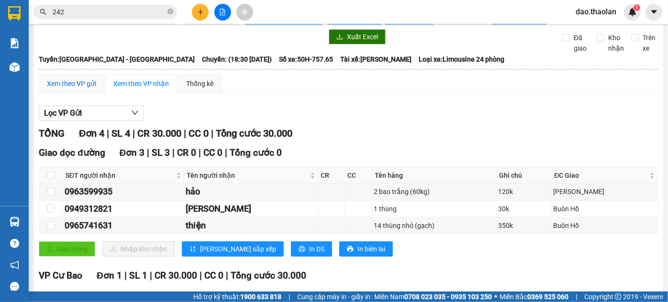
click at [76, 89] on div "Xem theo VP gửi" at bounding box center [71, 83] width 49 height 11
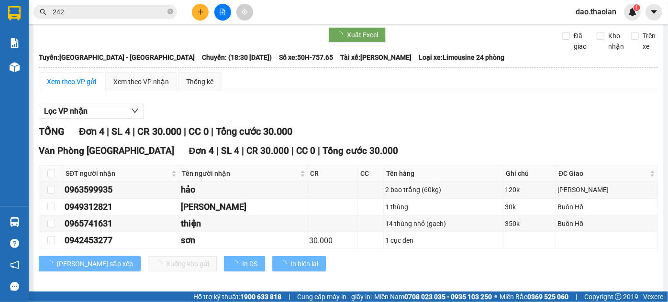
scroll to position [40, 0]
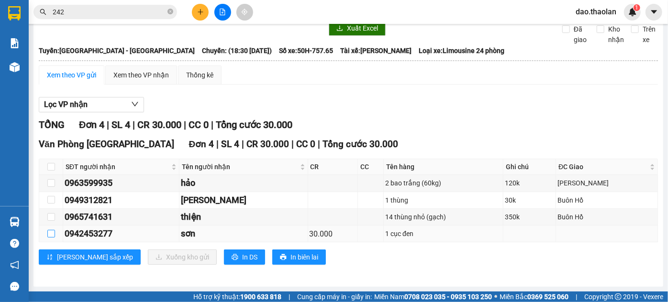
click at [51, 233] on input "checkbox" at bounding box center [51, 234] width 8 height 8
checkbox input "true"
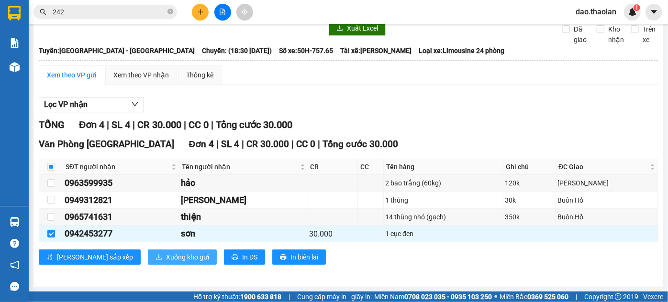
click at [166, 258] on span "Xuống kho gửi" at bounding box center [187, 257] width 43 height 11
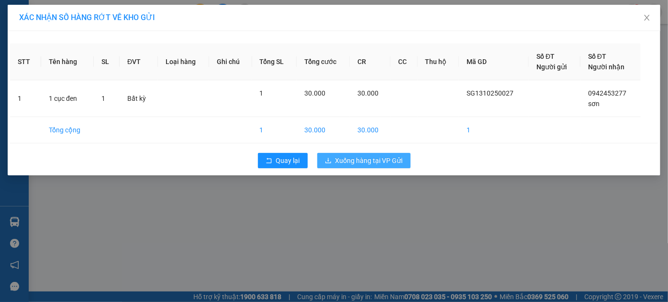
click at [370, 161] on span "Xuống hàng tại VP Gửi" at bounding box center [368, 161] width 67 height 11
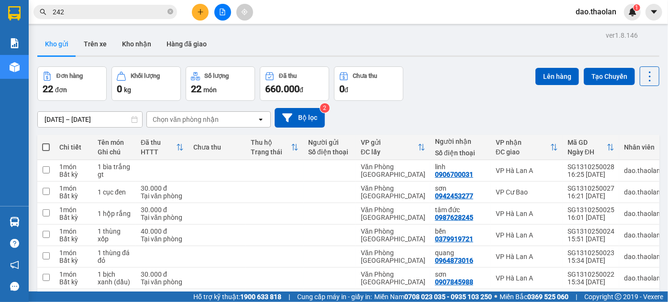
click at [217, 17] on button at bounding box center [222, 12] width 17 height 17
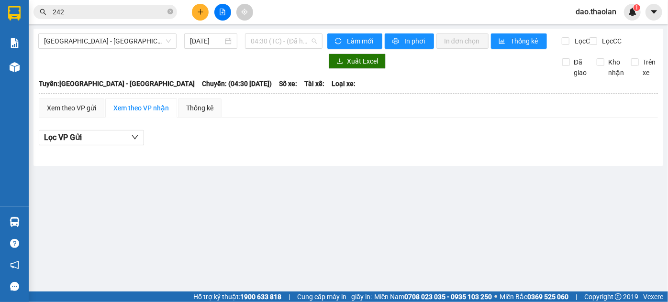
drag, startPoint x: 271, startPoint y: 42, endPoint x: 279, endPoint y: 49, distance: 11.2
click at [271, 43] on span "04:30 (TC) - (Đã hủy)" at bounding box center [284, 41] width 66 height 14
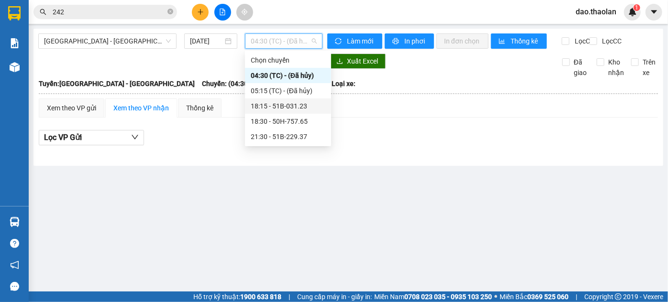
click at [289, 108] on div "18:15 - 51B-031.23" at bounding box center [288, 106] width 75 height 11
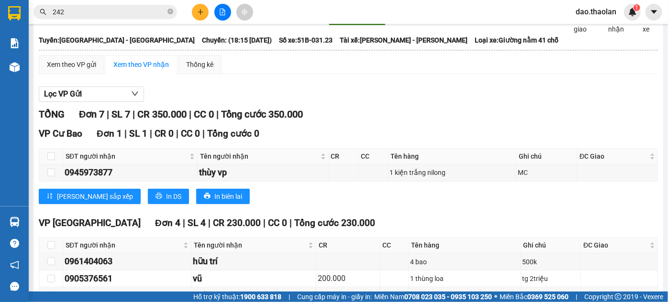
scroll to position [43, 0]
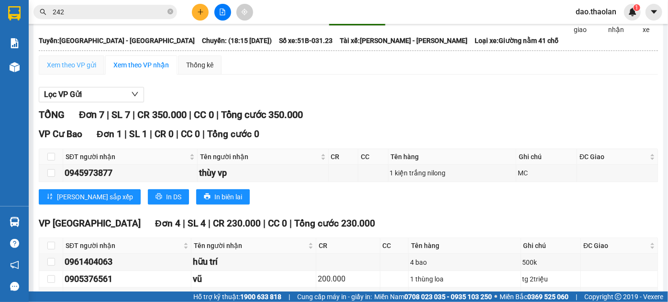
click at [86, 66] on div "Xem theo VP gửi" at bounding box center [72, 65] width 66 height 19
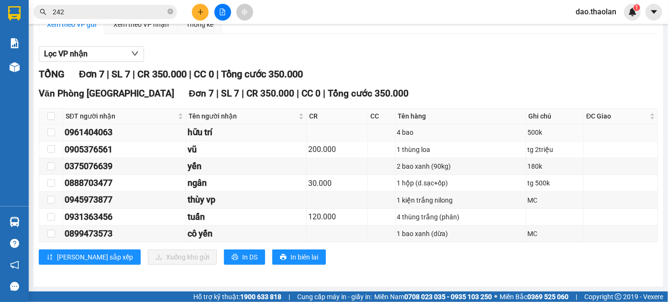
scroll to position [90, 0]
click at [52, 200] on input "checkbox" at bounding box center [51, 200] width 8 height 8
checkbox input "true"
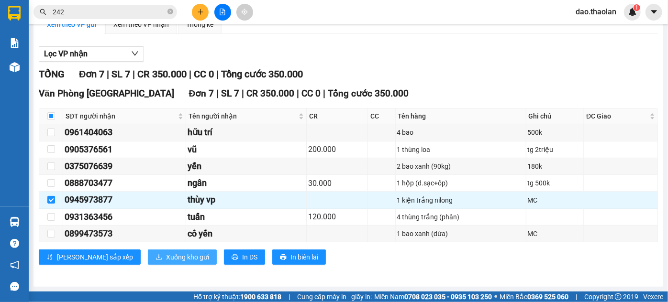
click at [166, 255] on span "Xuống kho gửi" at bounding box center [187, 257] width 43 height 11
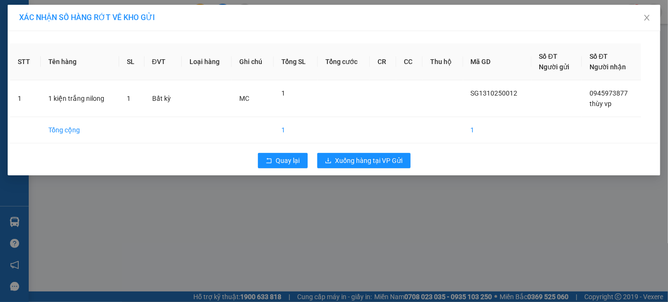
click at [360, 150] on div "Quay lại Xuống hàng tại VP Gửi" at bounding box center [334, 160] width 648 height 25
click at [364, 162] on span "Xuống hàng tại VP Gửi" at bounding box center [368, 161] width 67 height 11
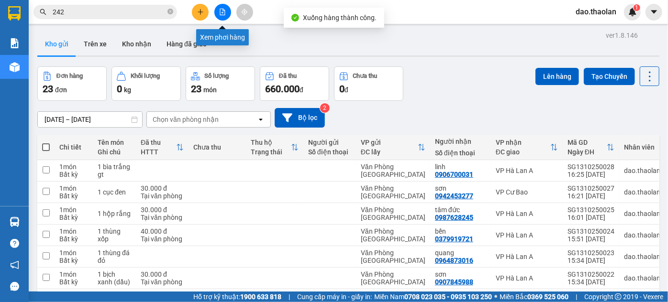
click at [219, 13] on icon "file-add" at bounding box center [222, 12] width 7 height 7
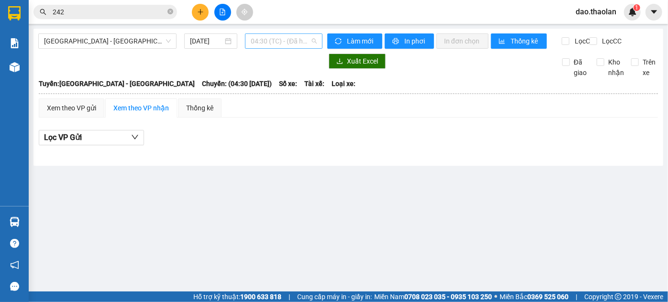
click at [281, 45] on span "04:30 (TC) - (Đã hủy)" at bounding box center [284, 41] width 66 height 14
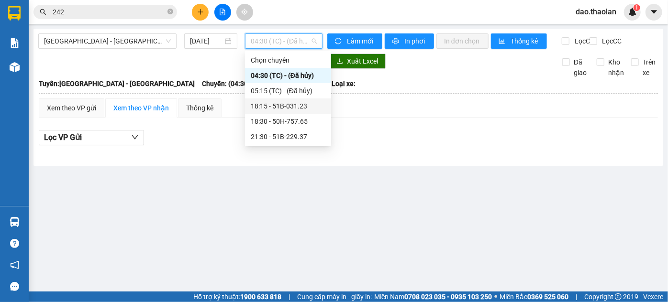
click at [292, 104] on div "18:15 - 51B-031.23" at bounding box center [288, 106] width 75 height 11
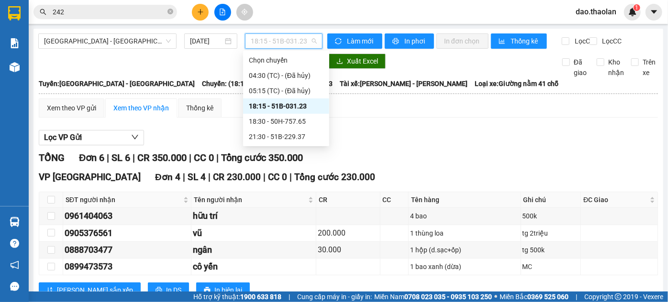
drag, startPoint x: 274, startPoint y: 45, endPoint x: 278, endPoint y: 57, distance: 12.0
click at [275, 46] on span "18:15 - 51B-031.23" at bounding box center [284, 41] width 66 height 14
click at [289, 121] on div "18:30 - 50H-757.65" at bounding box center [286, 121] width 75 height 11
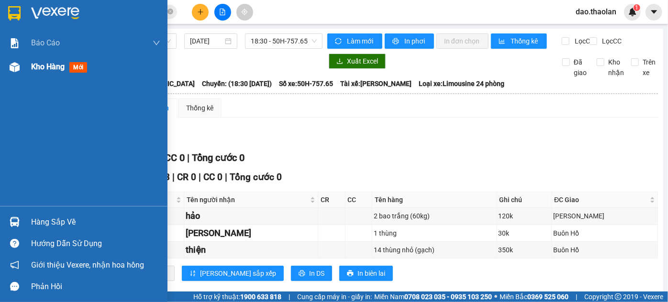
click at [48, 68] on span "Kho hàng" at bounding box center [47, 66] width 33 height 9
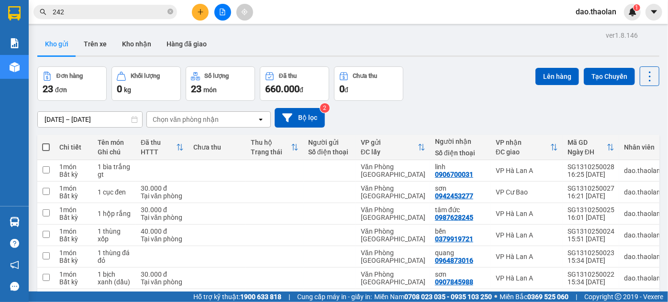
click at [198, 10] on icon "plus" at bounding box center [200, 12] width 7 height 7
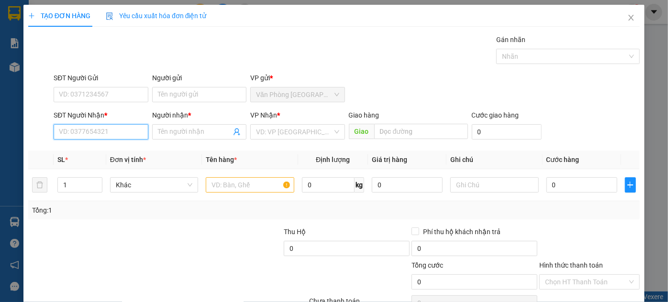
click at [108, 131] on input "SĐT Người Nhận *" at bounding box center [101, 131] width 94 height 15
click at [115, 154] on div "0846722016 - vĩ" at bounding box center [100, 150] width 82 height 11
type input "0846722016"
type input "vĩ"
type input "0846722016"
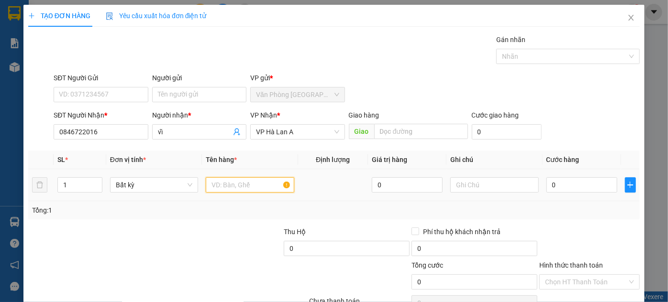
click at [226, 190] on input "text" at bounding box center [250, 185] width 89 height 15
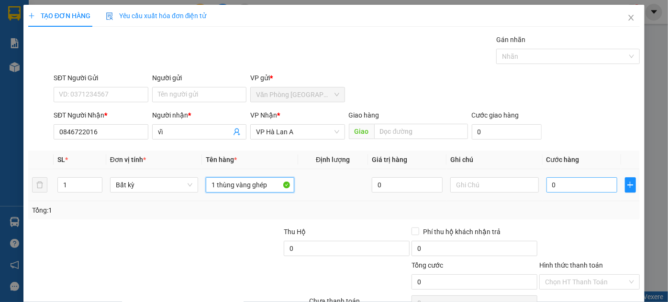
type input "1 thùng vàng ghép"
click at [562, 185] on input "0" at bounding box center [581, 185] width 71 height 15
type input "5"
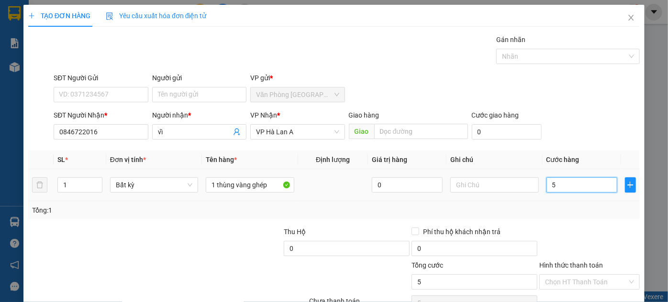
type input "50"
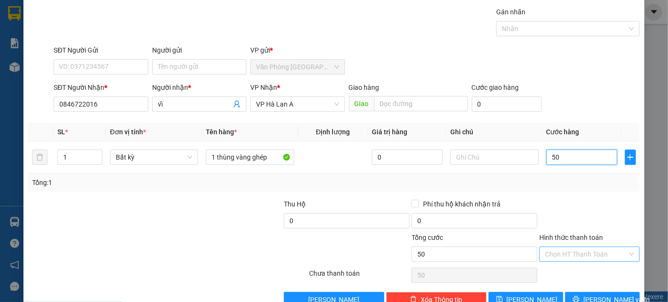
scroll to position [51, 0]
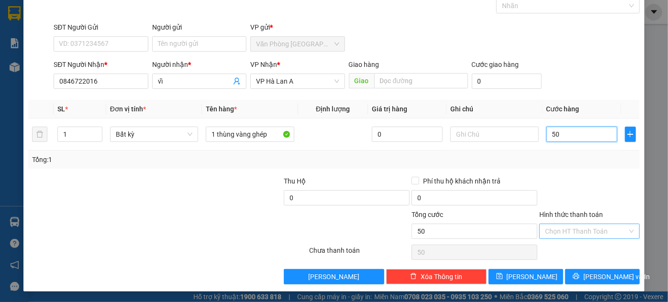
drag, startPoint x: 565, startPoint y: 222, endPoint x: 566, endPoint y: 229, distance: 6.8
click at [566, 225] on div "Chọn HT Thanh Toán" at bounding box center [589, 231] width 100 height 15
type input "50.000"
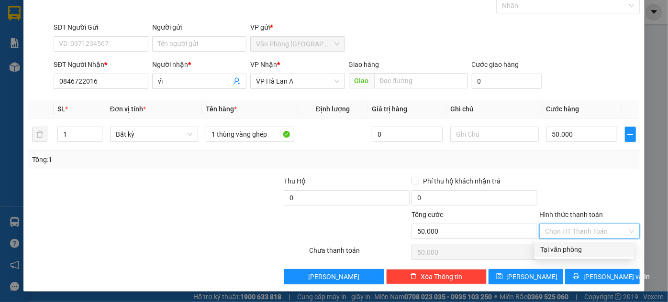
click at [564, 249] on div "Tại văn phòng" at bounding box center [584, 249] width 88 height 11
type input "0"
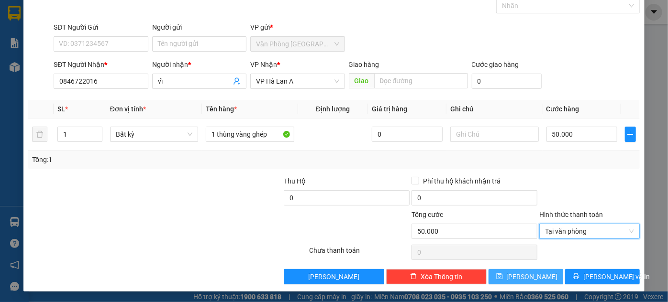
click at [531, 277] on span "[PERSON_NAME]" at bounding box center [532, 277] width 51 height 11
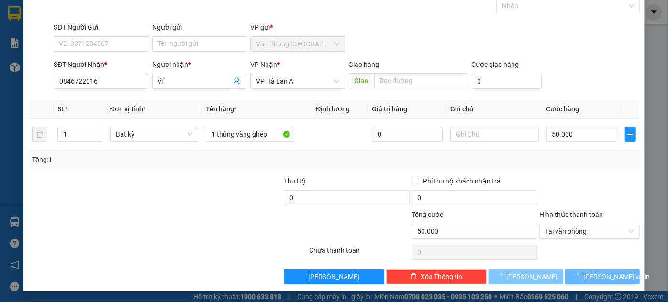
type input "0"
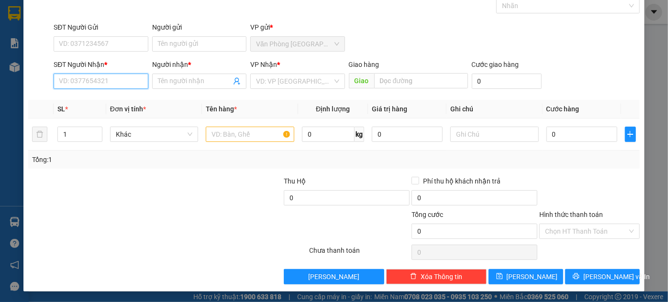
click at [105, 85] on input "SĐT Người Nhận *" at bounding box center [101, 81] width 94 height 15
click at [103, 100] on div "0369154595 - nga tèo" at bounding box center [100, 100] width 82 height 11
type input "0369154595"
type input "nga tèo"
type input "0369154595"
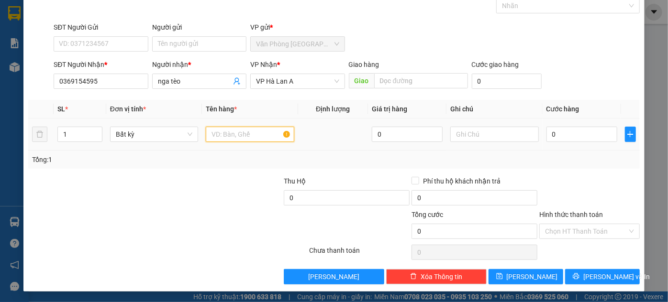
click at [223, 137] on input "text" at bounding box center [250, 134] width 89 height 15
type input "1"
type input "2 thùng"
click at [594, 265] on div "Transit Pickup Surcharge Ids Transit Deliver Surcharge Ids Transit Deliver Surc…" at bounding box center [333, 134] width 611 height 301
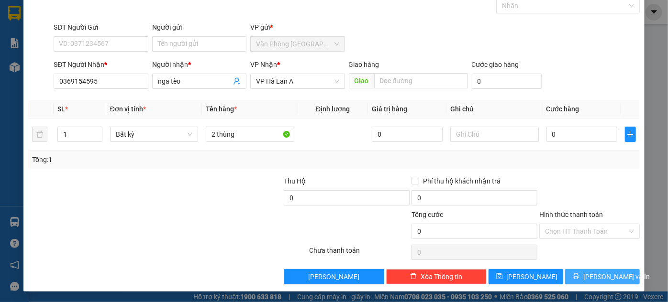
click at [600, 272] on span "[PERSON_NAME] và In" at bounding box center [616, 277] width 67 height 11
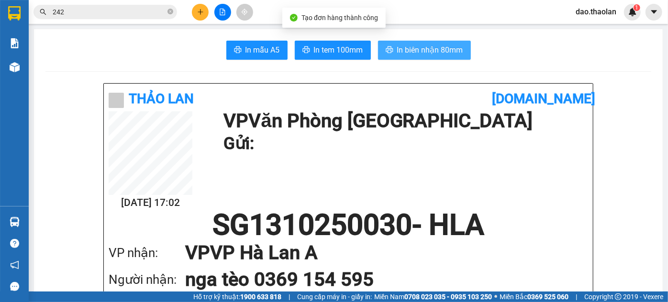
click at [439, 51] on span "In biên nhận 80mm" at bounding box center [430, 50] width 66 height 12
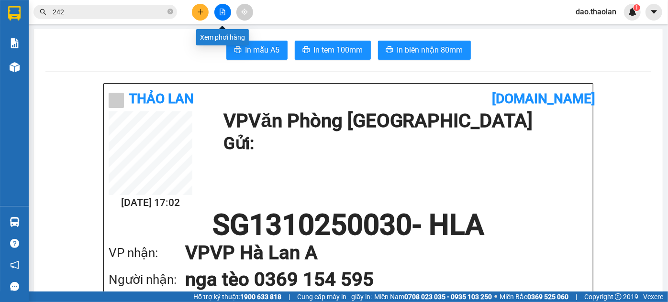
click at [222, 11] on icon "file-add" at bounding box center [222, 12] width 7 height 7
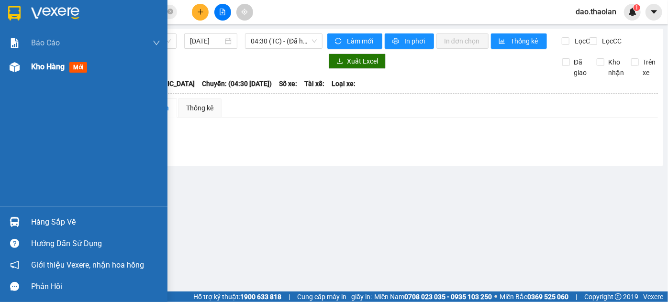
click at [28, 71] on div "Kho hàng mới" at bounding box center [83, 67] width 167 height 24
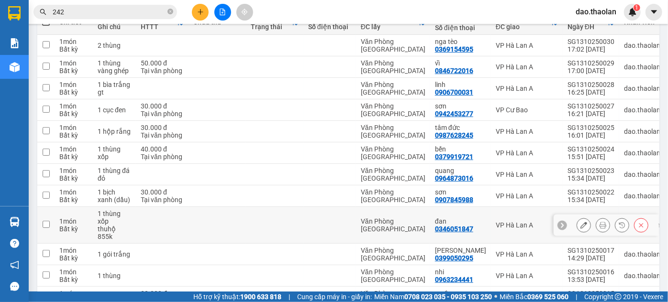
scroll to position [8, 0]
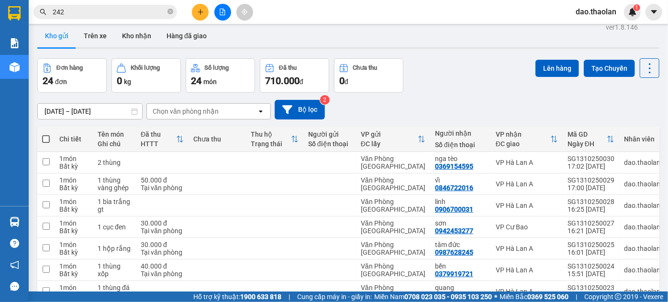
click at [227, 12] on button at bounding box center [222, 12] width 17 height 17
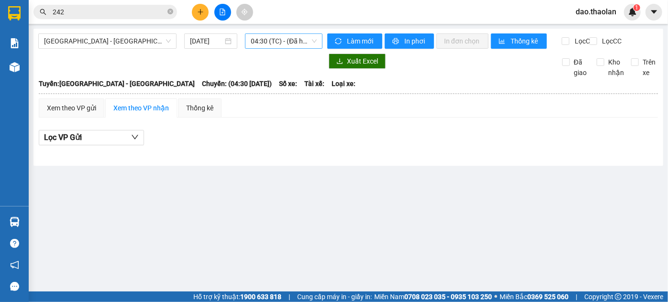
drag, startPoint x: 265, startPoint y: 43, endPoint x: 267, endPoint y: 48, distance: 5.9
click at [265, 43] on span "04:30 (TC) - (Đã hủy)" at bounding box center [284, 41] width 66 height 14
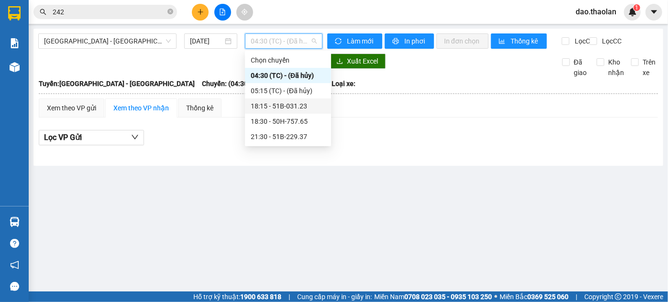
click at [277, 102] on div "18:15 - 51B-031.23" at bounding box center [288, 106] width 75 height 11
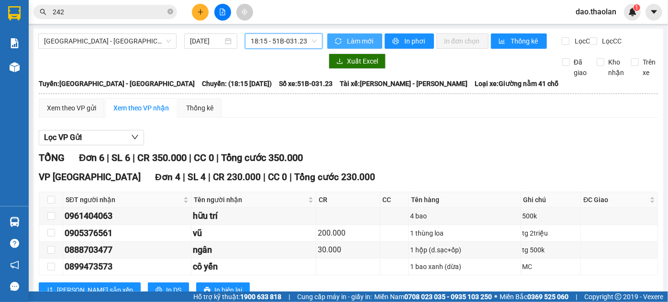
click at [359, 45] on span "Làm mới" at bounding box center [361, 41] width 28 height 11
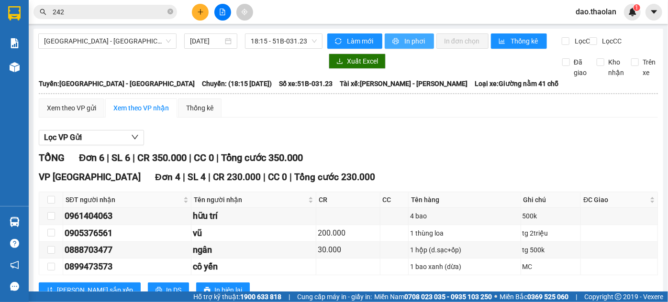
click at [415, 44] on span "In phơi" at bounding box center [415, 41] width 22 height 11
click at [289, 35] on span "18:15 - 51B-031.23" at bounding box center [284, 41] width 66 height 14
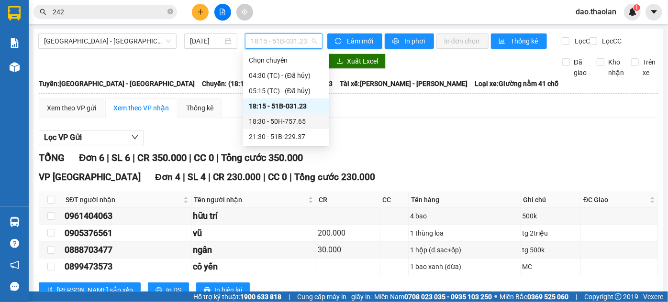
click at [294, 127] on div "18:30 - 50H-757.65" at bounding box center [286, 121] width 86 height 15
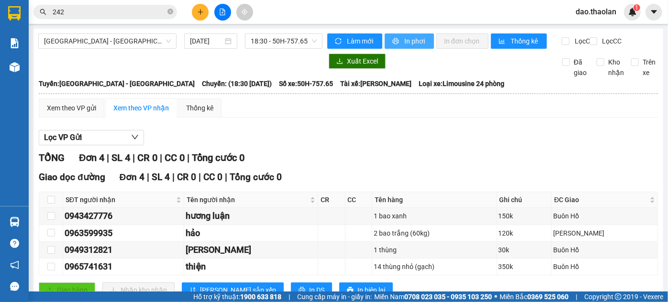
click at [407, 42] on span "In phơi" at bounding box center [415, 41] width 22 height 11
click at [260, 42] on span "18:30 - 50H-757.65" at bounding box center [284, 41] width 66 height 14
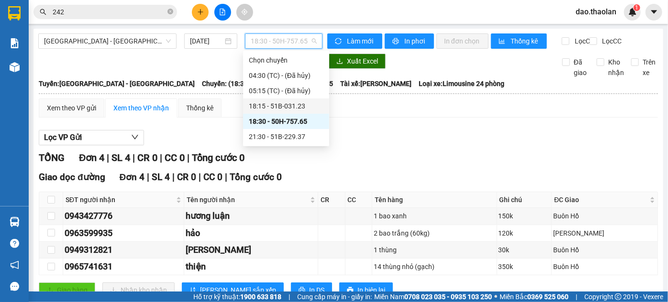
click at [280, 106] on div "18:15 - 51B-031.23" at bounding box center [286, 106] width 75 height 11
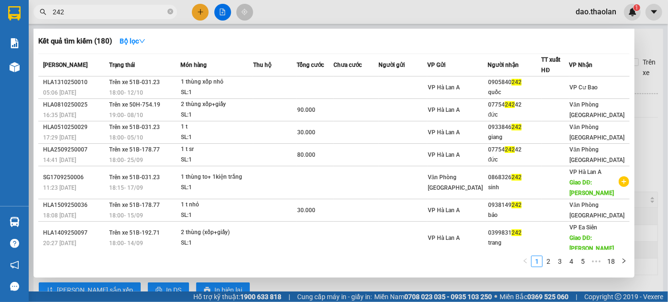
click at [77, 7] on input "242" at bounding box center [109, 12] width 113 height 11
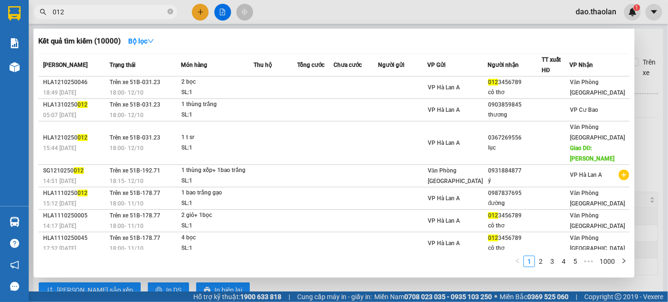
click at [118, 12] on input "012" at bounding box center [109, 12] width 113 height 11
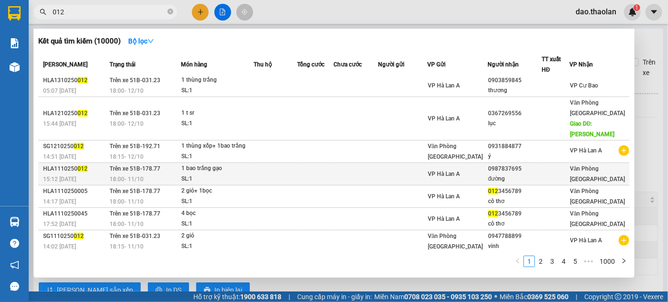
scroll to position [47, 0]
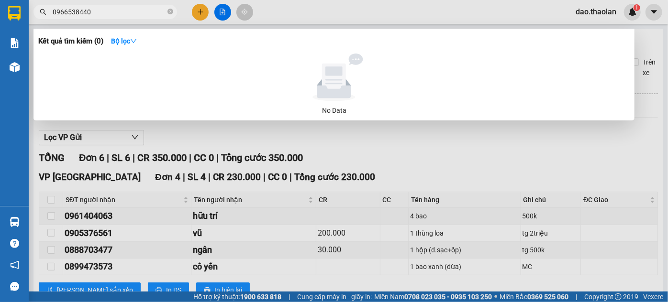
click at [79, 14] on input "0966538440" at bounding box center [109, 12] width 113 height 11
drag, startPoint x: 134, startPoint y: 13, endPoint x: 116, endPoint y: 10, distance: 19.0
click at [116, 10] on input "0966538440" at bounding box center [109, 12] width 113 height 11
type input "0966538440"
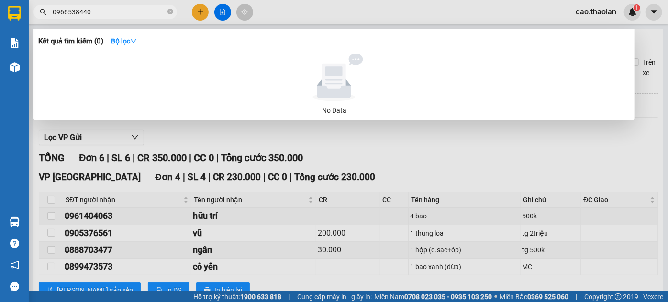
drag, startPoint x: 81, startPoint y: 10, endPoint x: 297, endPoint y: 10, distance: 215.8
click at [297, 10] on div at bounding box center [334, 151] width 668 height 302
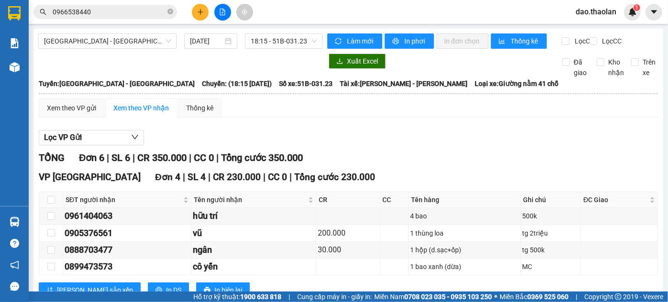
click at [131, 15] on input "0966538440" at bounding box center [109, 12] width 113 height 11
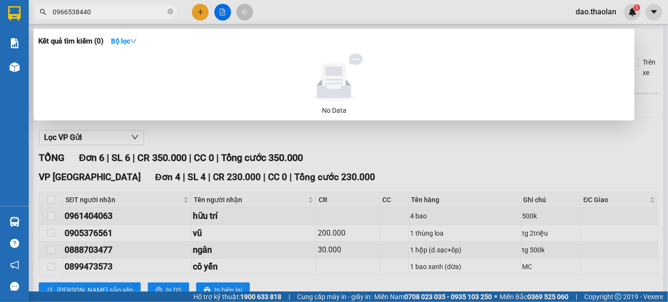
click at [76, 13] on input "0966538440" at bounding box center [109, 12] width 113 height 11
